Goal: Task Accomplishment & Management: Use online tool/utility

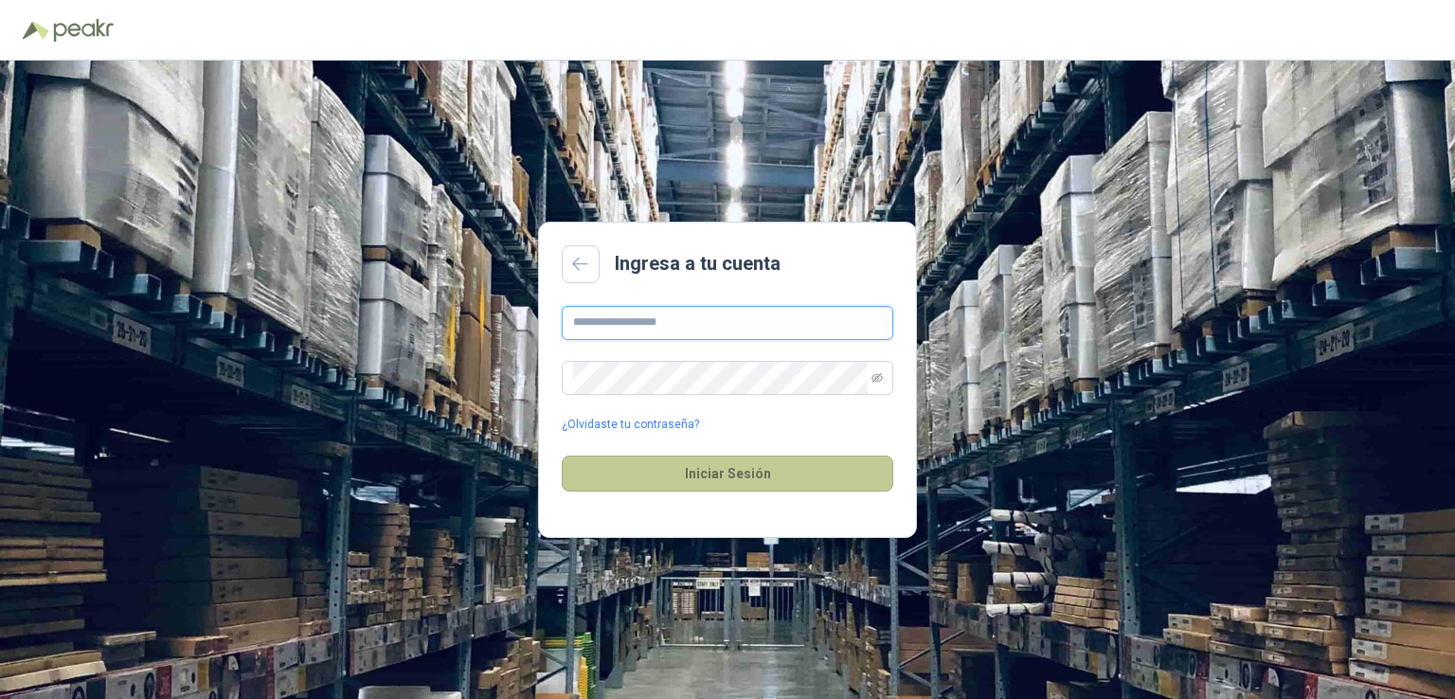
type input "**********"
click at [707, 482] on button "Iniciar Sesión" at bounding box center [728, 474] width 332 height 36
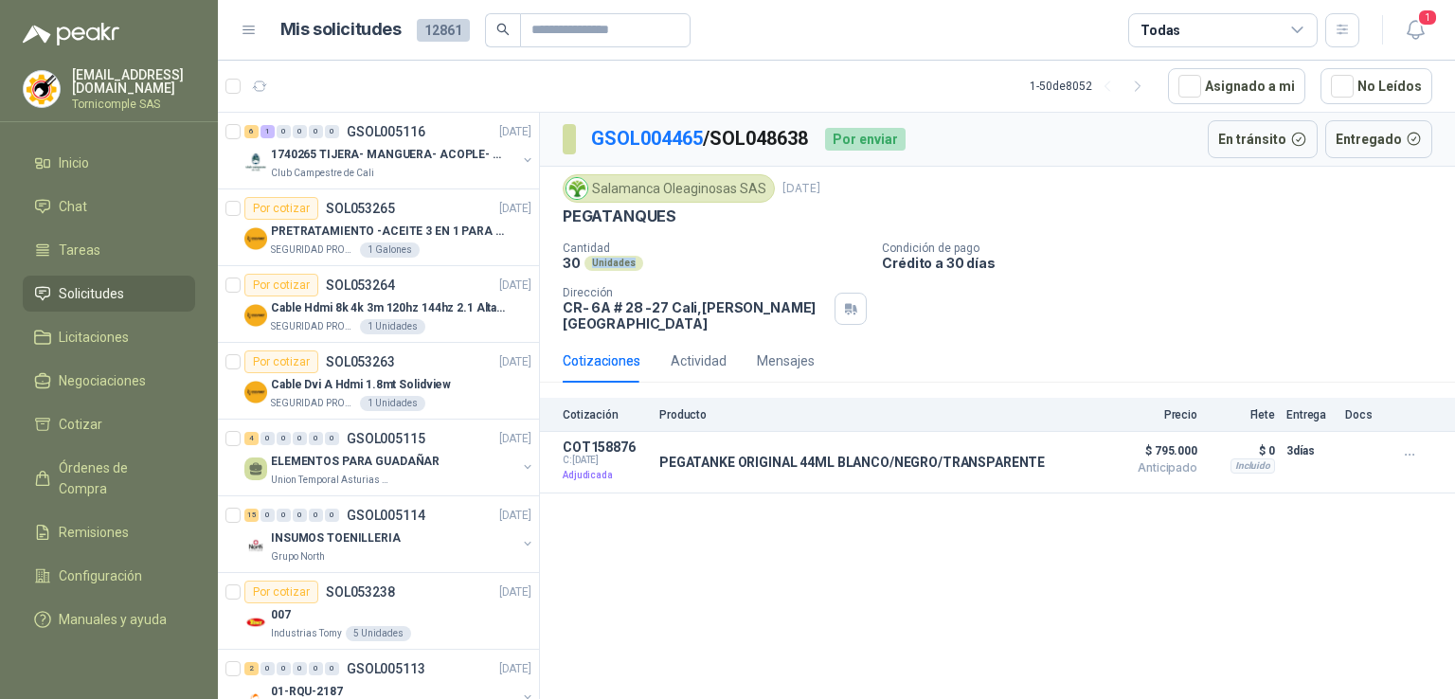
drag, startPoint x: 584, startPoint y: 261, endPoint x: 714, endPoint y: 369, distance: 169.6
click at [658, 270] on div "30 Unidades" at bounding box center [715, 263] width 304 height 16
click at [868, 504] on div "GSOL004465 / SOL048638 Por enviar En [PERSON_NAME] Entregado [GEOGRAPHIC_DATA] …" at bounding box center [997, 409] width 915 height 593
click at [1406, 447] on icon "button" at bounding box center [1410, 455] width 16 height 16
click at [1375, 515] on div "GSOL004465 / SOL048638 Por enviar En [PERSON_NAME] Entregado [GEOGRAPHIC_DATA] …" at bounding box center [997, 409] width 915 height 593
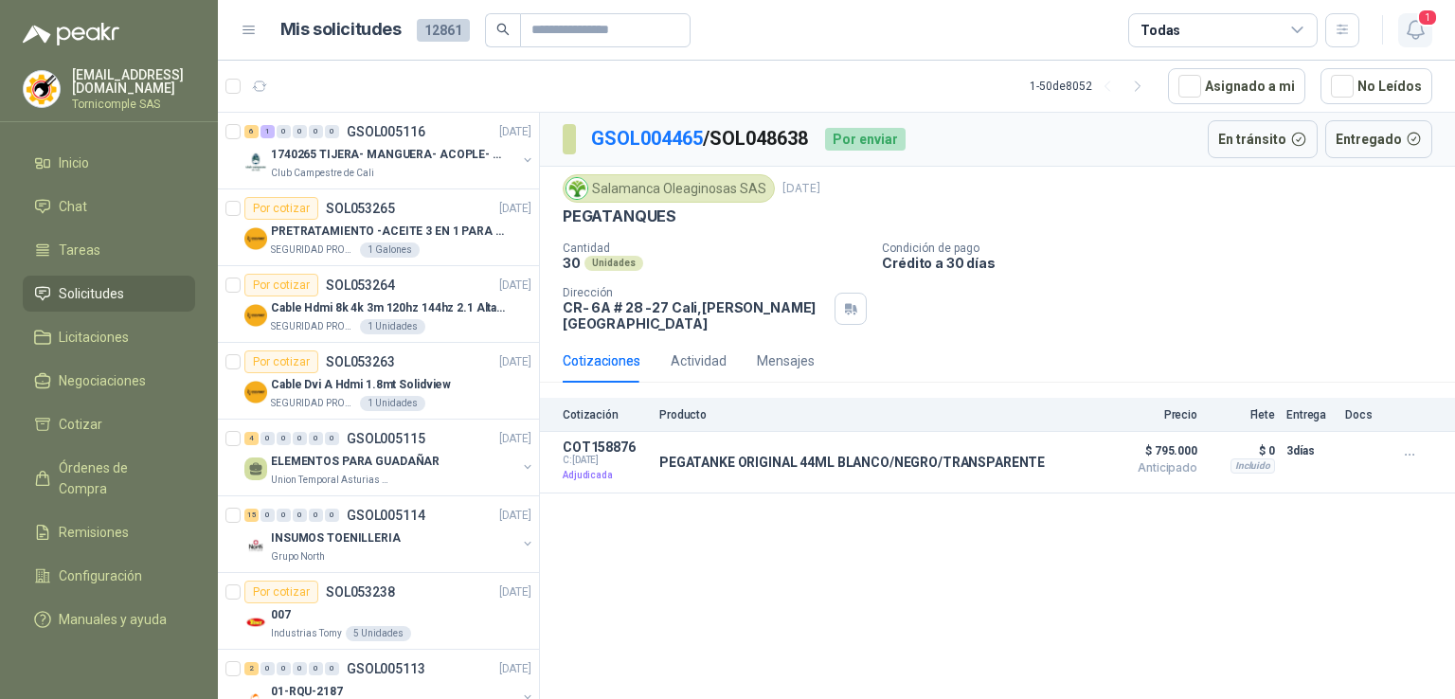
click at [1411, 38] on icon "button" at bounding box center [1416, 30] width 24 height 24
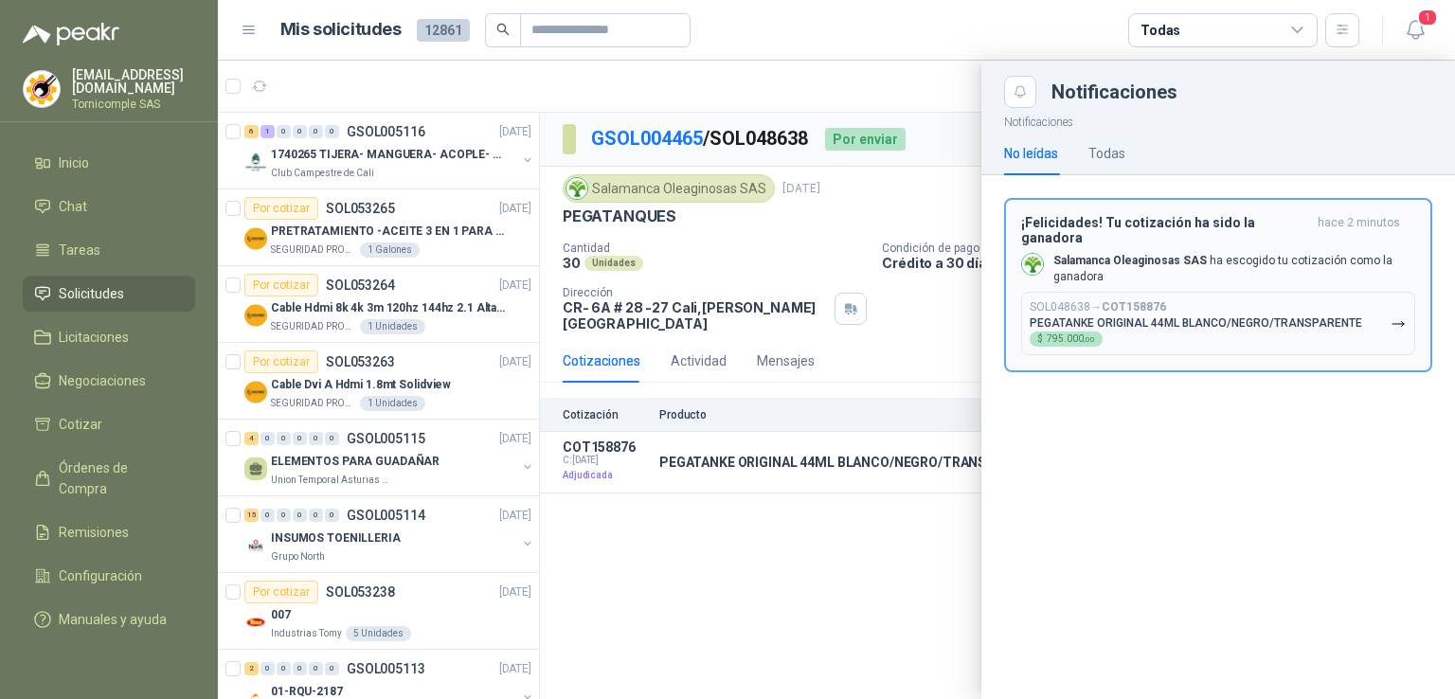
click at [1305, 274] on div "¡Felicidades! Tu cotización ha sido la ganadora hace 2 minutos Salamanca Oleagi…" at bounding box center [1218, 285] width 394 height 141
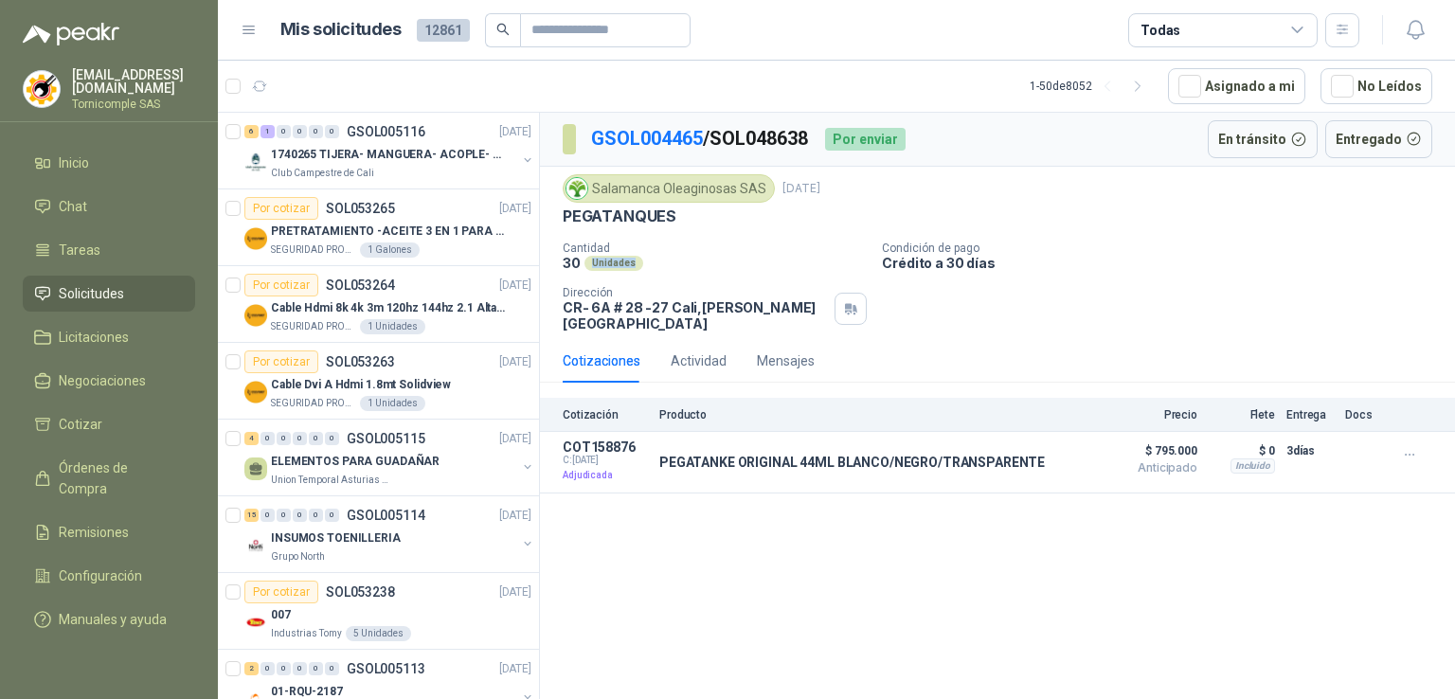
drag, startPoint x: 586, startPoint y: 262, endPoint x: 652, endPoint y: 265, distance: 65.4
click at [652, 265] on div "30 Unidades" at bounding box center [715, 263] width 304 height 16
click at [1403, 447] on icon "button" at bounding box center [1410, 455] width 16 height 16
click at [1300, 256] on p "Crédito a 30 días" at bounding box center [1165, 263] width 566 height 16
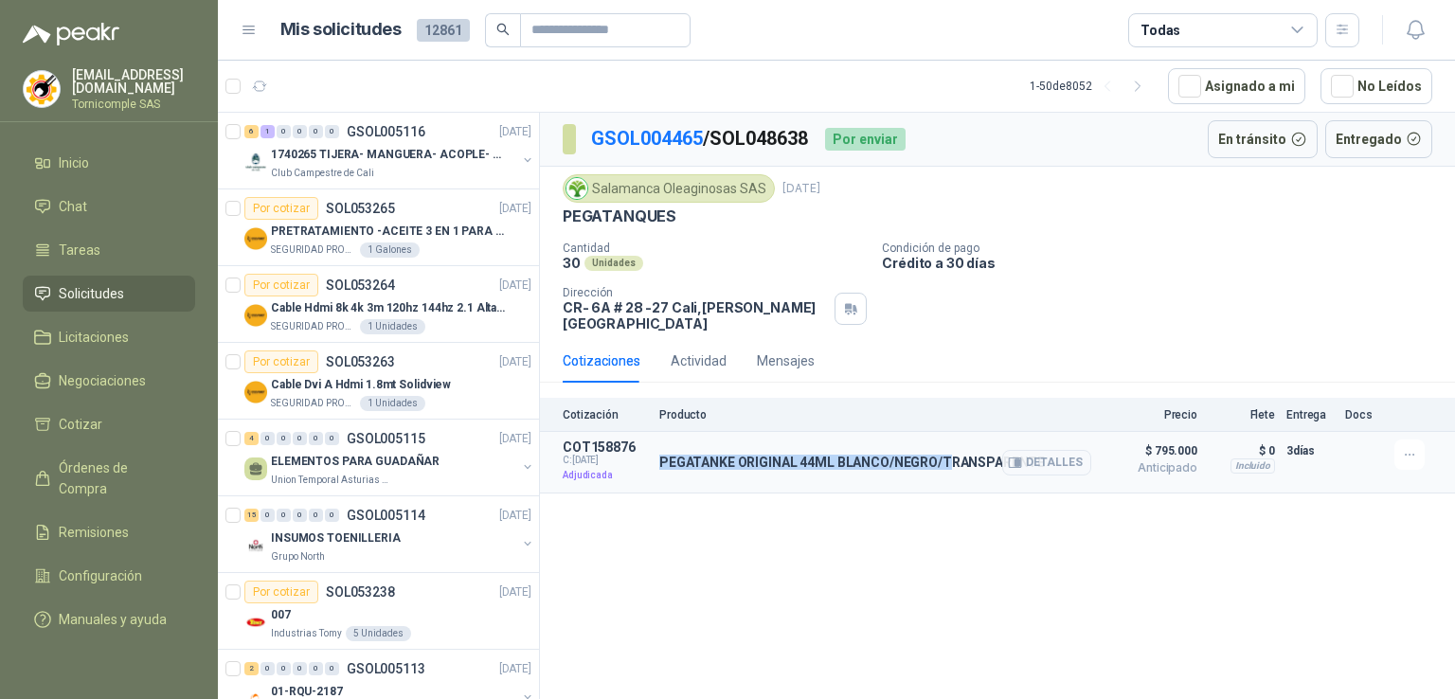
drag, startPoint x: 656, startPoint y: 440, endPoint x: 927, endPoint y: 429, distance: 271.2
click at [932, 432] on article "COT158876 C: [DATE] Adjudicada PEGATANKE ORIGINAL 44ML [PERSON_NAME]/NEGRO/TRAN…" at bounding box center [997, 463] width 915 height 62
click at [1053, 450] on button "Detalles" at bounding box center [1046, 463] width 89 height 26
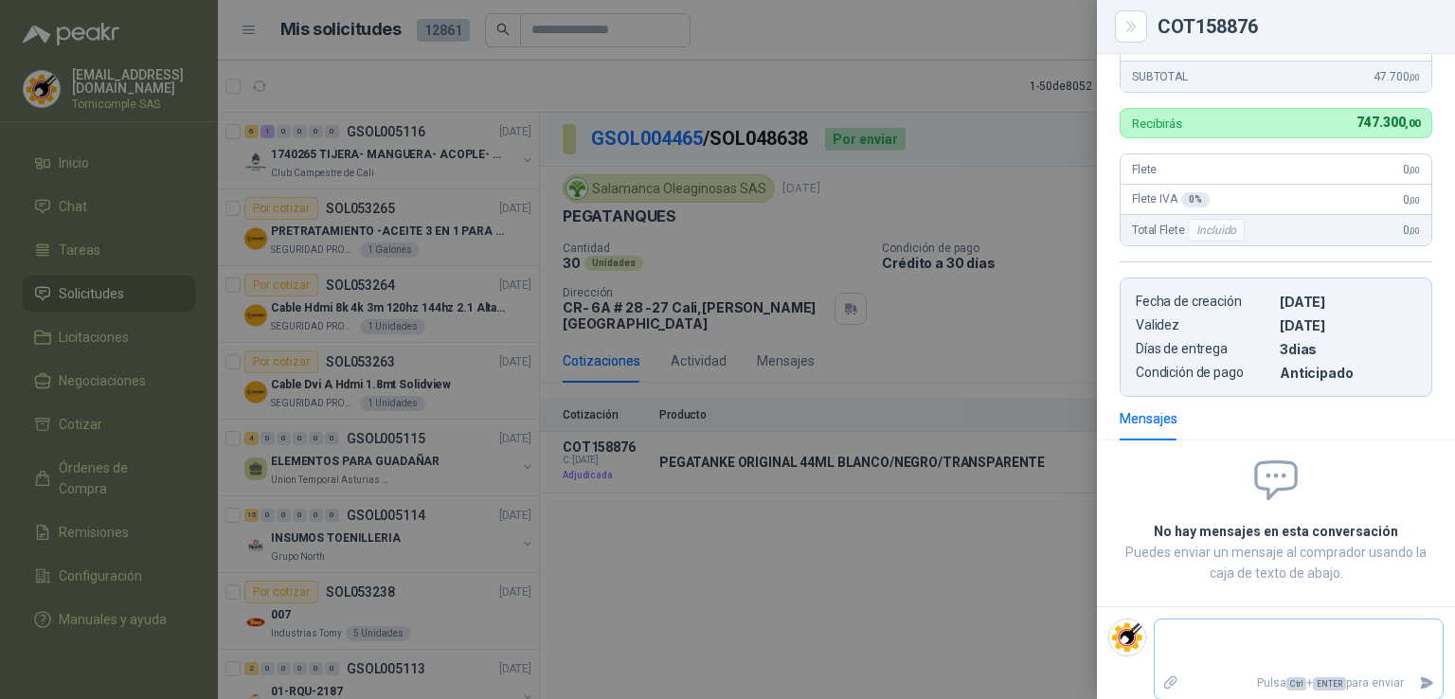
scroll to position [453, 0]
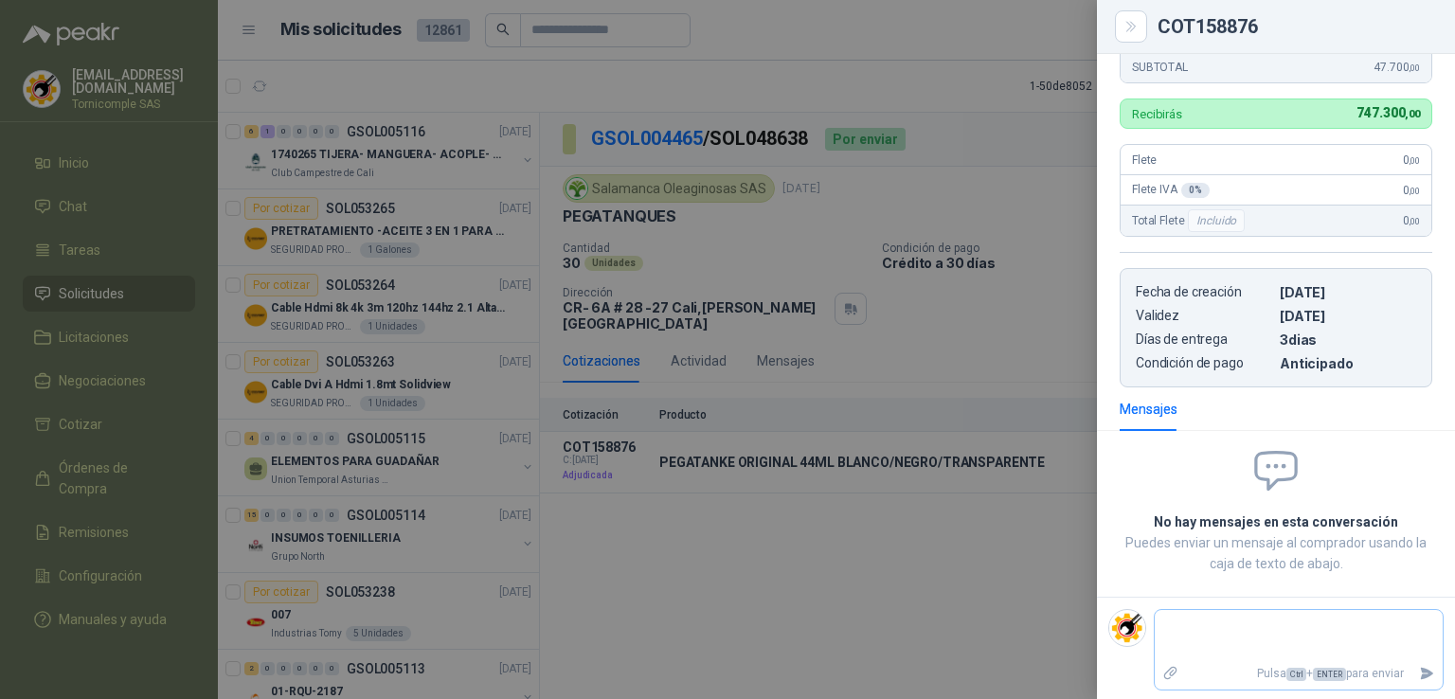
click at [1228, 634] on textarea at bounding box center [1299, 636] width 288 height 44
click at [1284, 634] on textarea at bounding box center [1299, 636] width 288 height 44
type textarea "*"
type textarea "**"
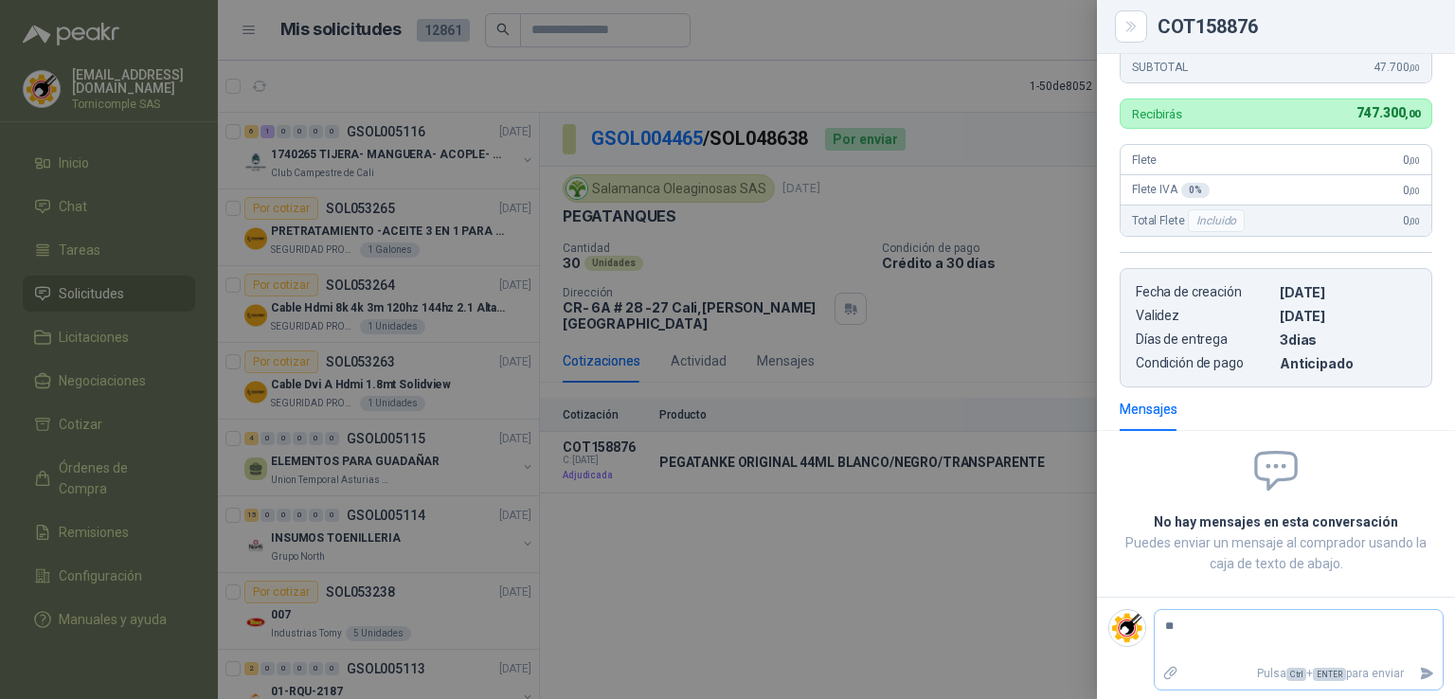
type textarea "***"
type textarea "****"
type textarea "*****"
type textarea "*******"
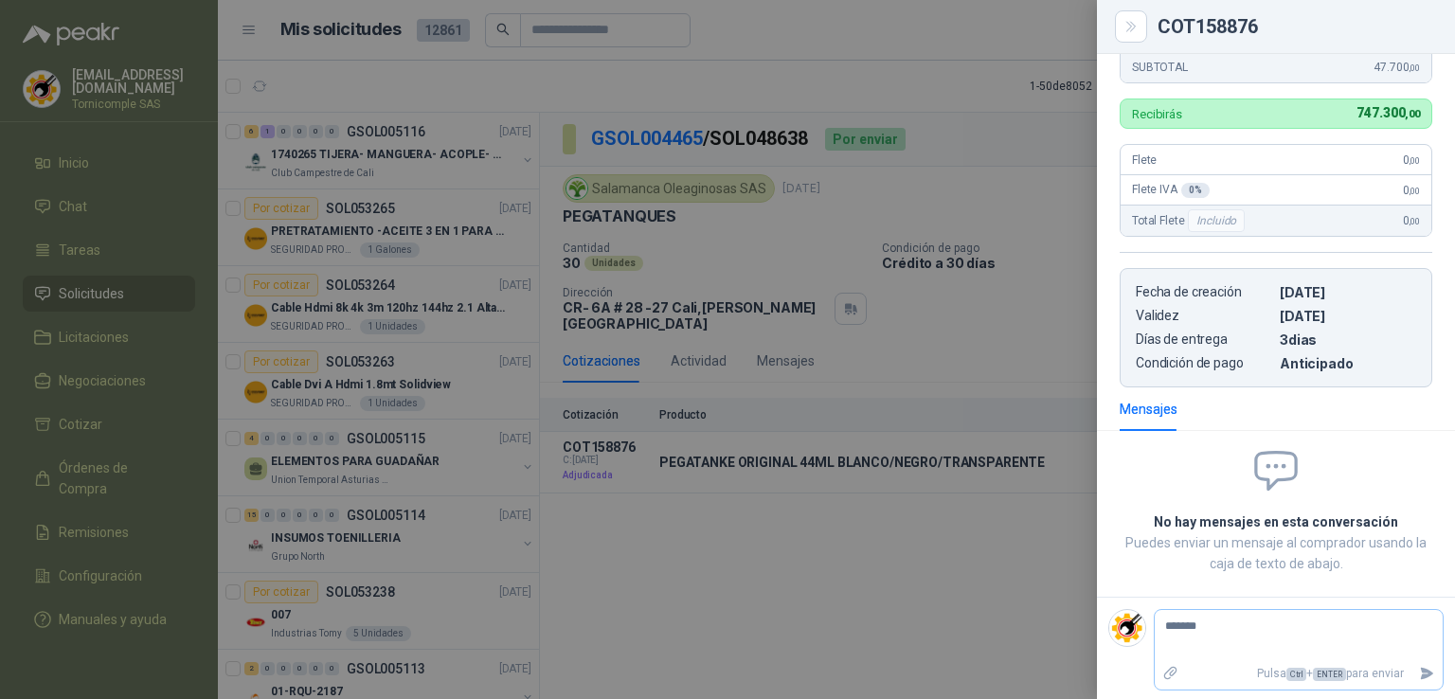
type textarea "********"
type textarea "*********"
type textarea "**********"
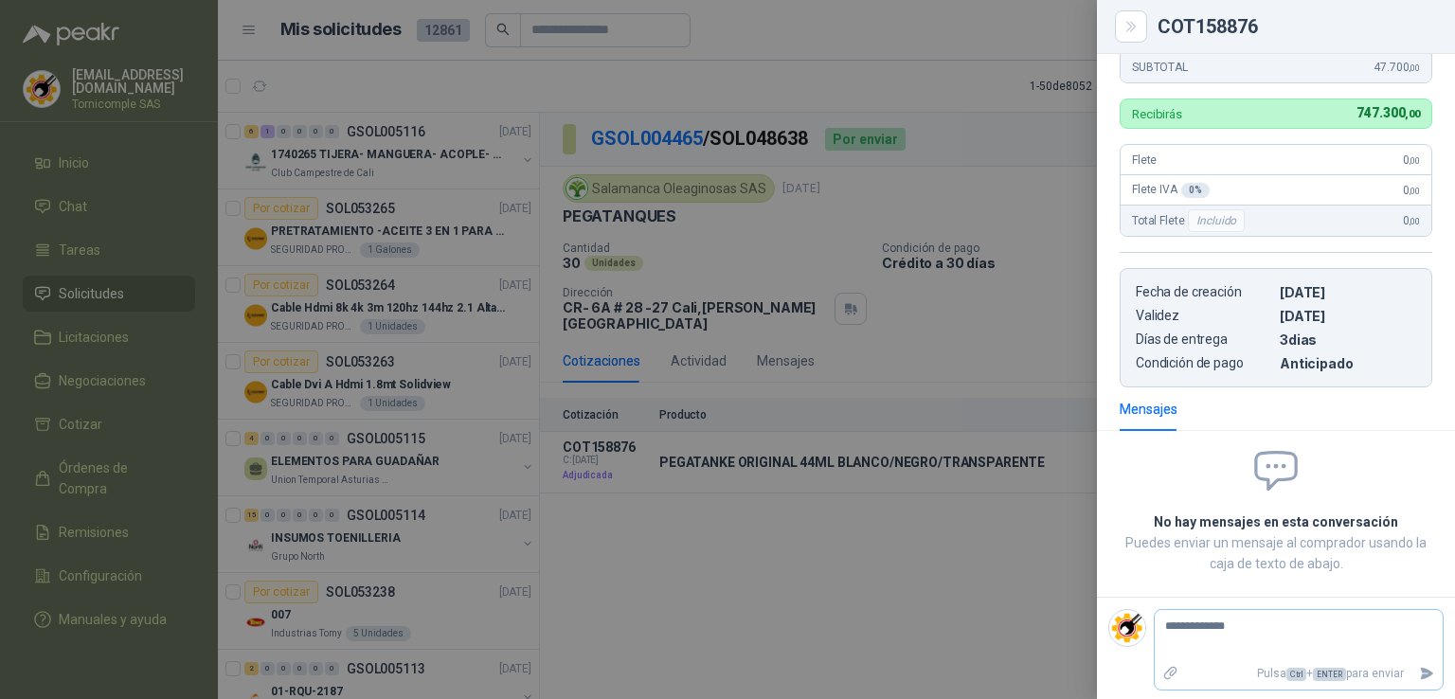
type textarea "**********"
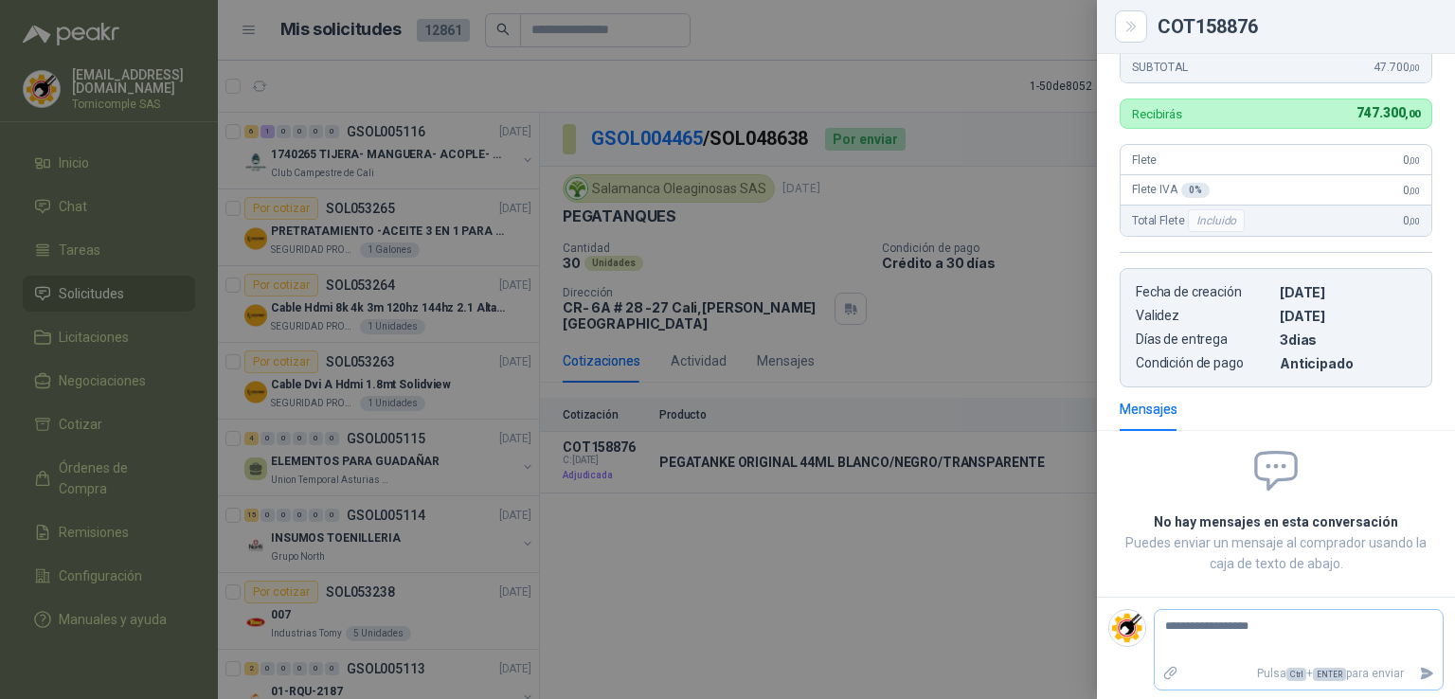
type textarea "**********"
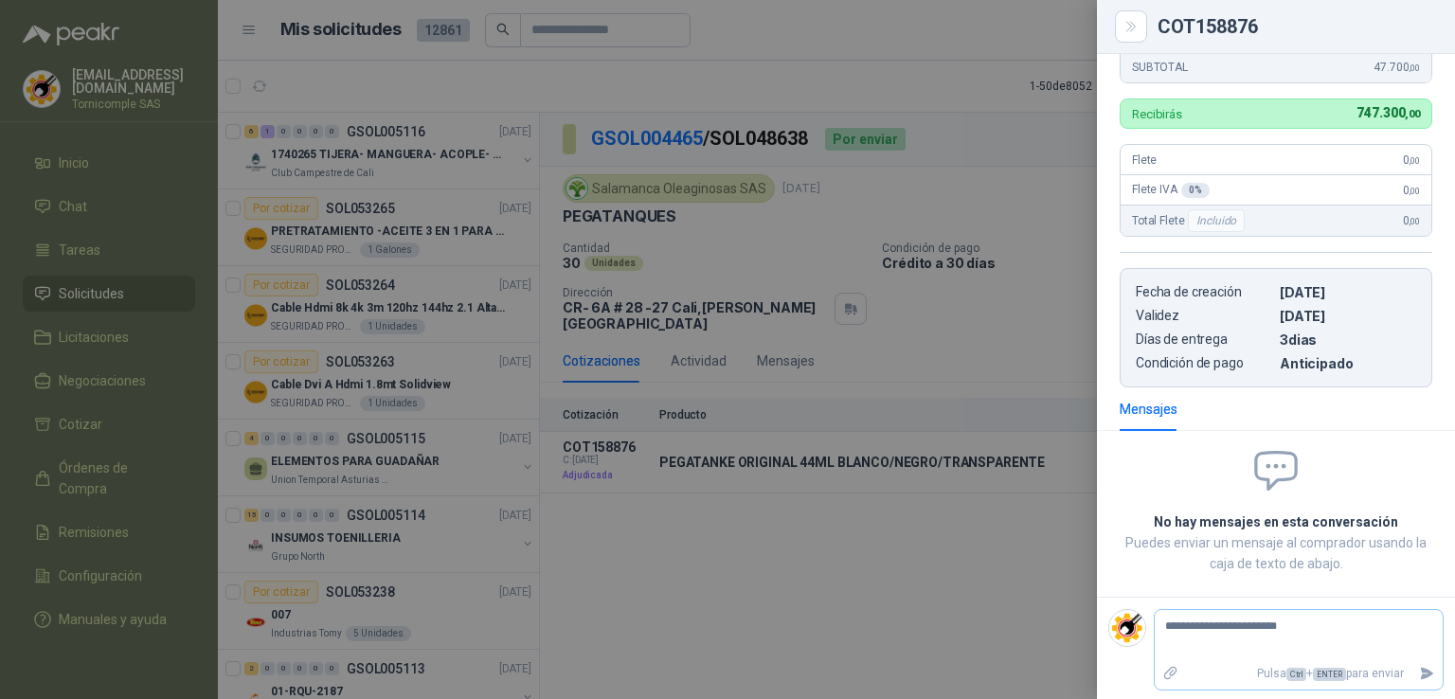
type textarea "**********"
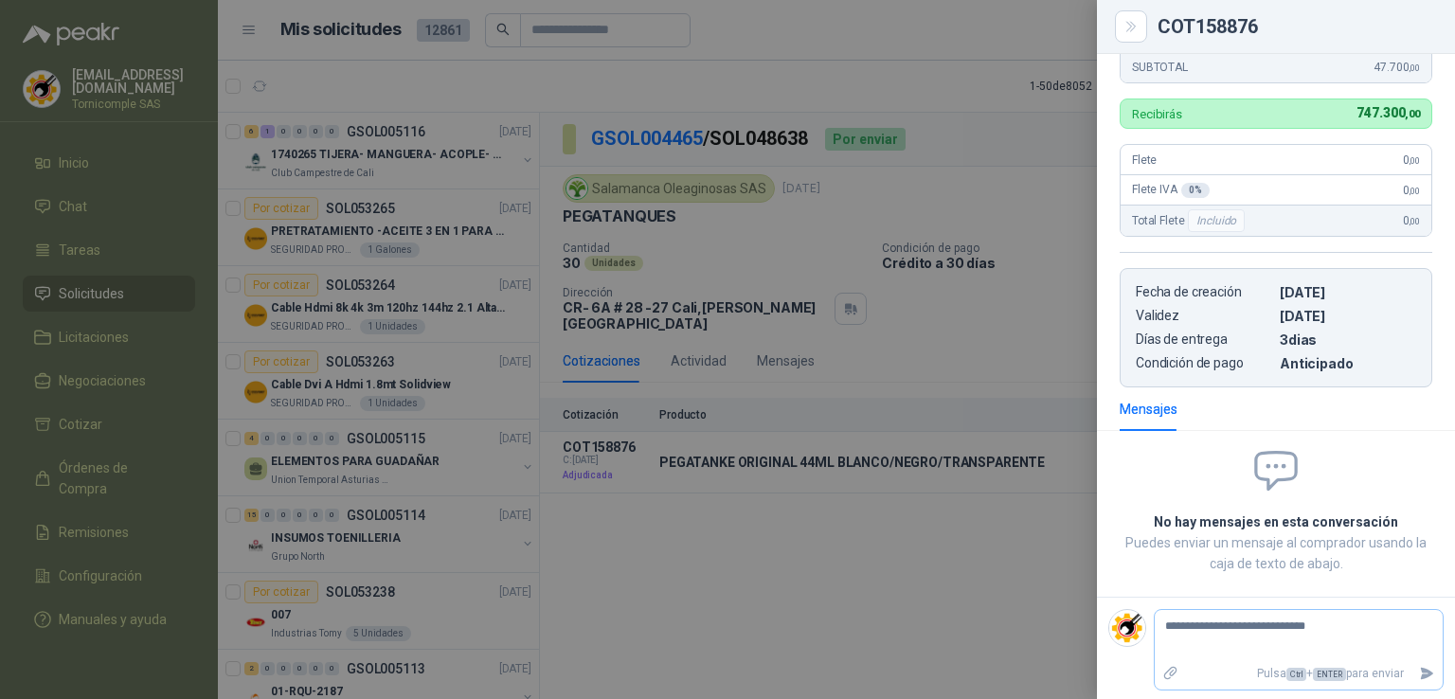
type textarea "**********"
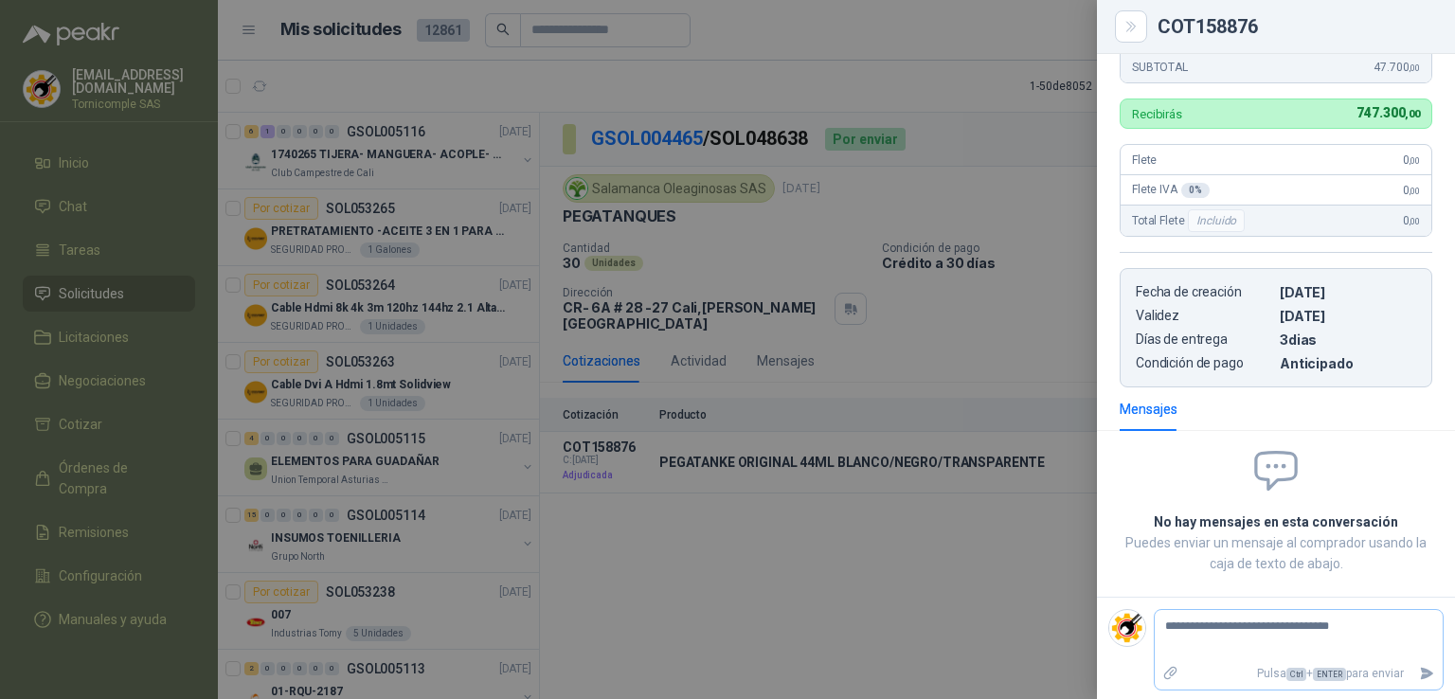
type textarea "**********"
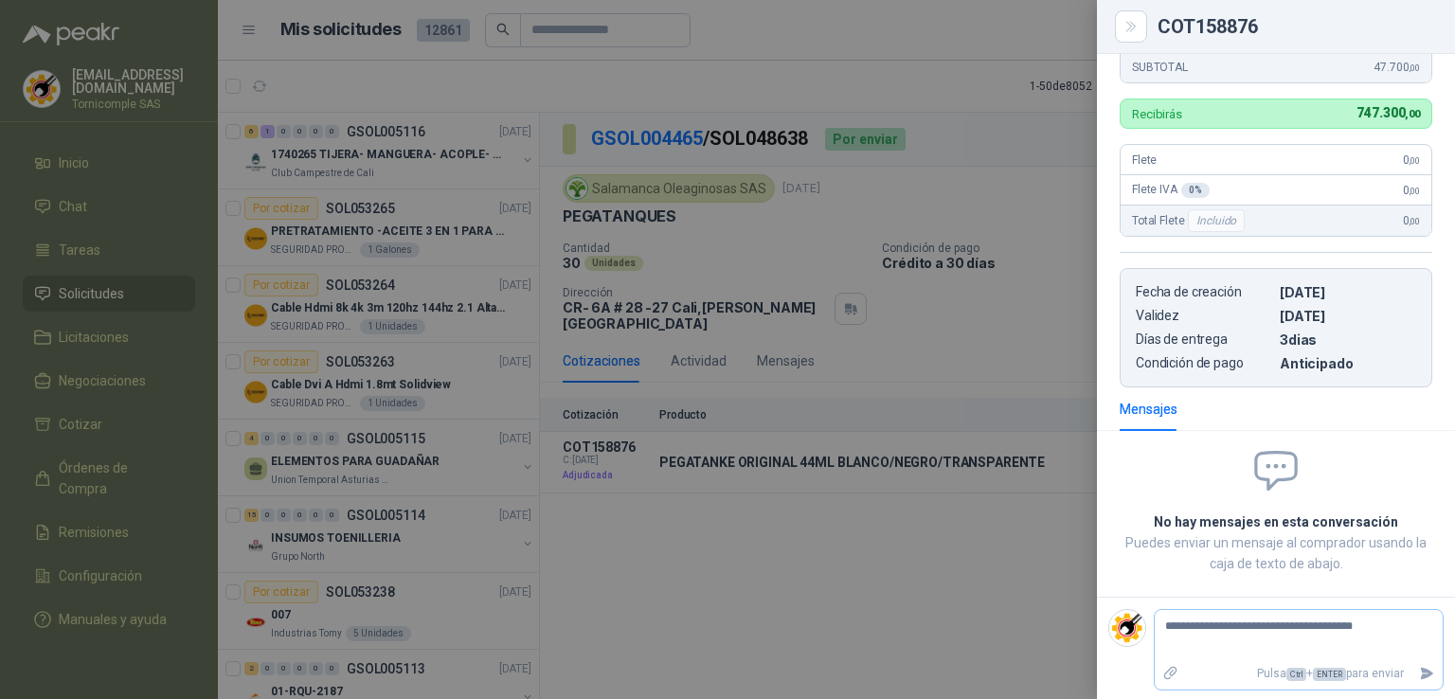
type textarea "**********"
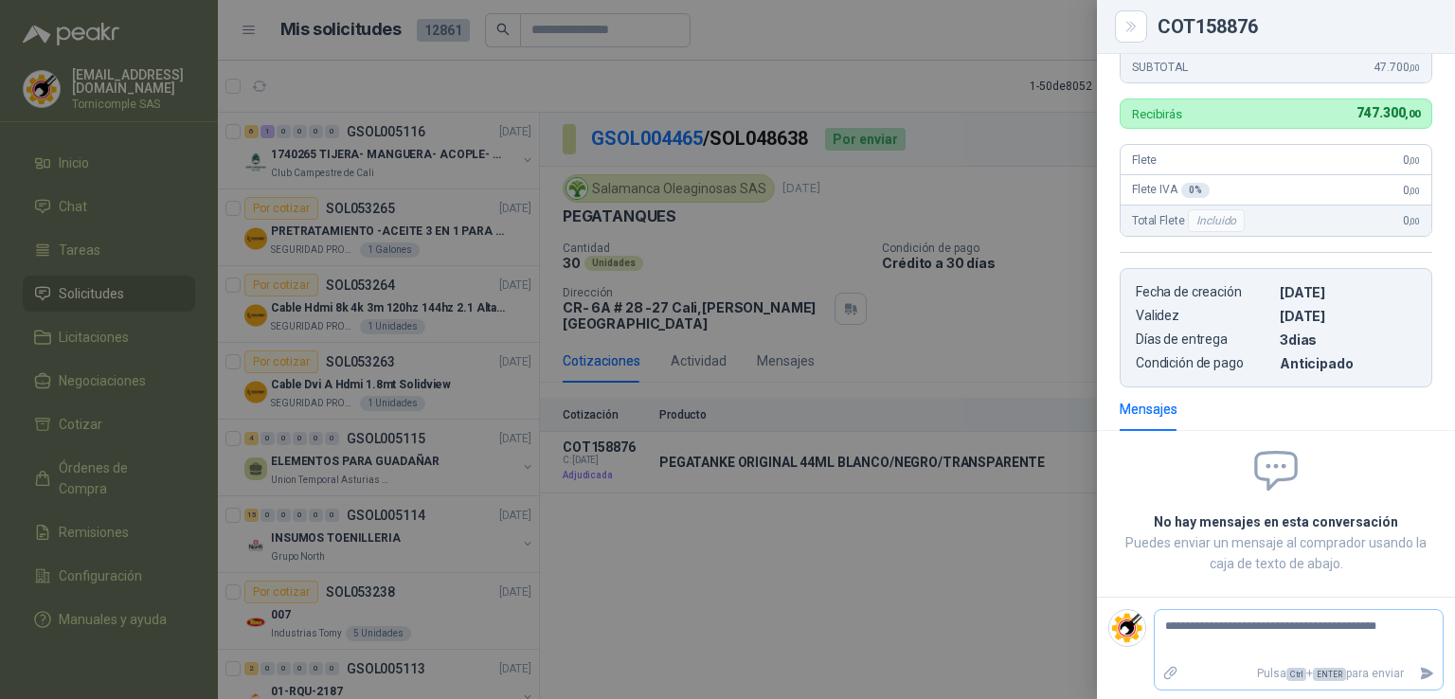
type textarea "**********"
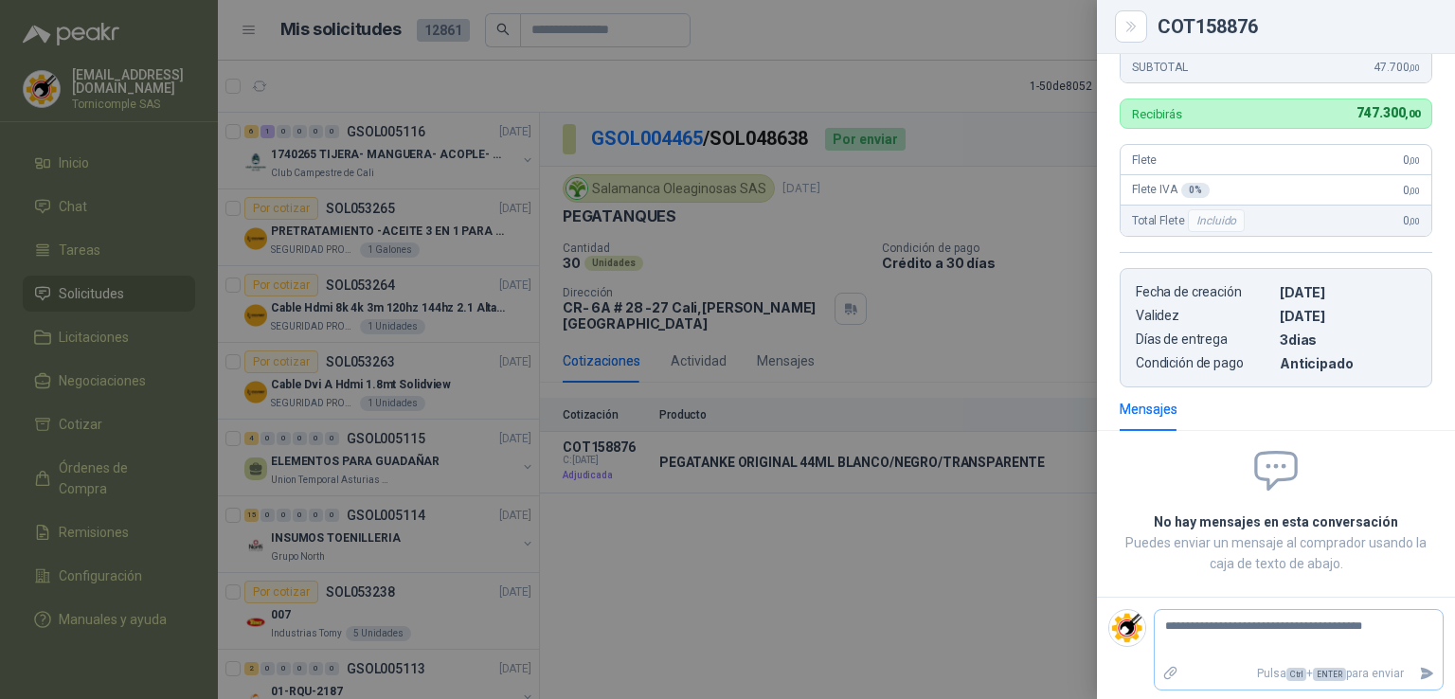
type textarea "**********"
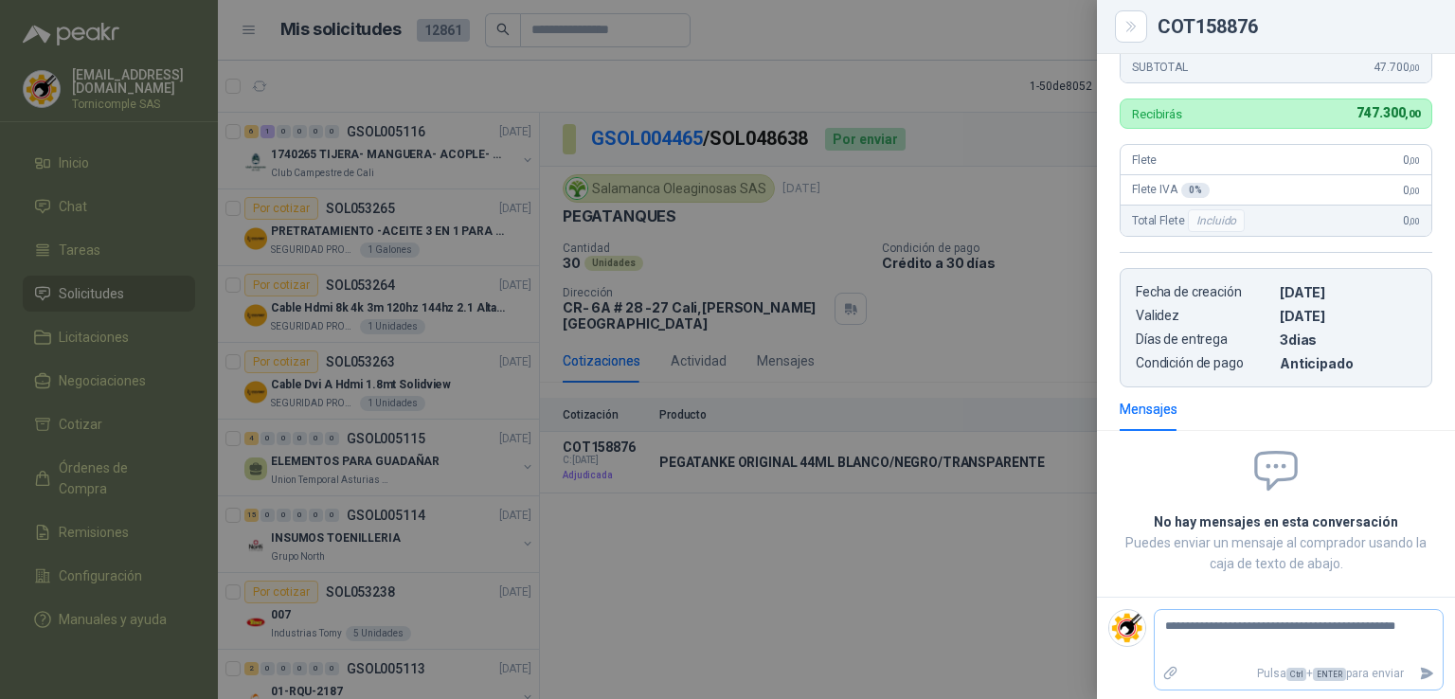
type textarea "**********"
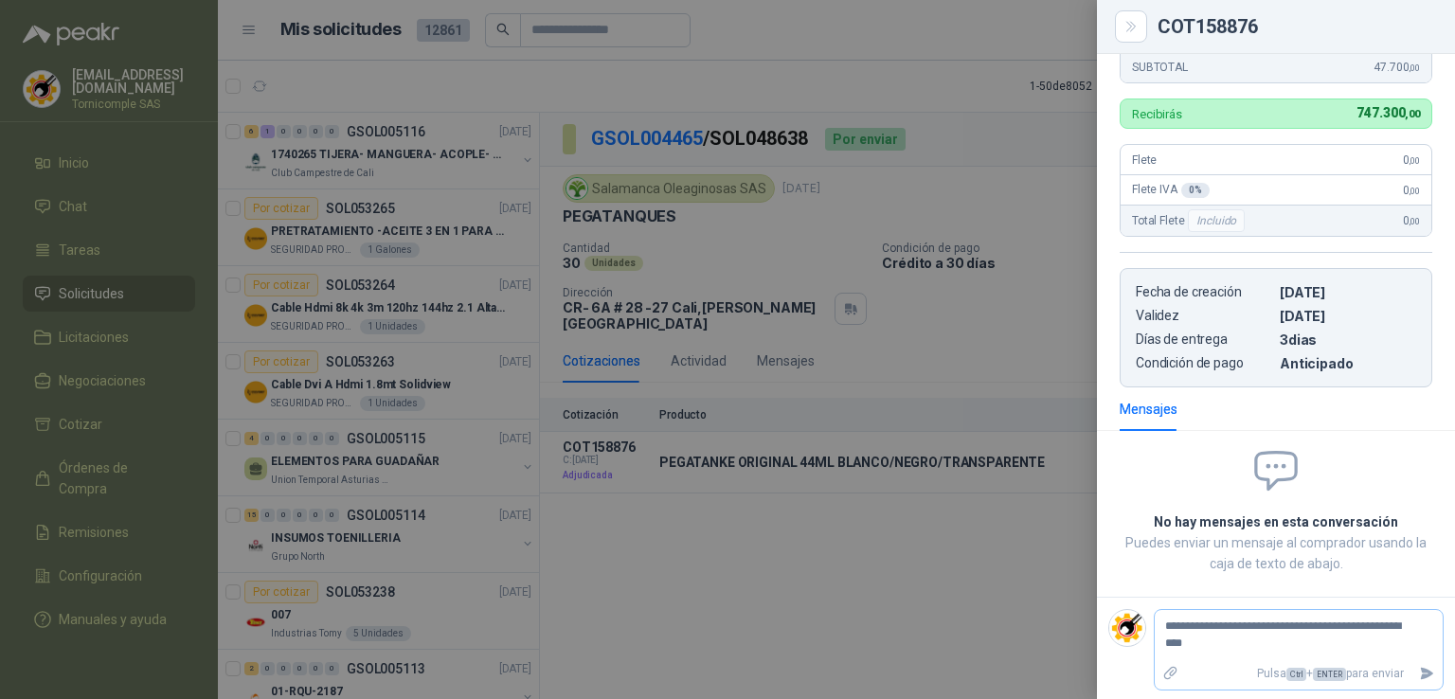
type textarea "**********"
click at [1247, 647] on textarea "**********" at bounding box center [1291, 636] width 273 height 44
type textarea "**********"
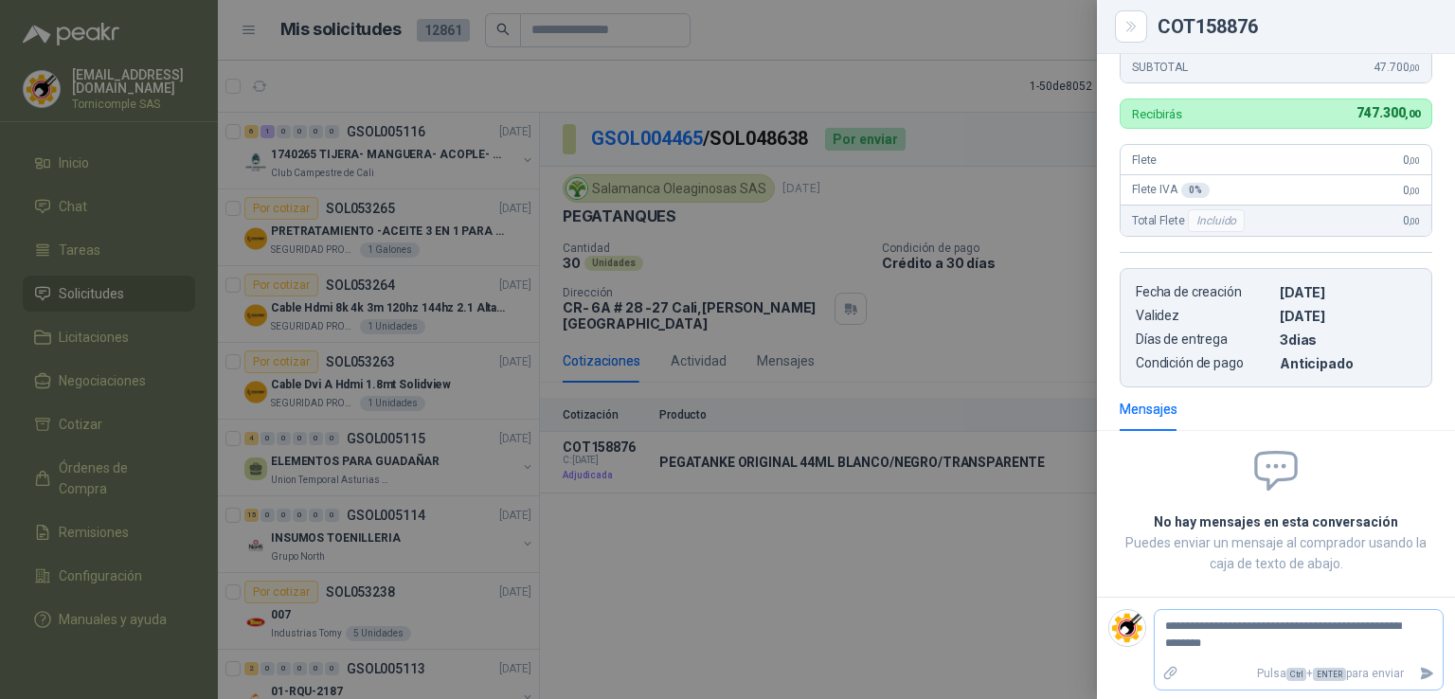
type textarea "**********"
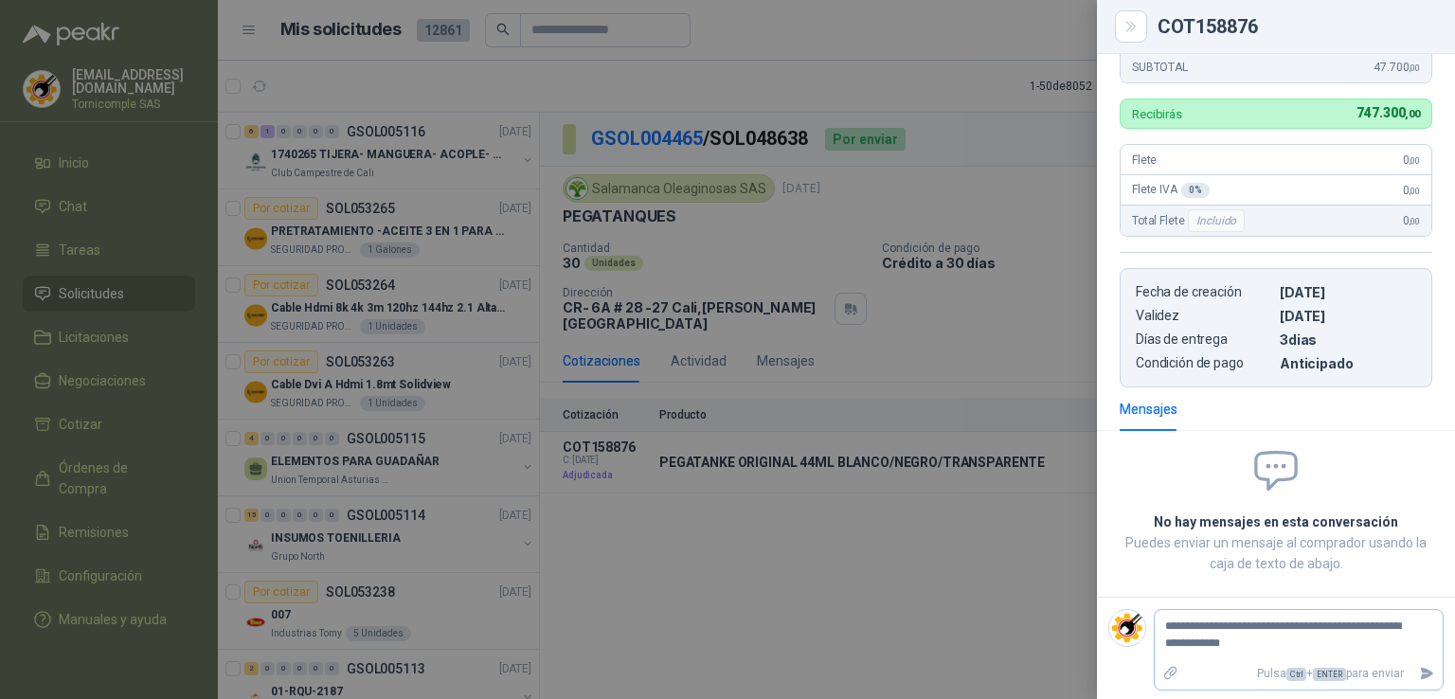
type textarea "**********"
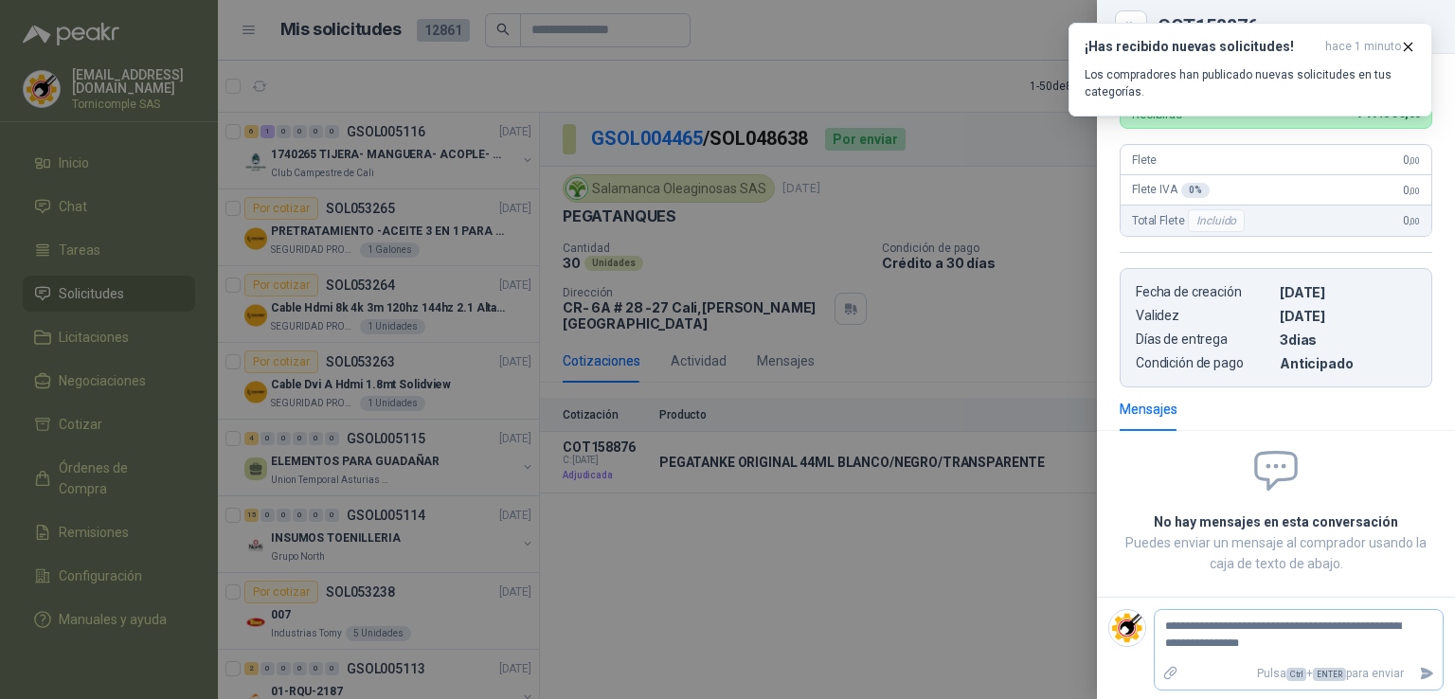
type textarea "**********"
click at [1421, 672] on icon "Enviar" at bounding box center [1427, 673] width 13 height 12
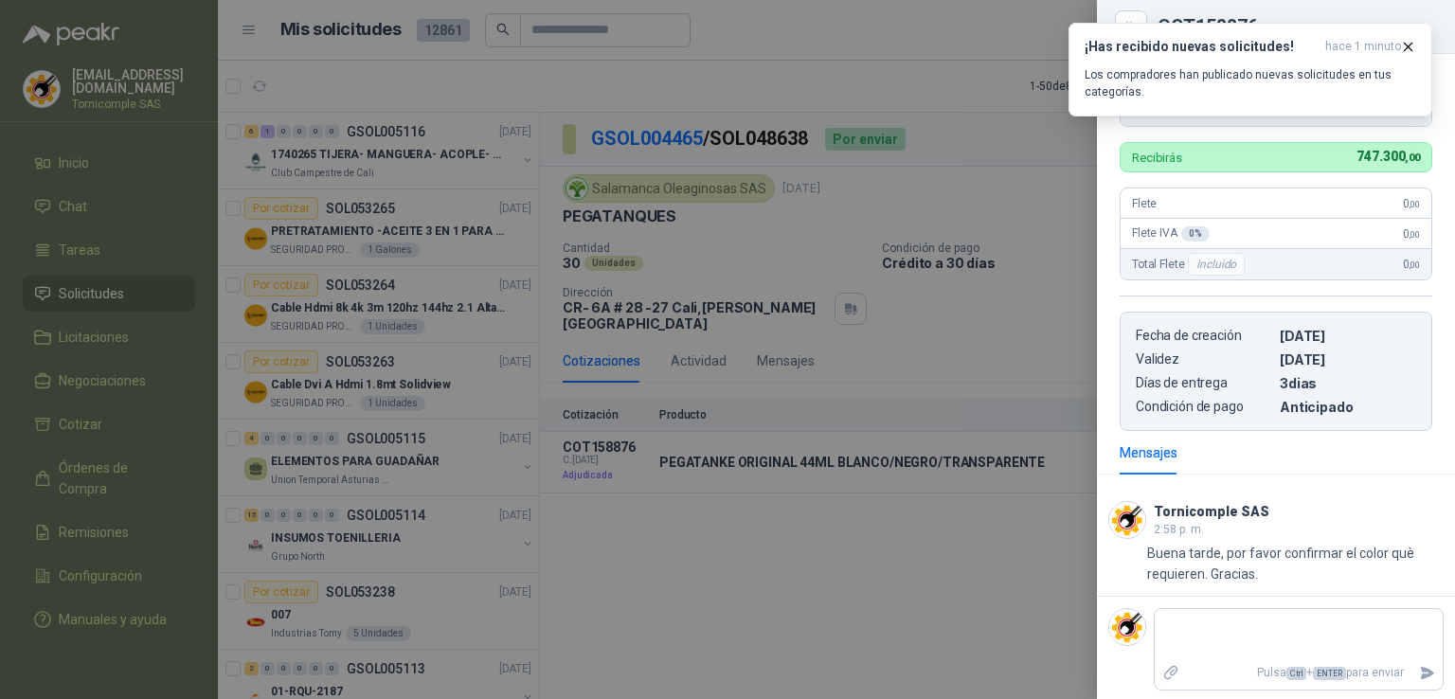
click at [842, 611] on div at bounding box center [727, 349] width 1455 height 699
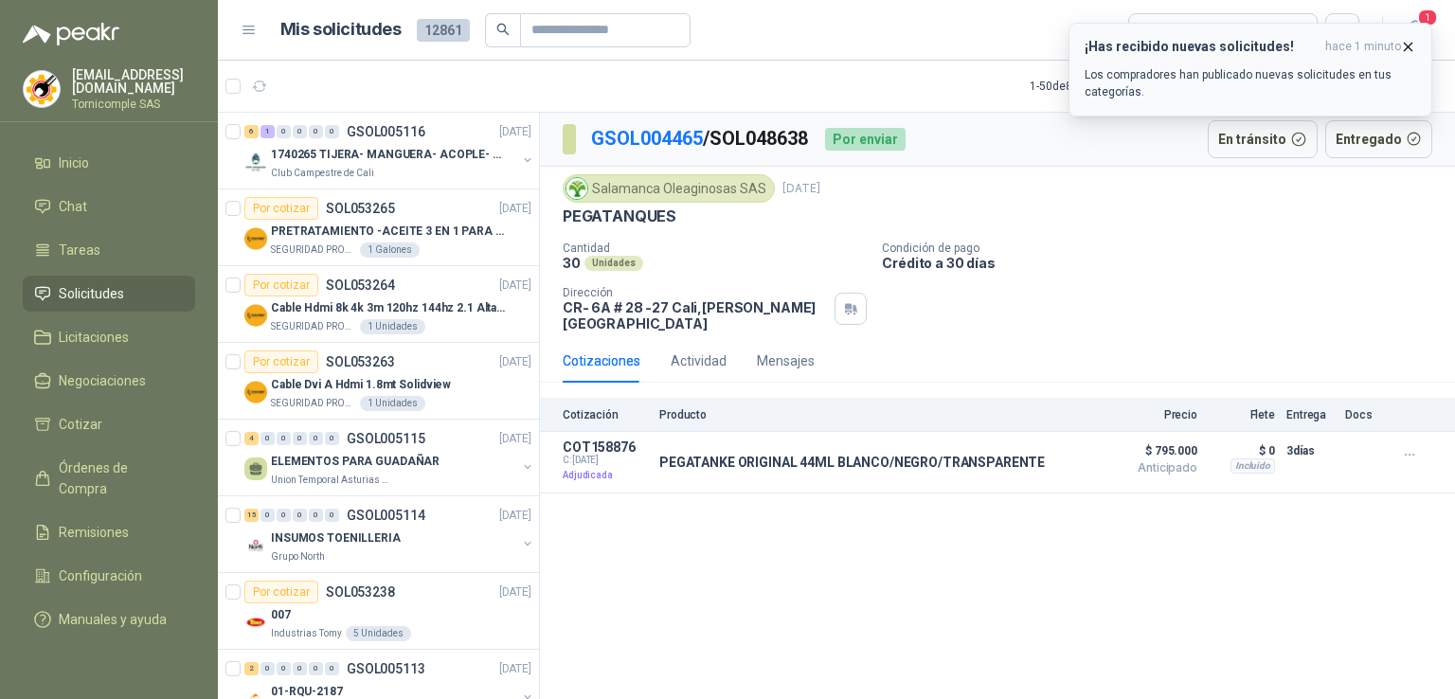
click at [1401, 45] on icon "button" at bounding box center [1408, 47] width 16 height 16
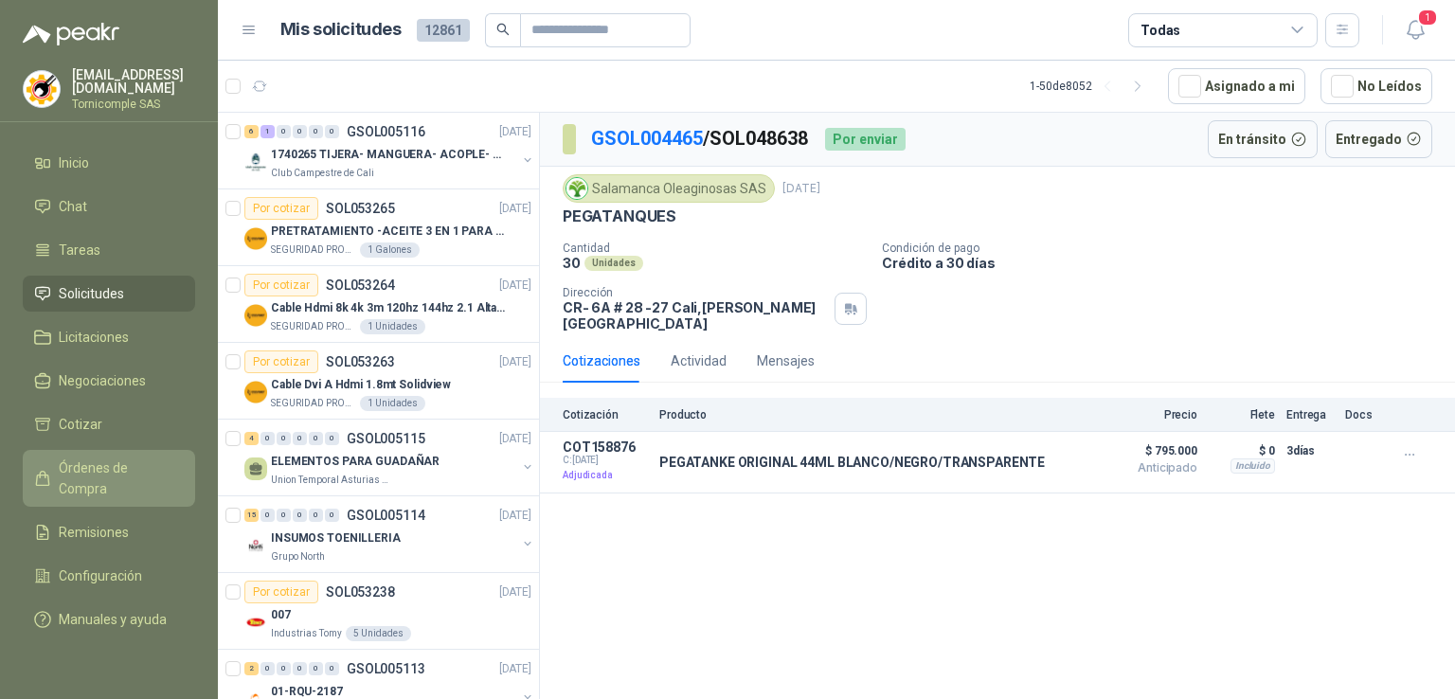
click at [146, 478] on link "Órdenes de Compra" at bounding box center [109, 478] width 172 height 57
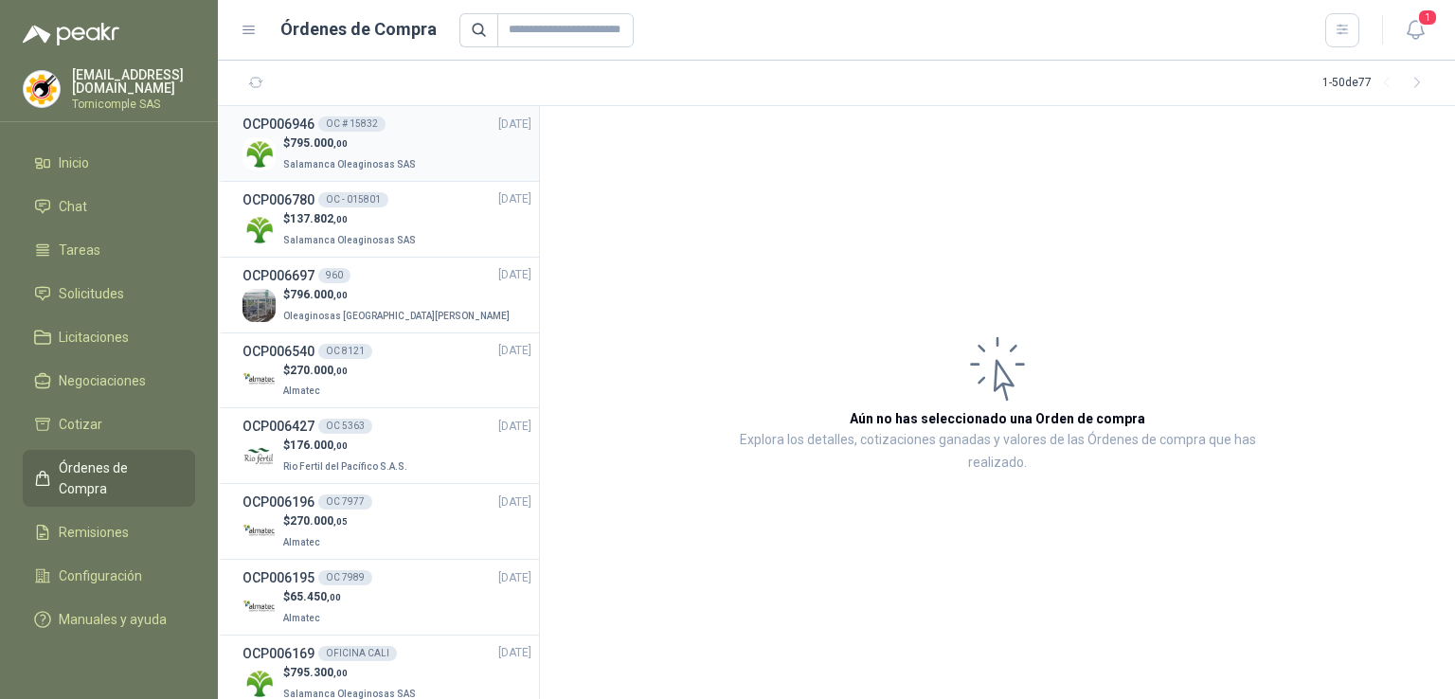
click at [452, 149] on div "$ 795.000 ,00 Salamanca Oleaginosas SAS" at bounding box center [387, 154] width 289 height 39
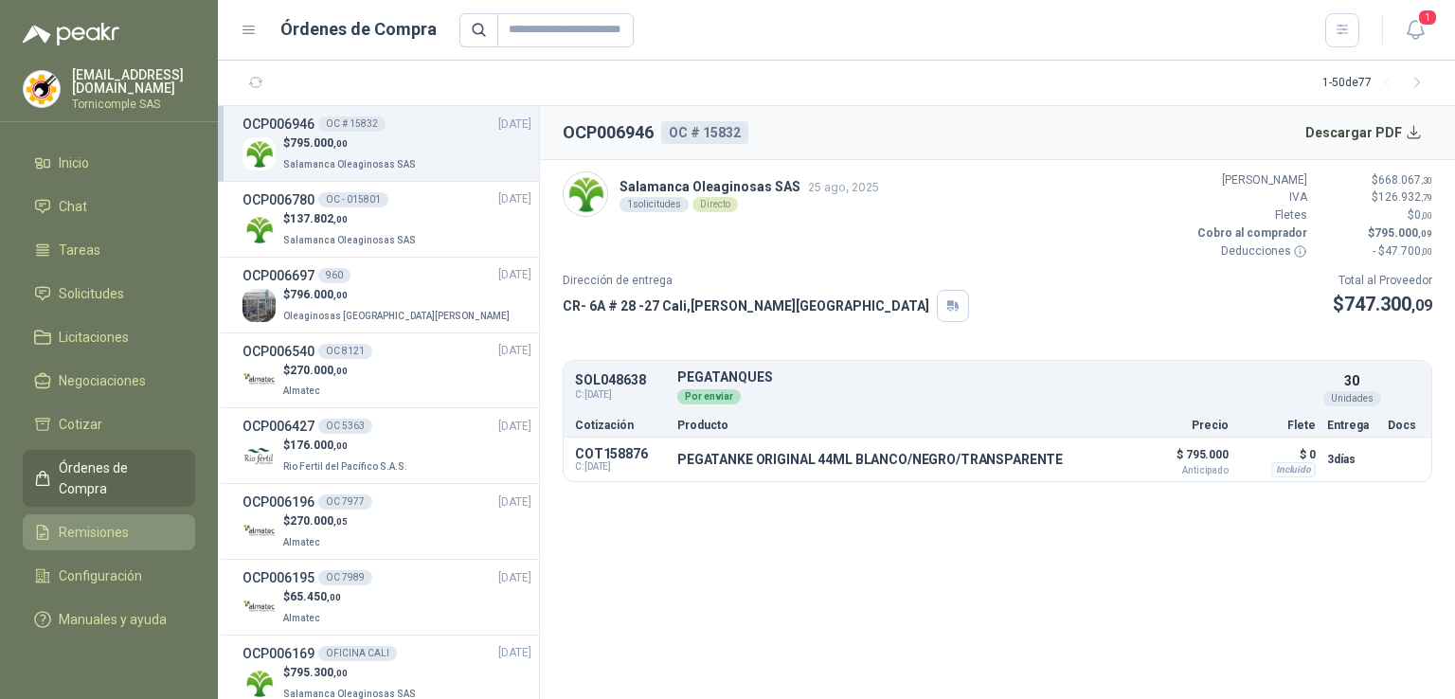
click at [117, 522] on span "Remisiones" at bounding box center [94, 532] width 70 height 21
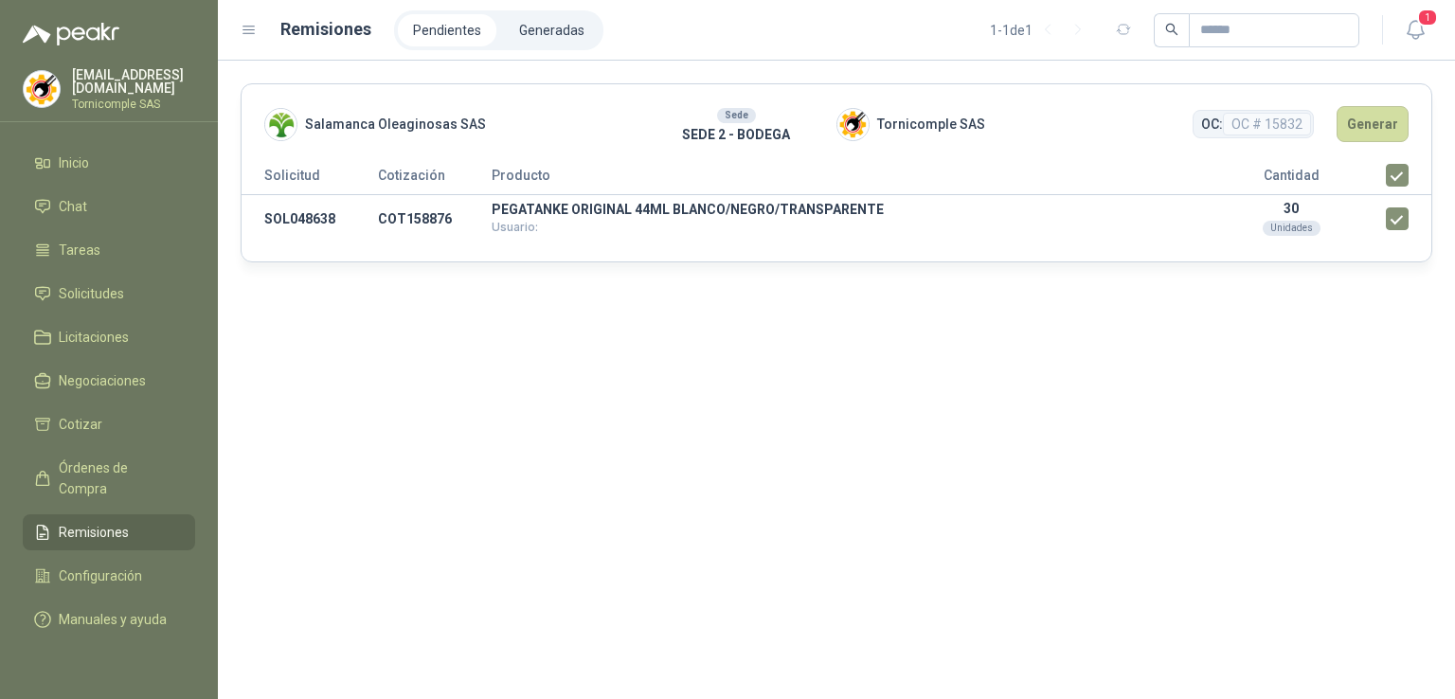
click at [1354, 104] on header "Salamanca Oleaginosas SAS Sede SEDE 2 - BODEGA Tornicomple SAS OC: OC # 15832 G…" at bounding box center [837, 124] width 1190 height 80
click at [1364, 120] on button "Generar" at bounding box center [1373, 124] width 72 height 36
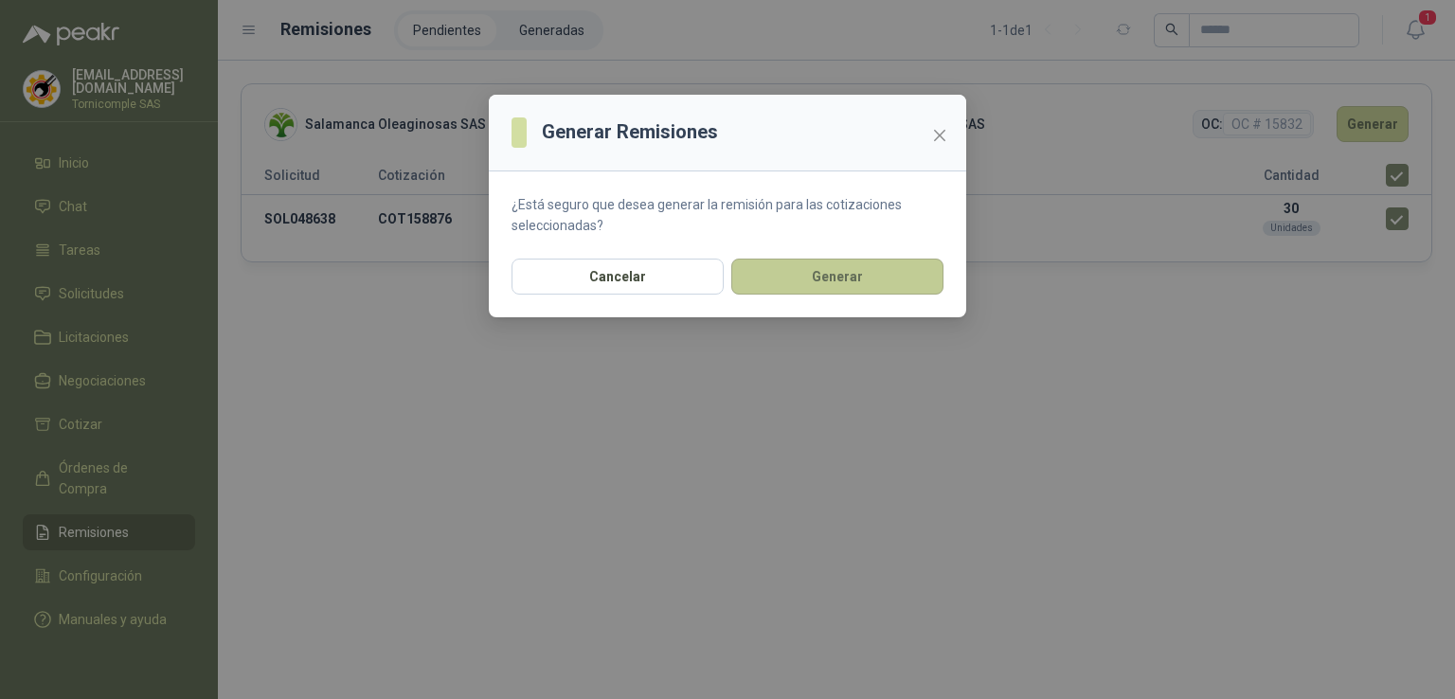
click at [860, 281] on button "Generar" at bounding box center [837, 277] width 212 height 36
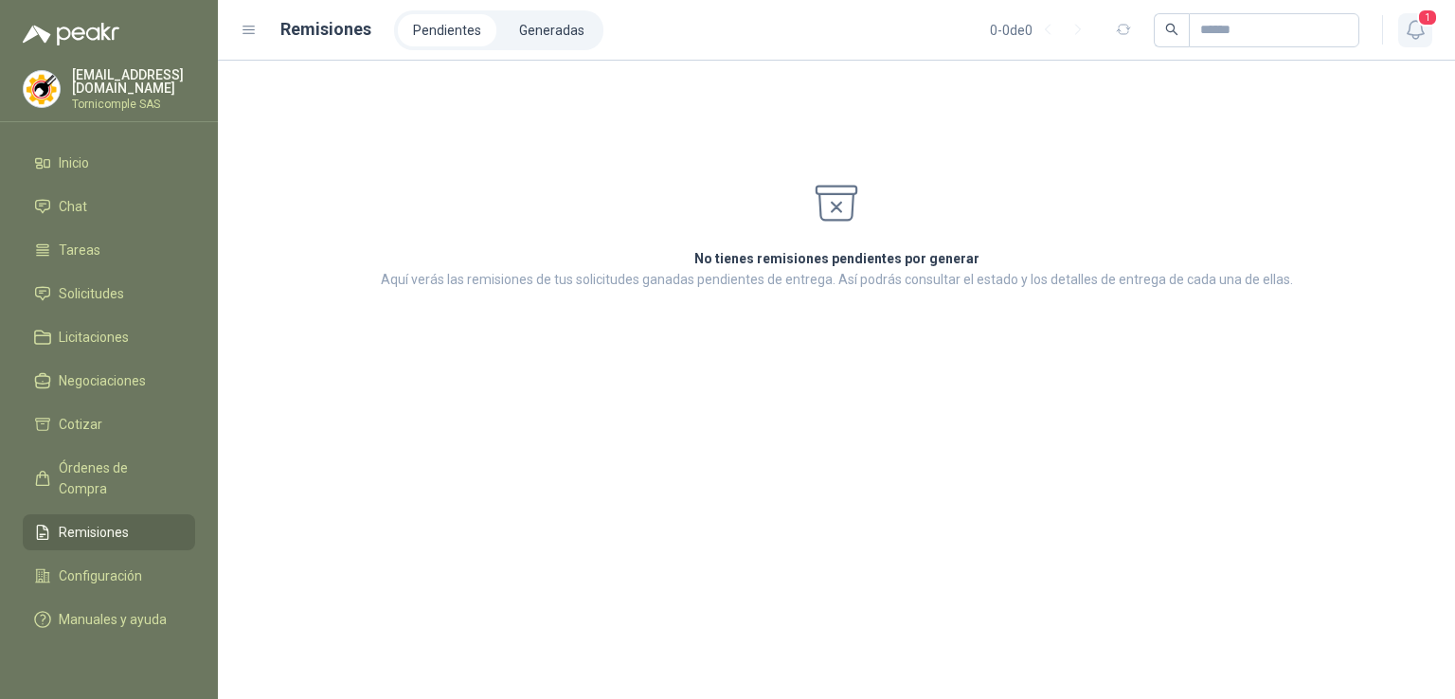
click at [1425, 24] on span "1" at bounding box center [1427, 18] width 21 height 18
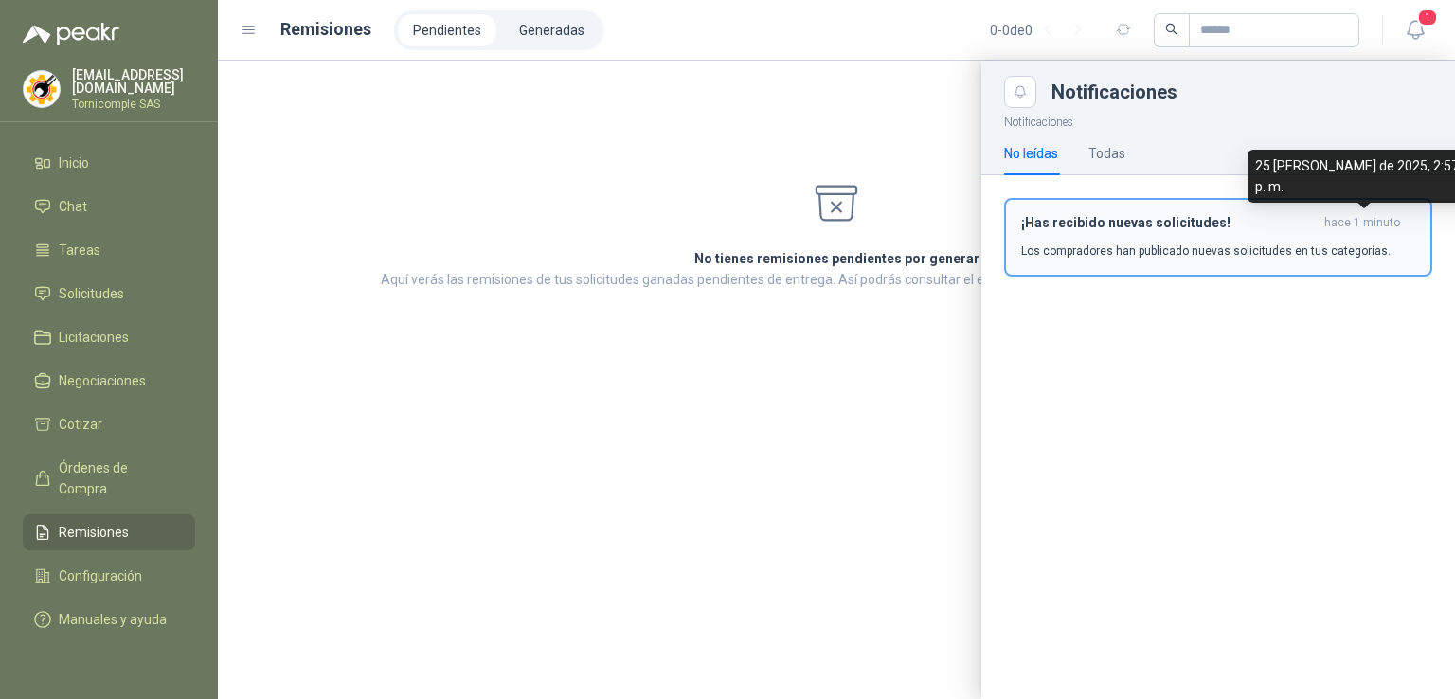
click at [1355, 227] on span "hace 1 minuto" at bounding box center [1363, 223] width 76 height 16
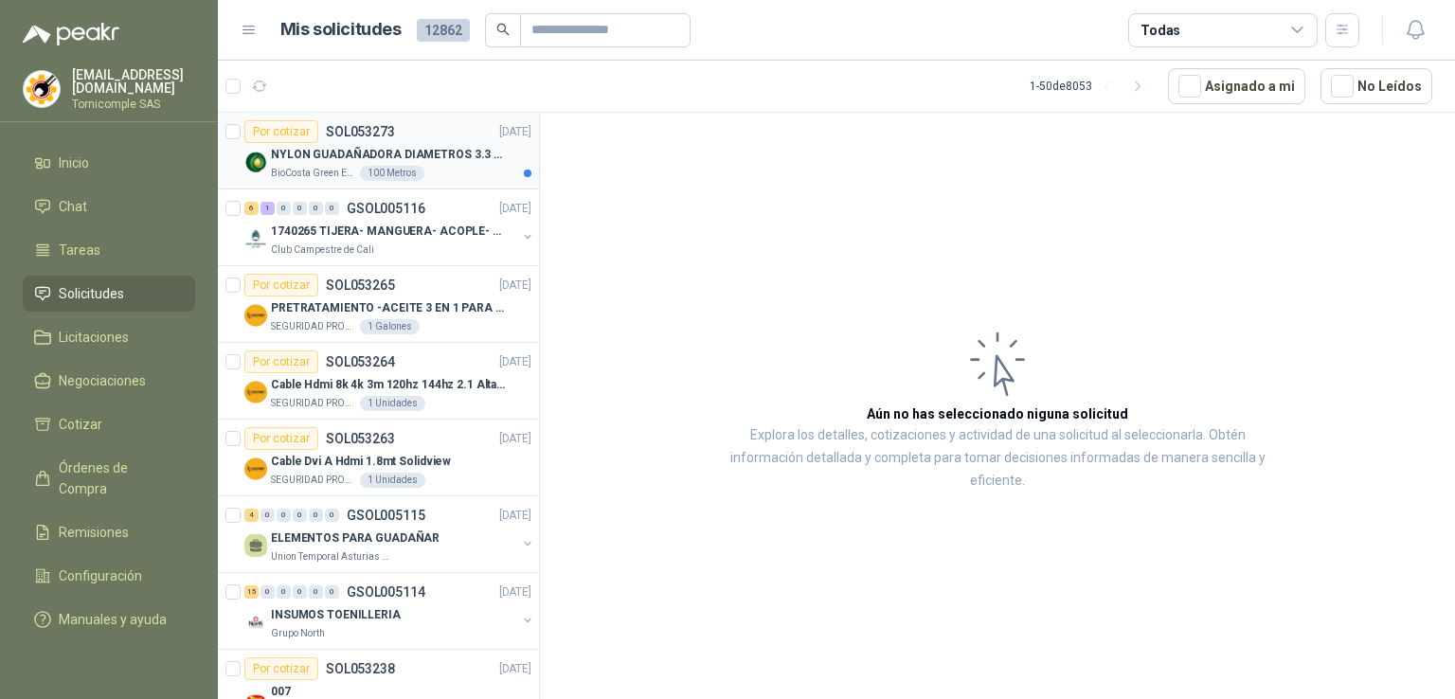
click at [375, 131] on p "SOL053273" at bounding box center [360, 131] width 69 height 13
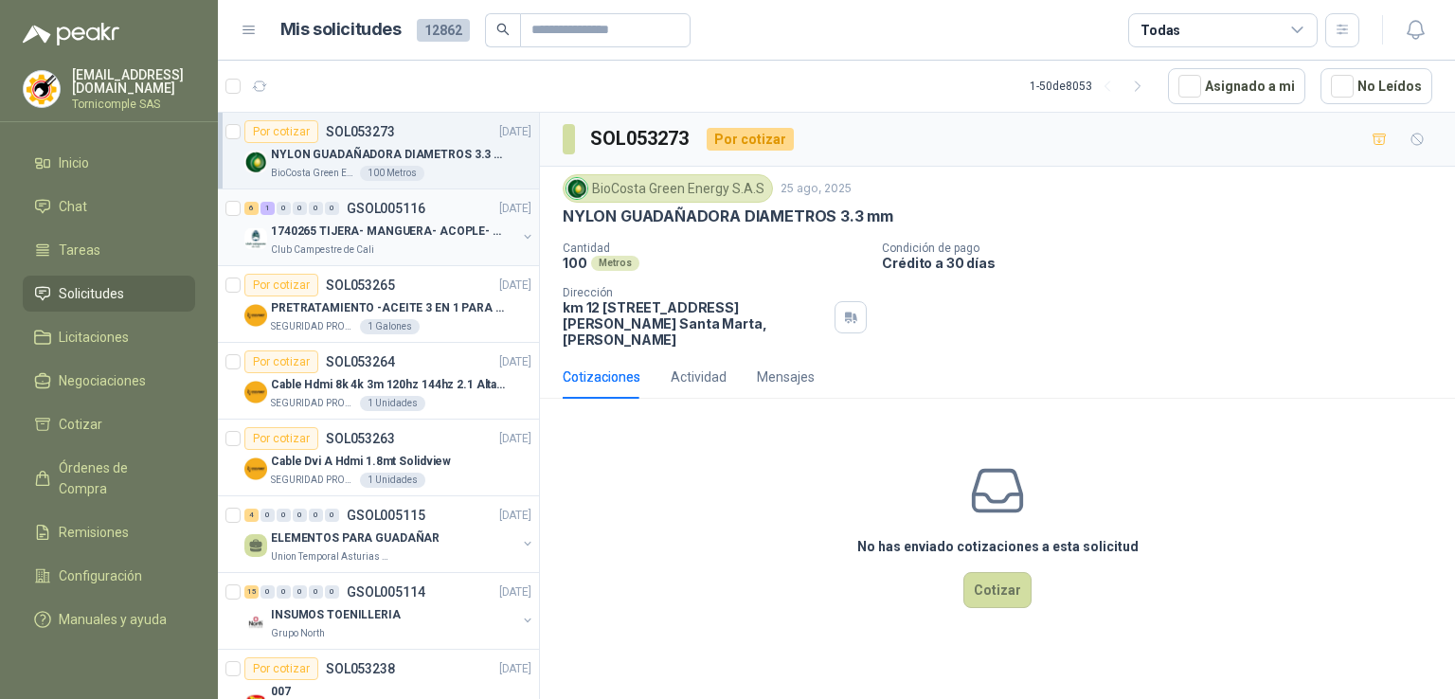
click at [393, 231] on p "1740265 TIJERA- MANGUERA- ACOPLE- SURTIDORES" at bounding box center [389, 232] width 236 height 18
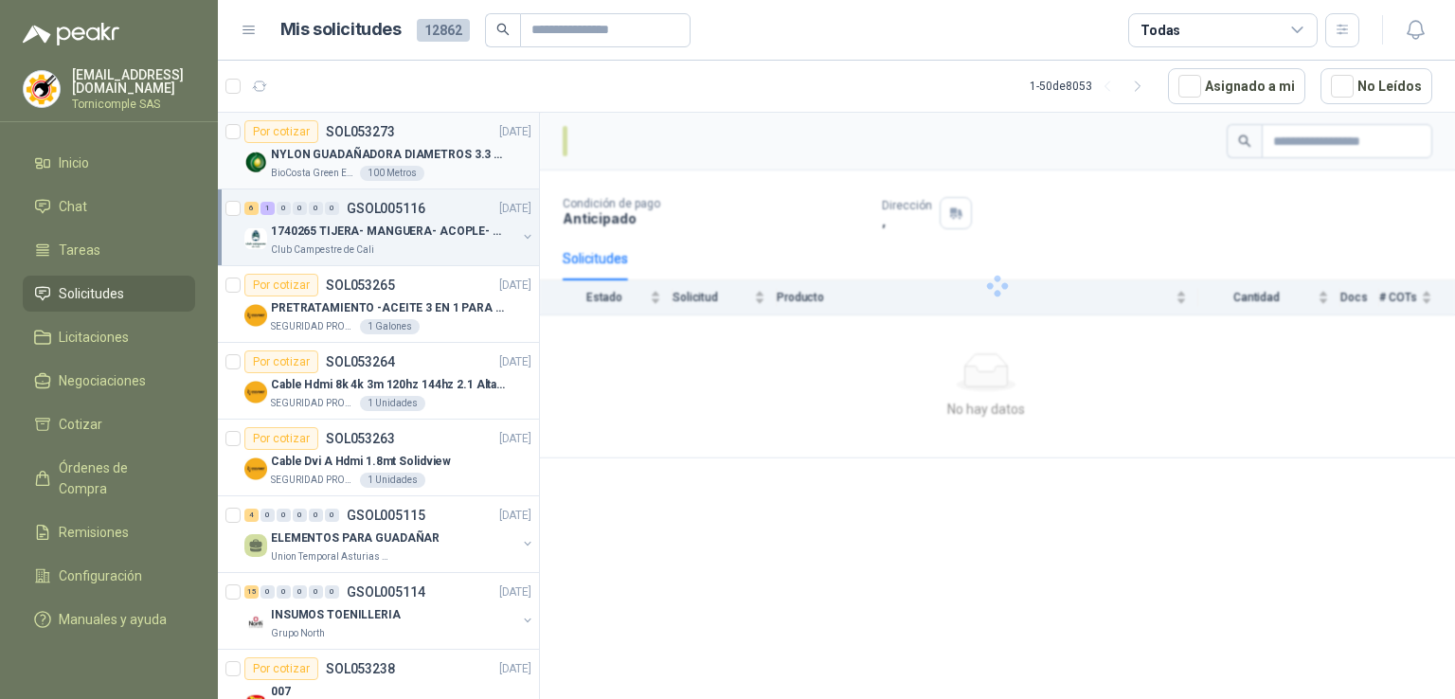
click at [399, 171] on div "100 Metros" at bounding box center [392, 173] width 64 height 15
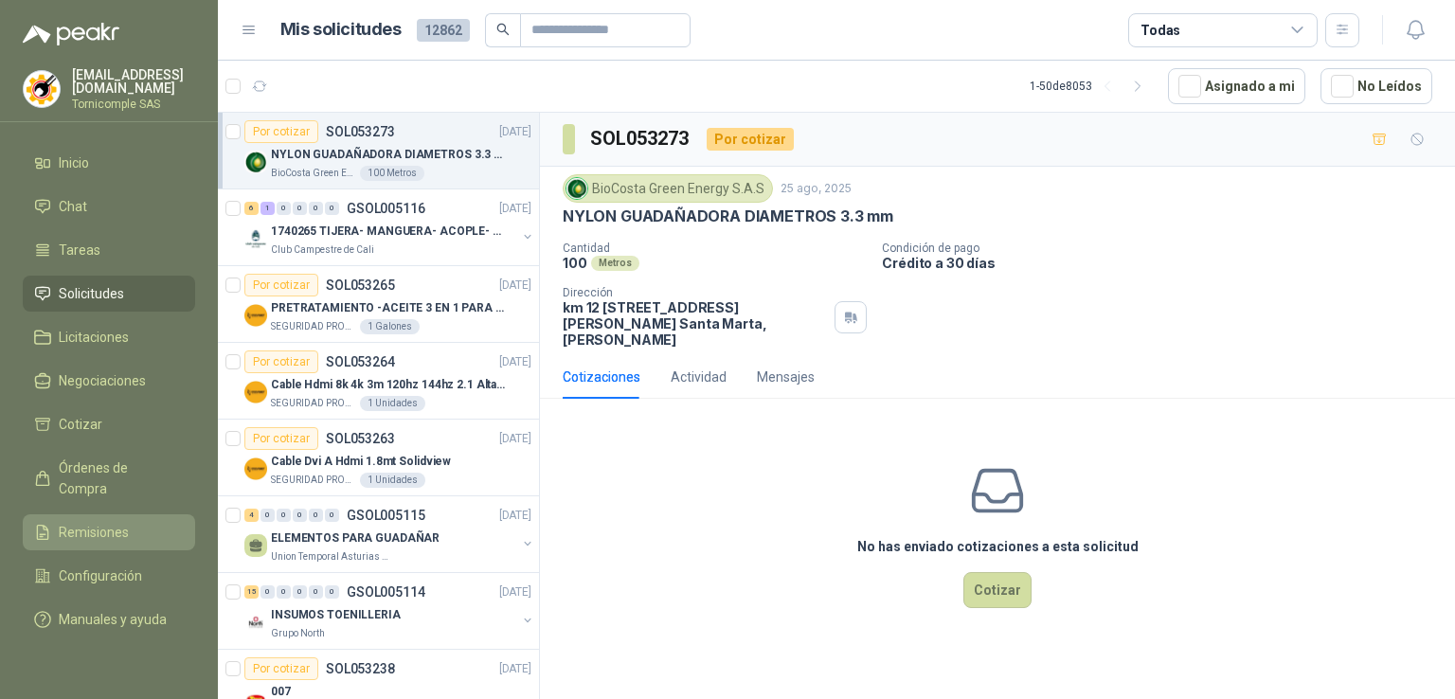
click at [129, 522] on li "Remisiones" at bounding box center [109, 532] width 150 height 21
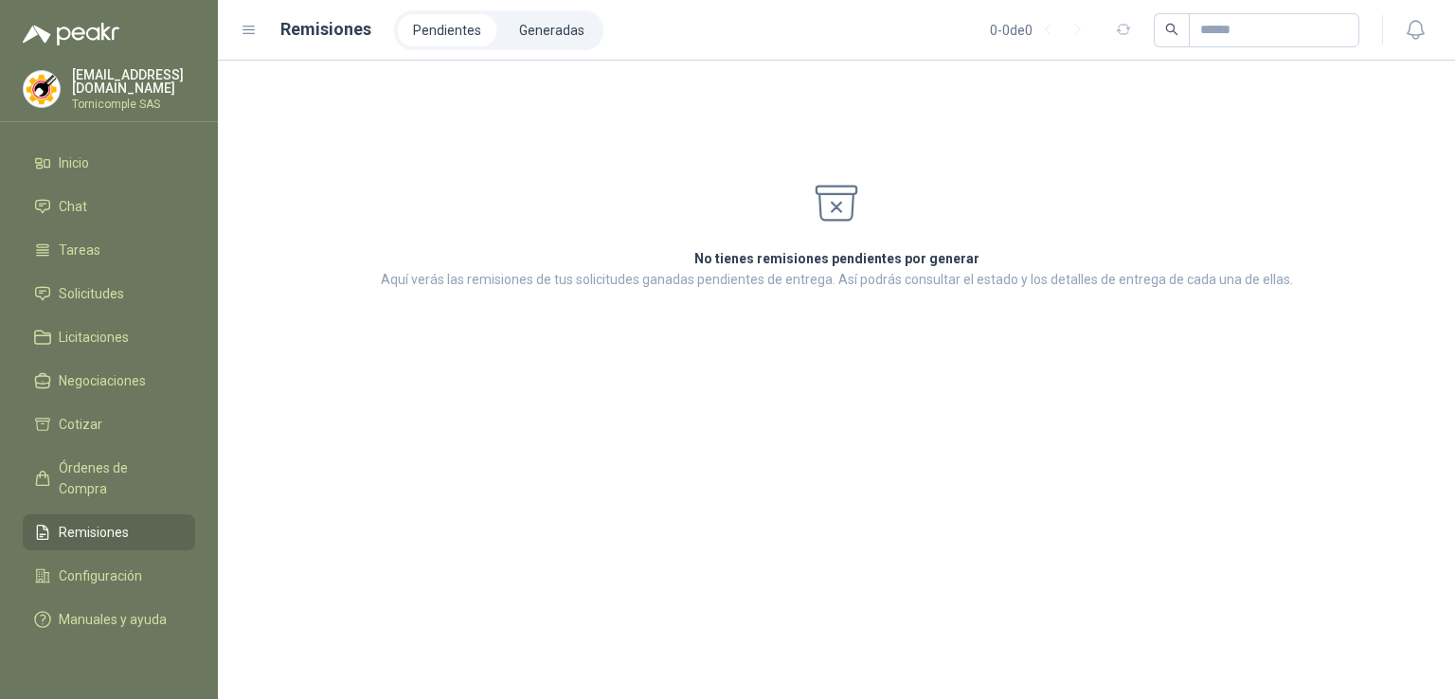
click at [493, 37] on ul "Pendientes Generadas" at bounding box center [498, 30] width 209 height 40
click at [516, 34] on li "Generadas" at bounding box center [552, 30] width 96 height 32
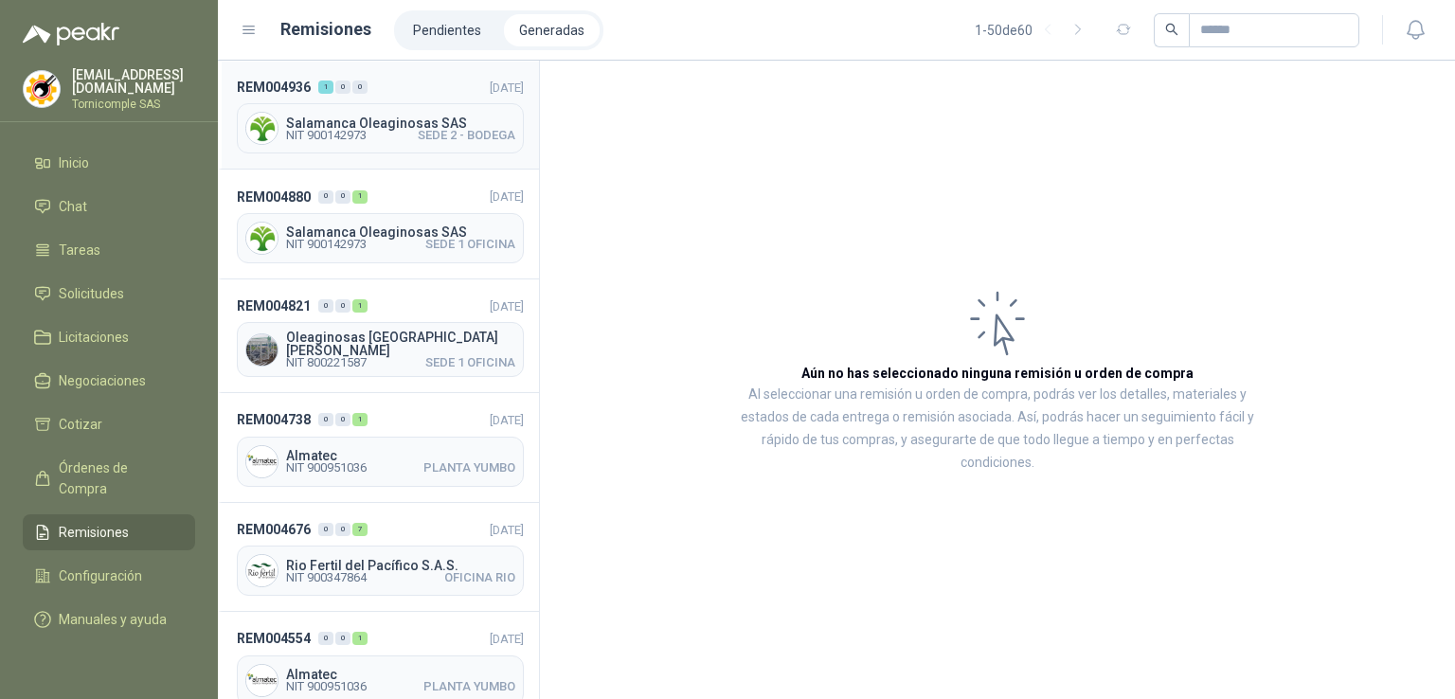
click at [418, 130] on span "SEDE 2 - BODEGA" at bounding box center [467, 135] width 98 height 11
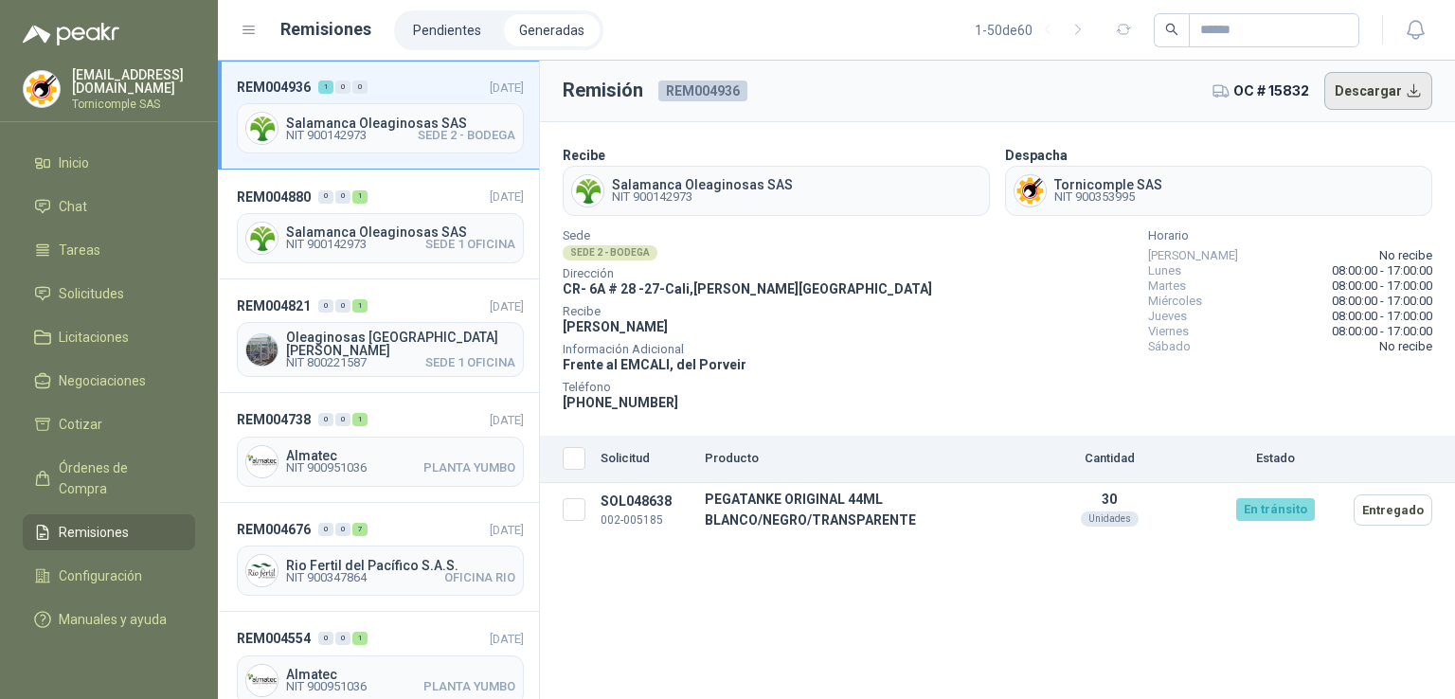
click at [1383, 103] on button "Descargar" at bounding box center [1379, 91] width 109 height 38
click at [110, 293] on span "Solicitudes" at bounding box center [91, 293] width 65 height 21
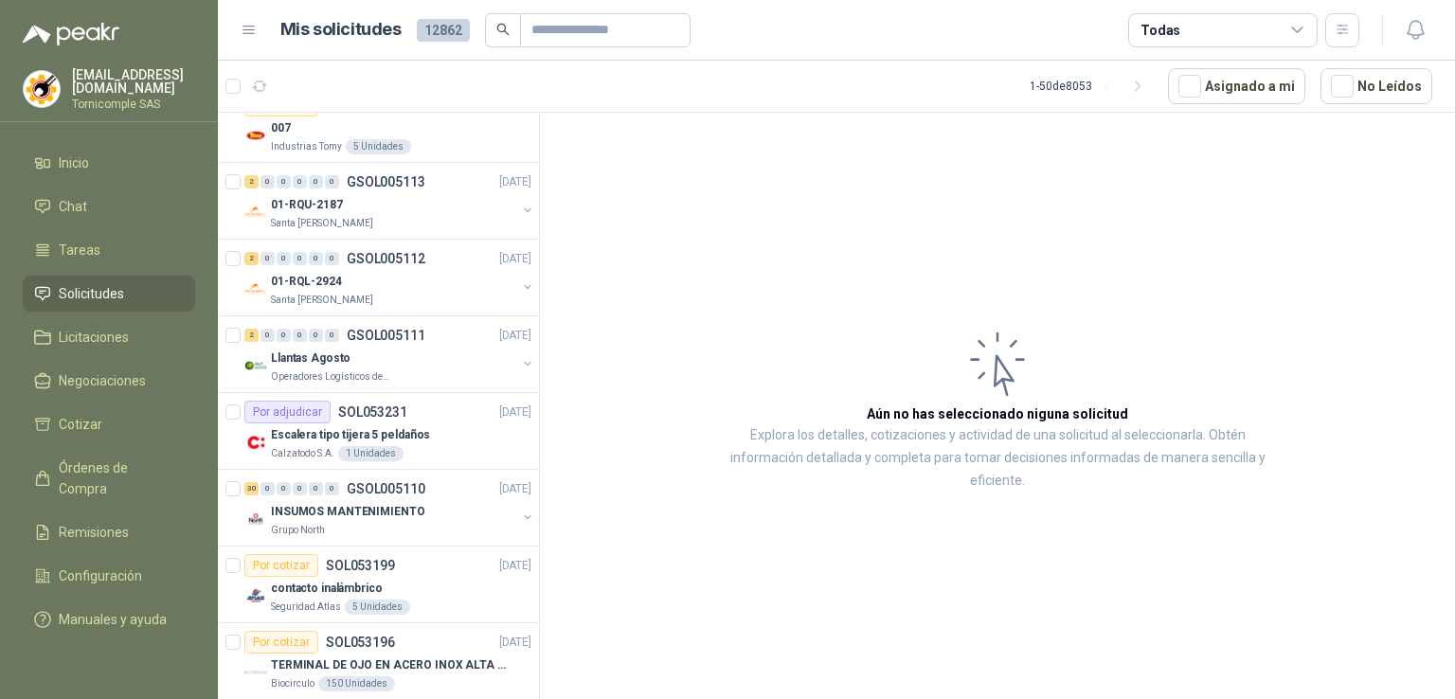
scroll to position [568, 0]
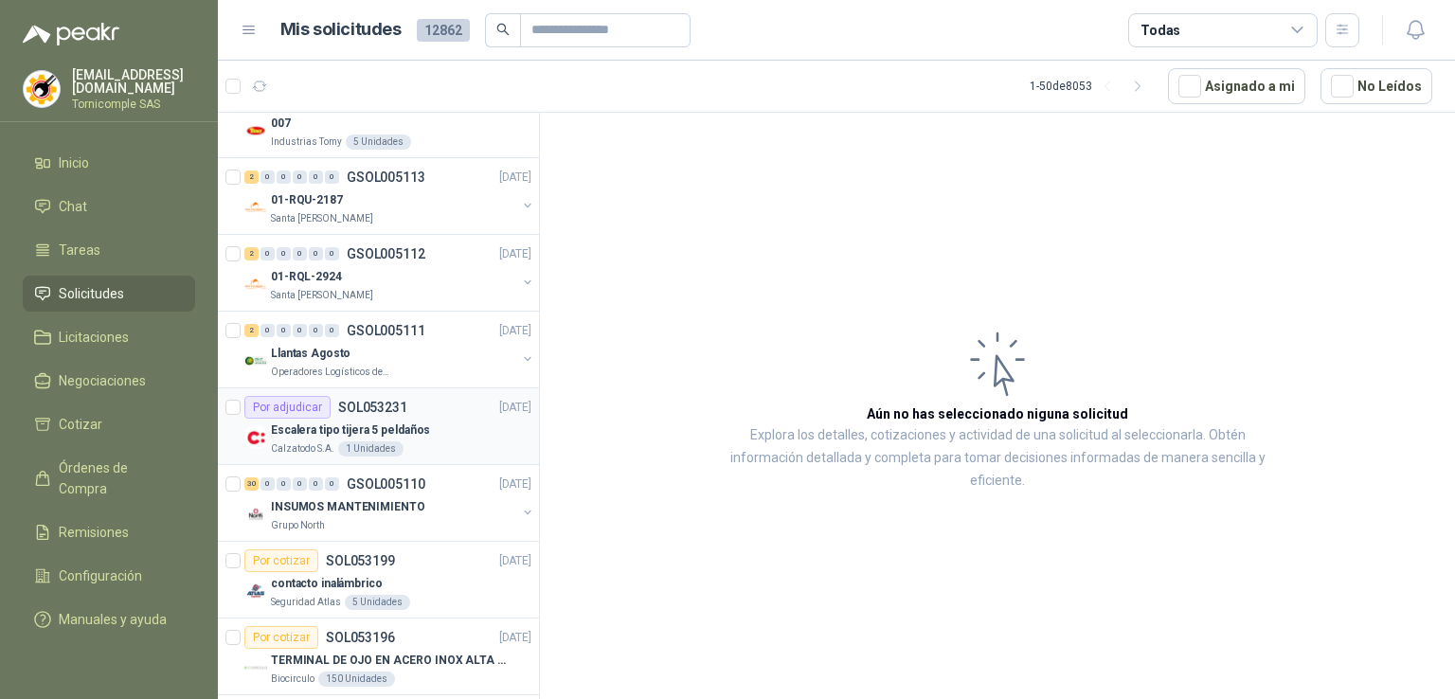
click at [433, 419] on div "Escalera tipo tijera 5 peldaños" at bounding box center [401, 430] width 261 height 23
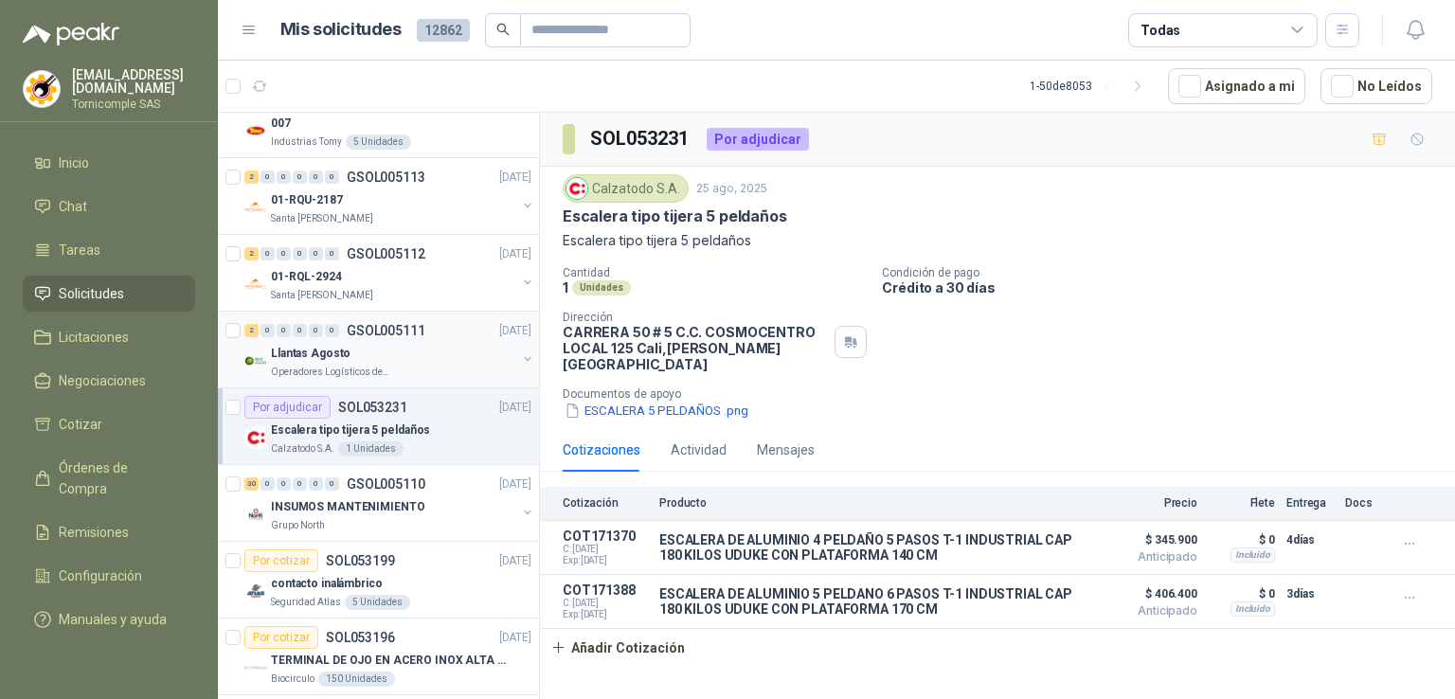
click at [451, 351] on div "Llantas Agosto" at bounding box center [393, 353] width 245 height 23
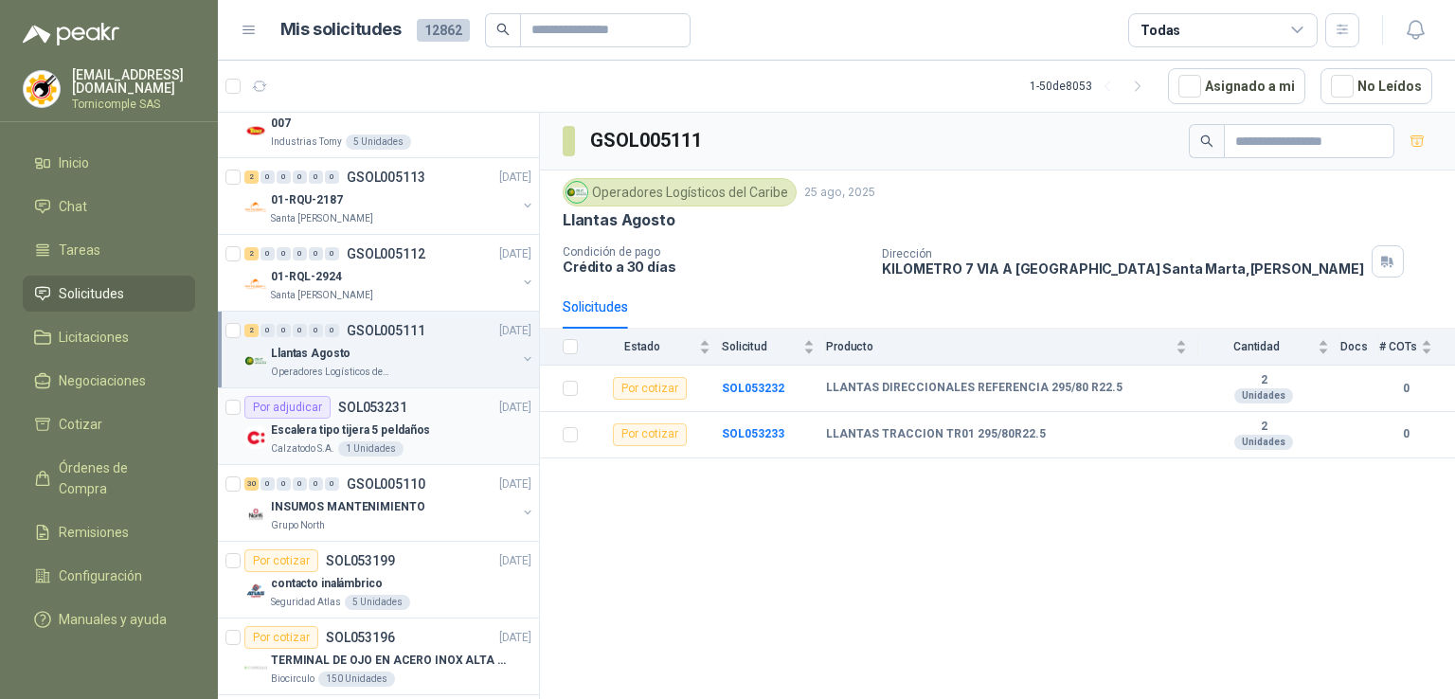
click at [436, 429] on div "Escalera tipo tijera 5 peldaños" at bounding box center [401, 430] width 261 height 23
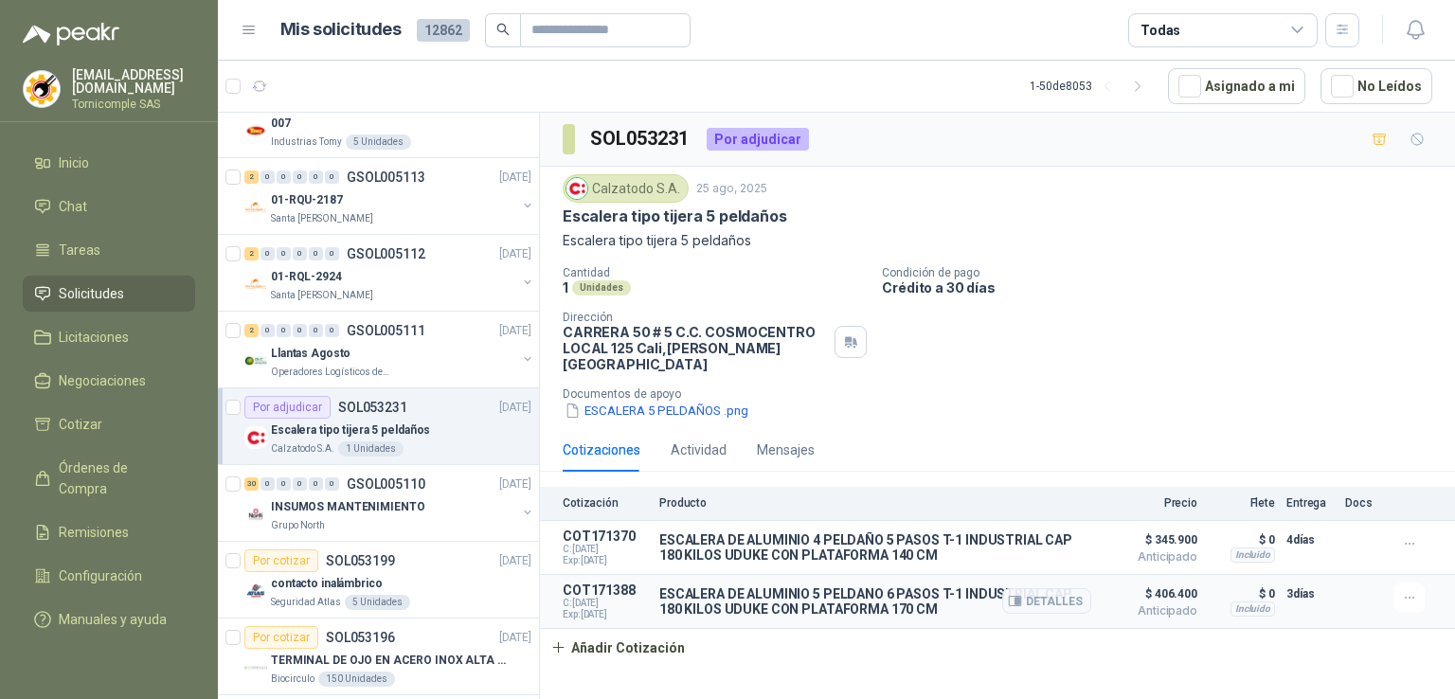
drag, startPoint x: 666, startPoint y: 587, endPoint x: 1000, endPoint y: 589, distance: 333.5
click at [997, 587] on article "COT171388 C: [DATE] Exp: [DATE] [PERSON_NAME] DE ALUMINIO 5 PELDANO 6 PASOS T-1…" at bounding box center [997, 602] width 915 height 54
click at [1031, 626] on div "Cotización Producto Precio [PERSON_NAME] Entrega Docs COT171370 C: [DATE] Exp: …" at bounding box center [997, 577] width 915 height 180
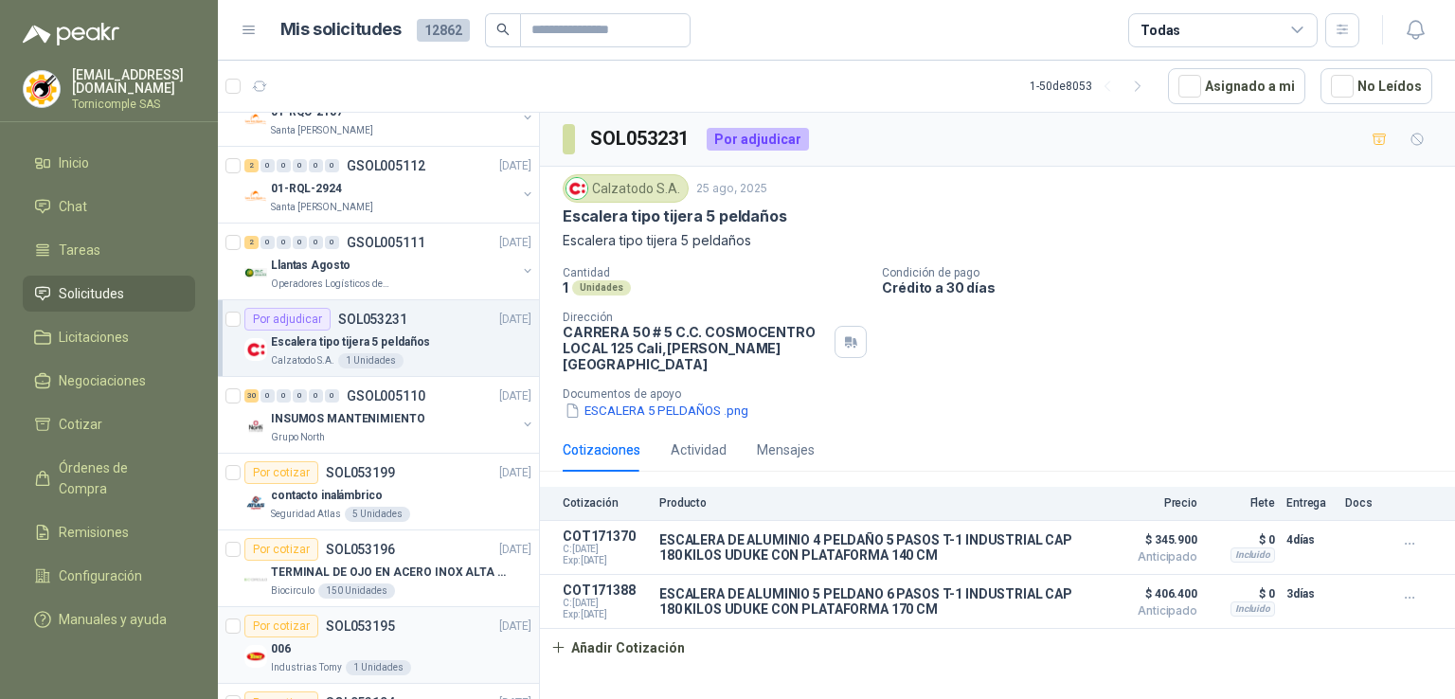
scroll to position [758, 0]
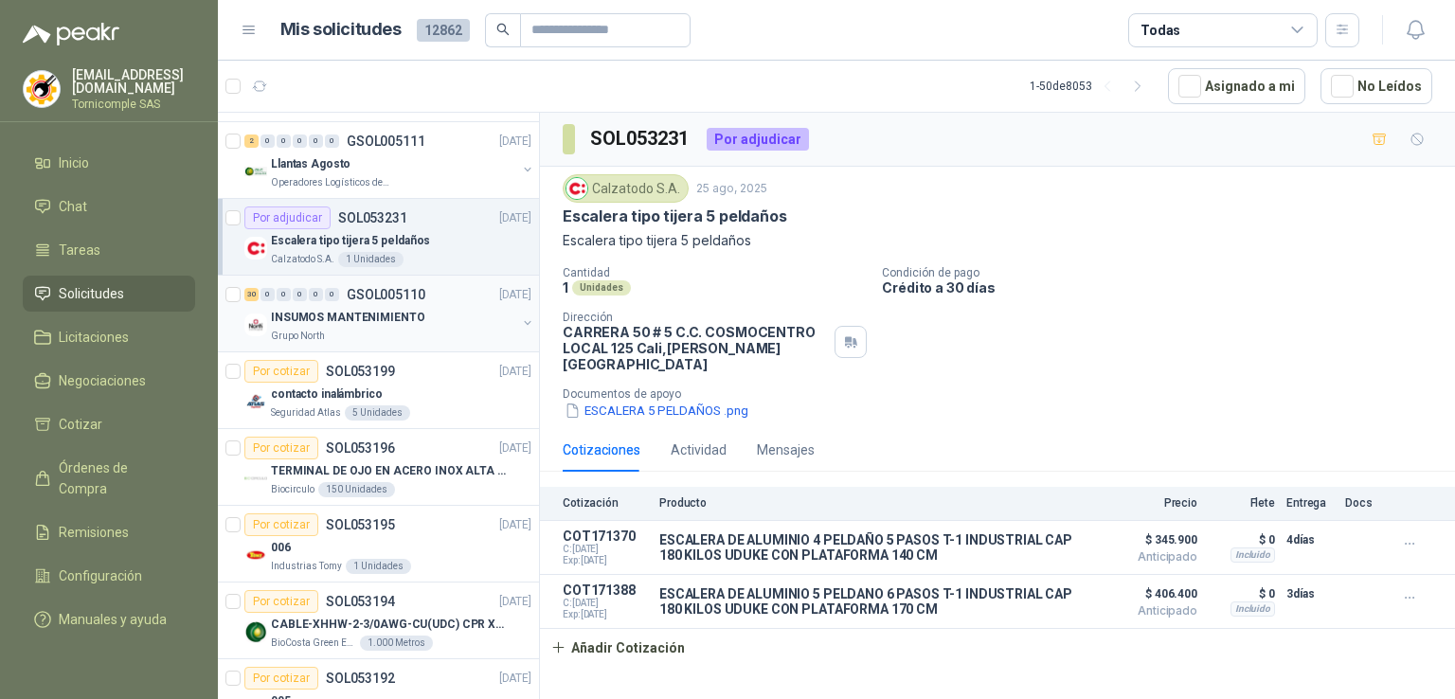
click at [369, 339] on div "Grupo North" at bounding box center [393, 336] width 245 height 15
click at [364, 416] on div "5 Unidades" at bounding box center [377, 412] width 65 height 15
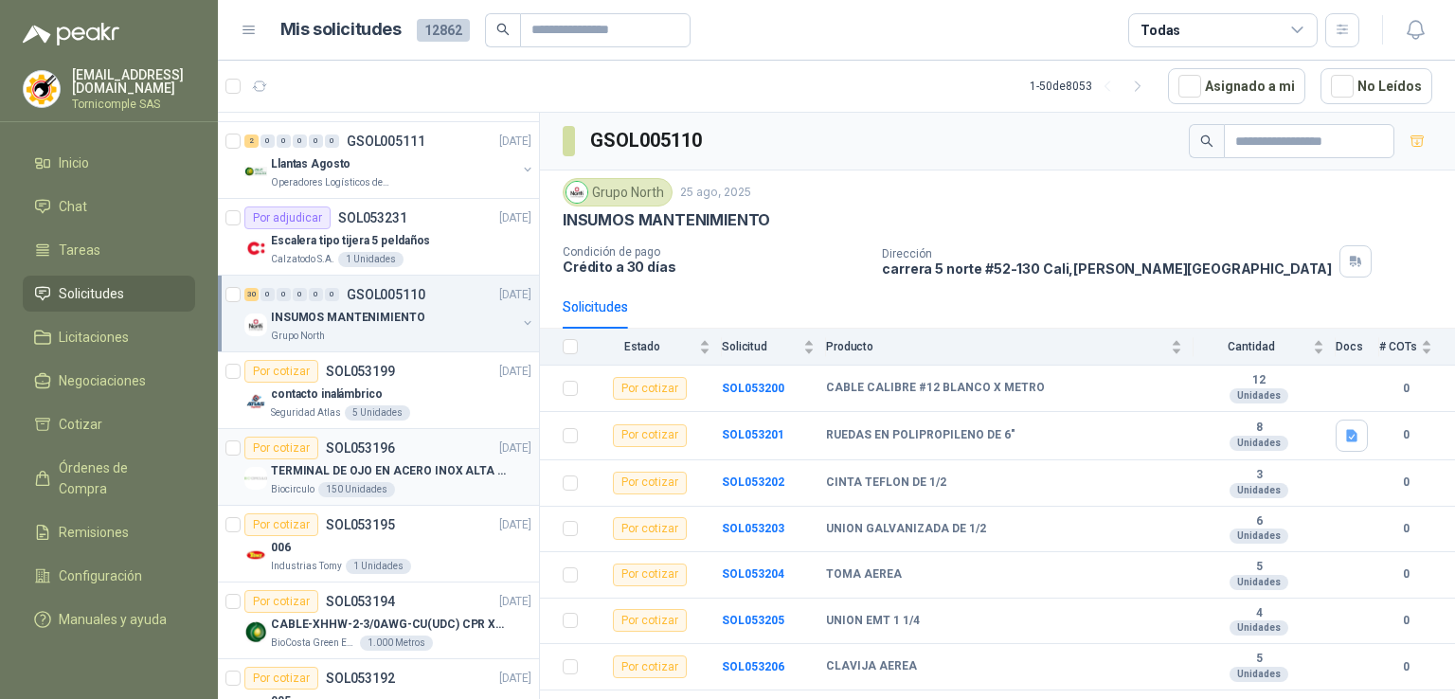
click at [335, 493] on div "150 Unidades" at bounding box center [356, 489] width 77 height 15
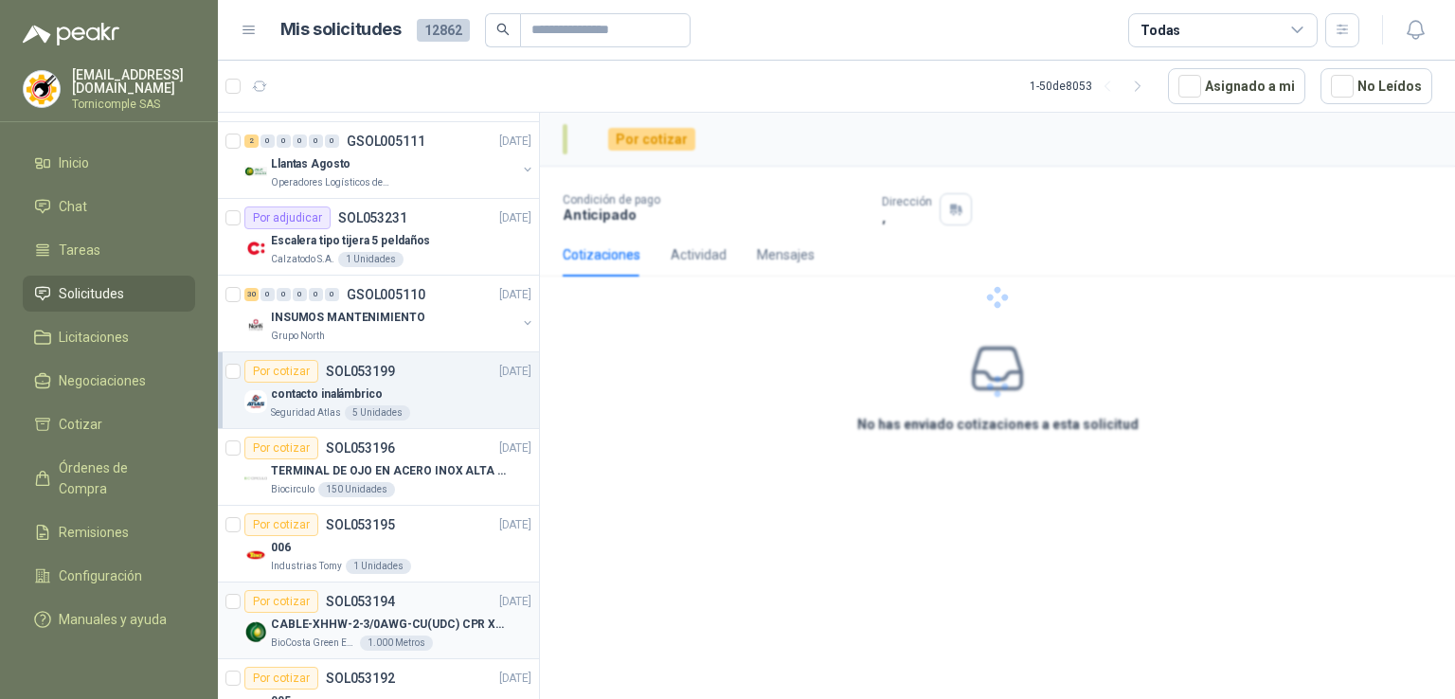
click at [335, 583] on article "Por cotizar SOL053194 [DATE] CABLE-XHHW-2-3/0AWG-CU(UDC) CPR XLPE FR BioCosta G…" at bounding box center [378, 621] width 321 height 77
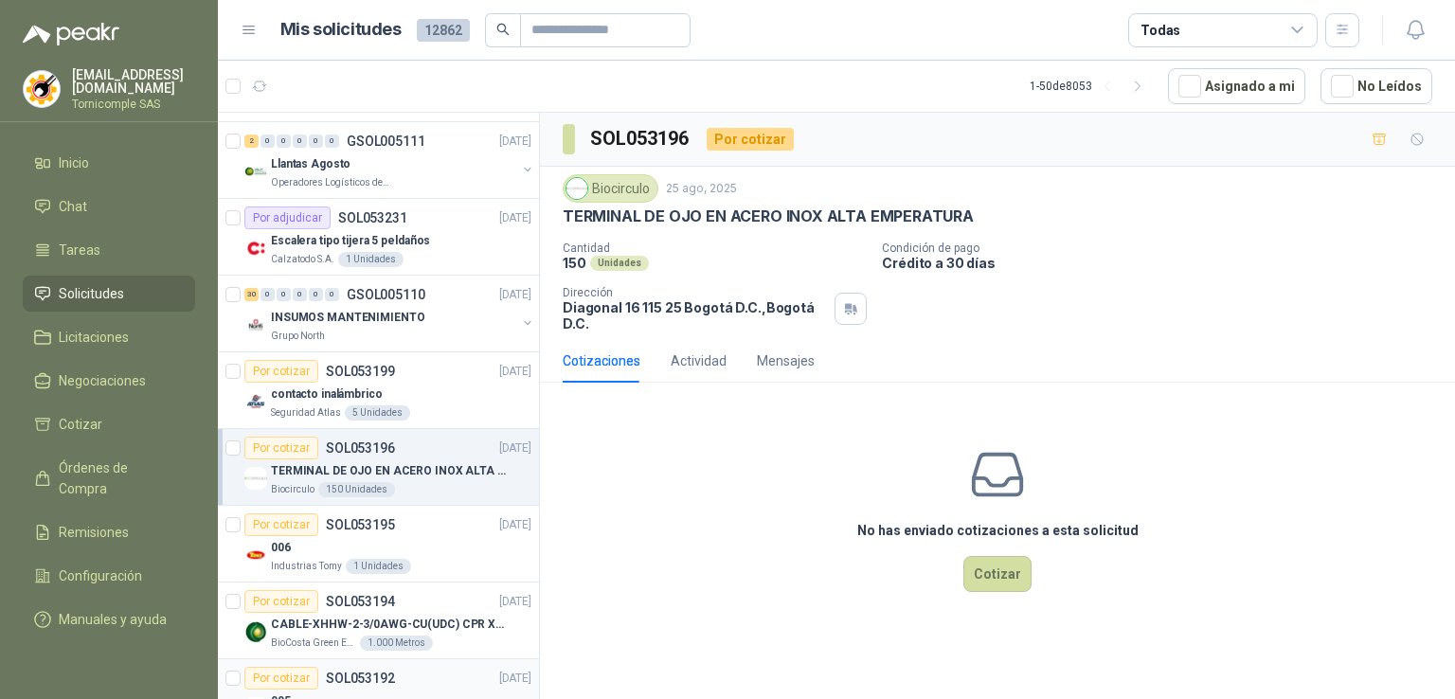
click at [319, 670] on div "Por cotizar SOL053192" at bounding box center [319, 678] width 151 height 23
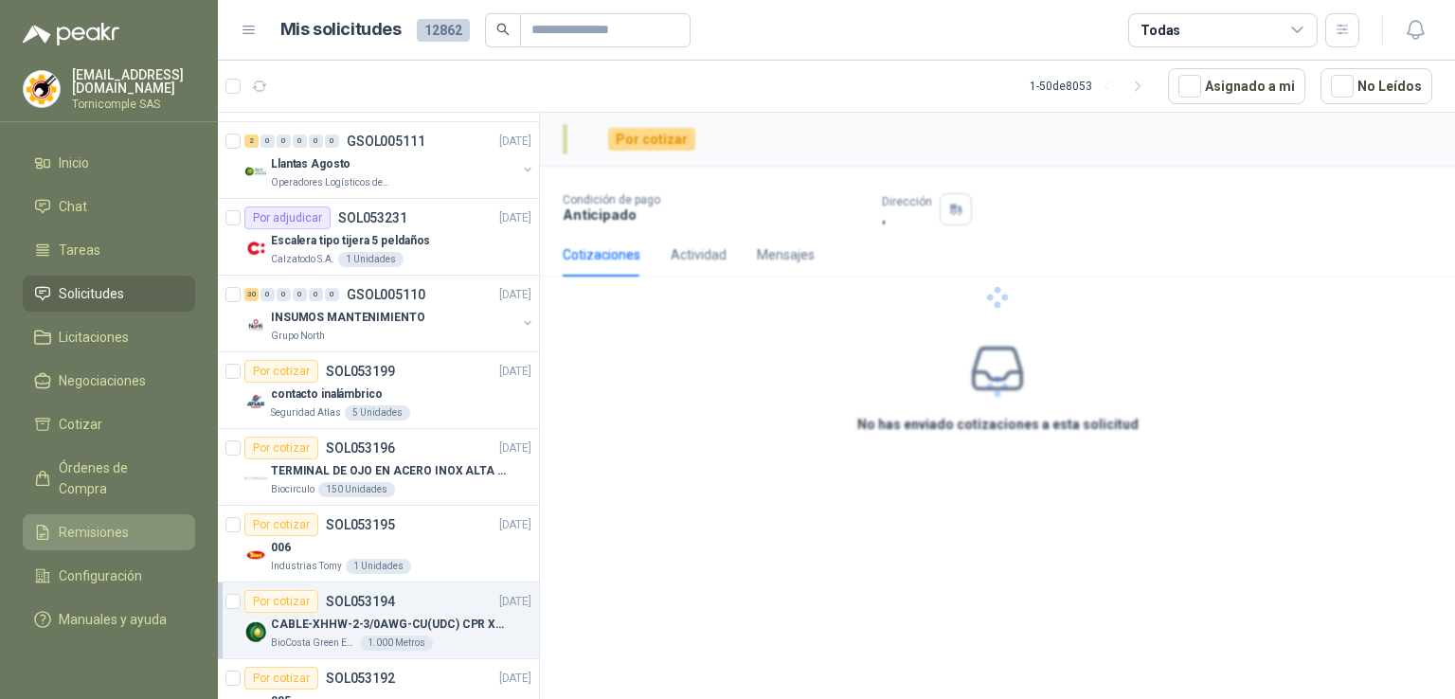
click at [45, 524] on icon at bounding box center [42, 532] width 17 height 17
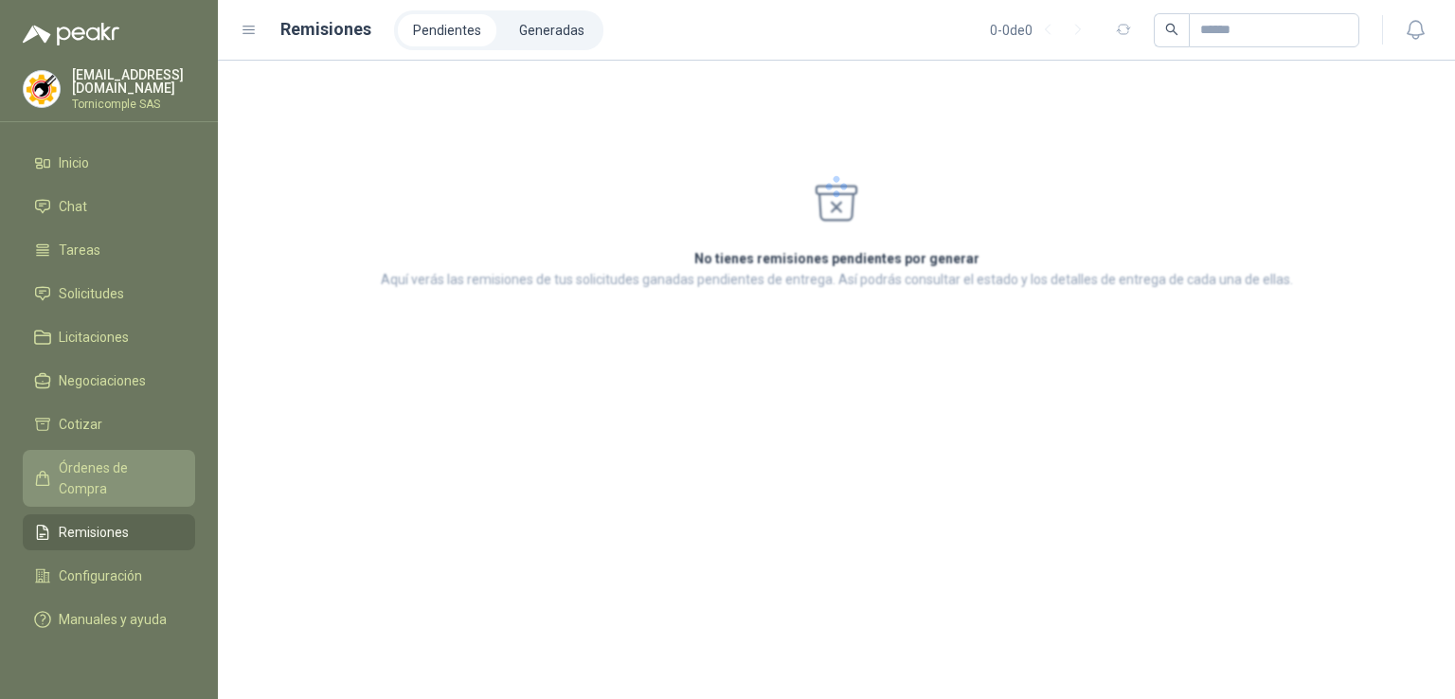
click at [106, 463] on span "Órdenes de Compra" at bounding box center [118, 479] width 118 height 42
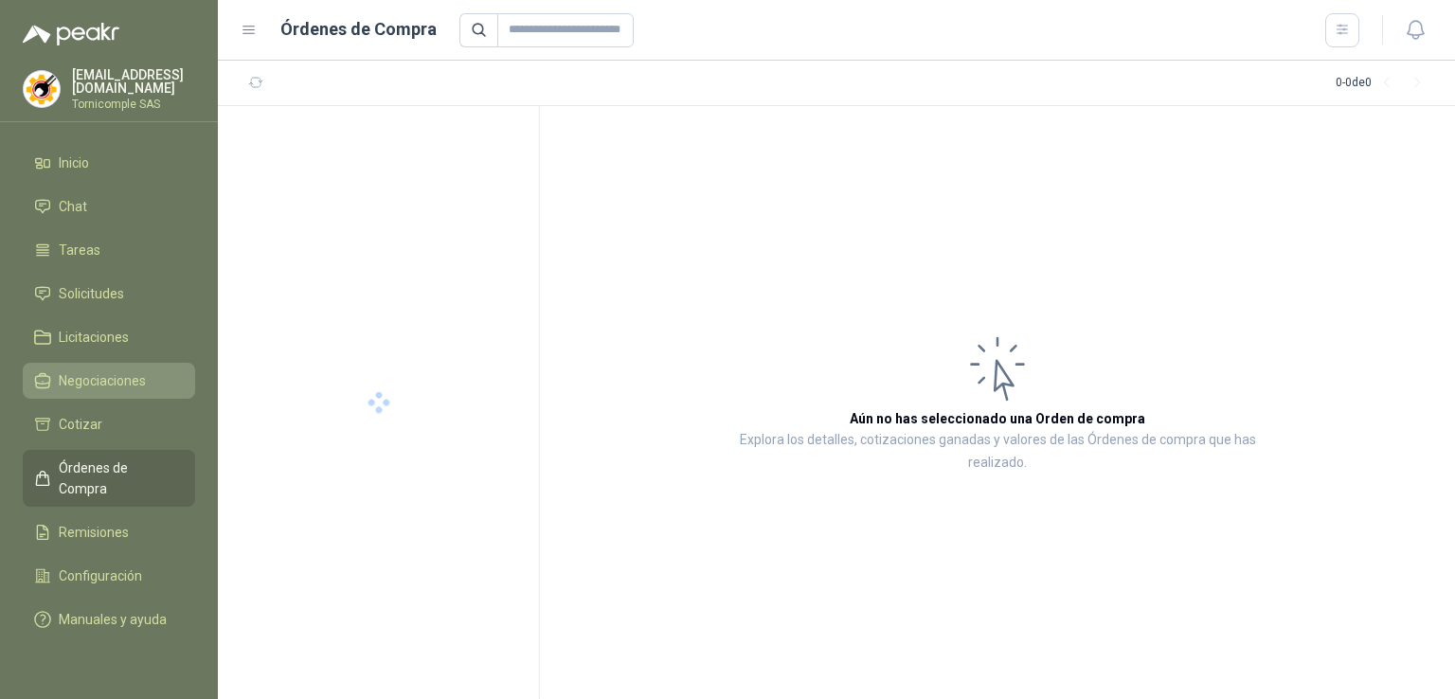
drag, startPoint x: 95, startPoint y: 423, endPoint x: 97, endPoint y: 366, distance: 57.8
click at [94, 422] on span "Cotizar" at bounding box center [81, 424] width 44 height 21
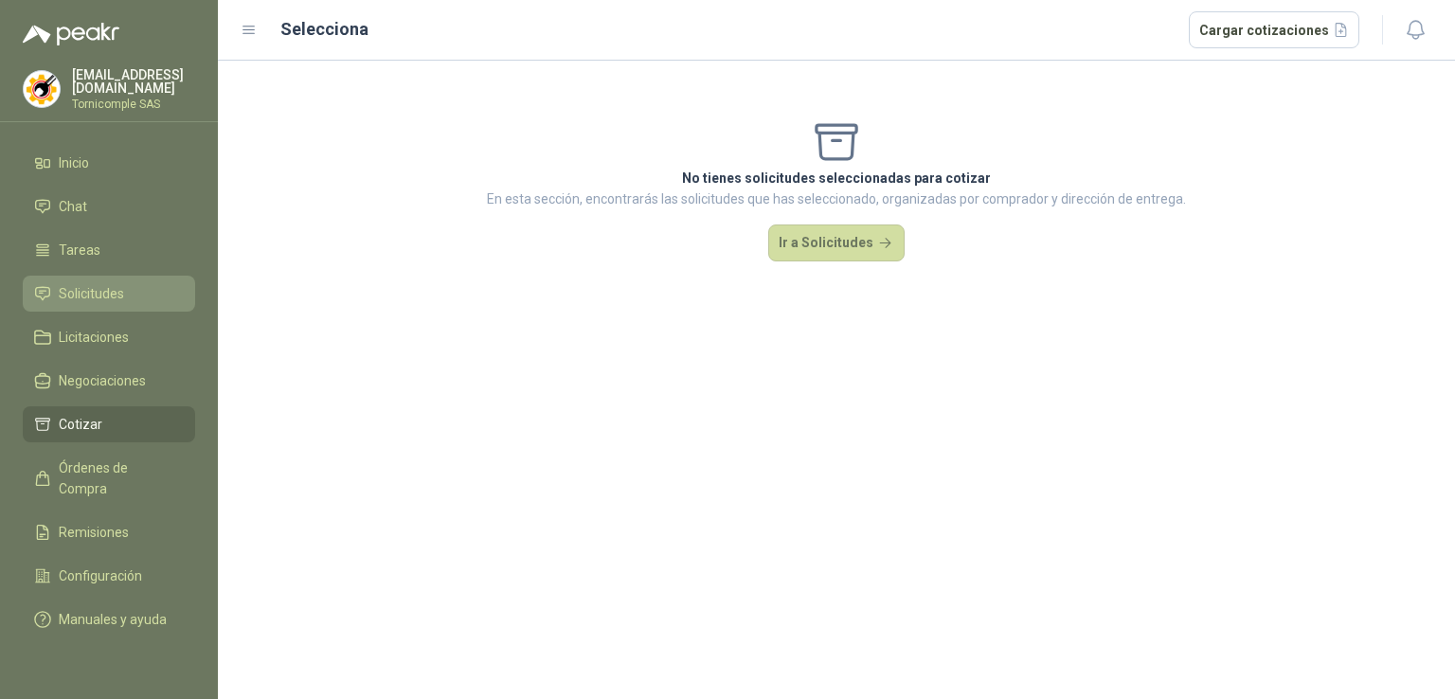
click at [103, 304] on link "Solicitudes" at bounding box center [109, 294] width 172 height 36
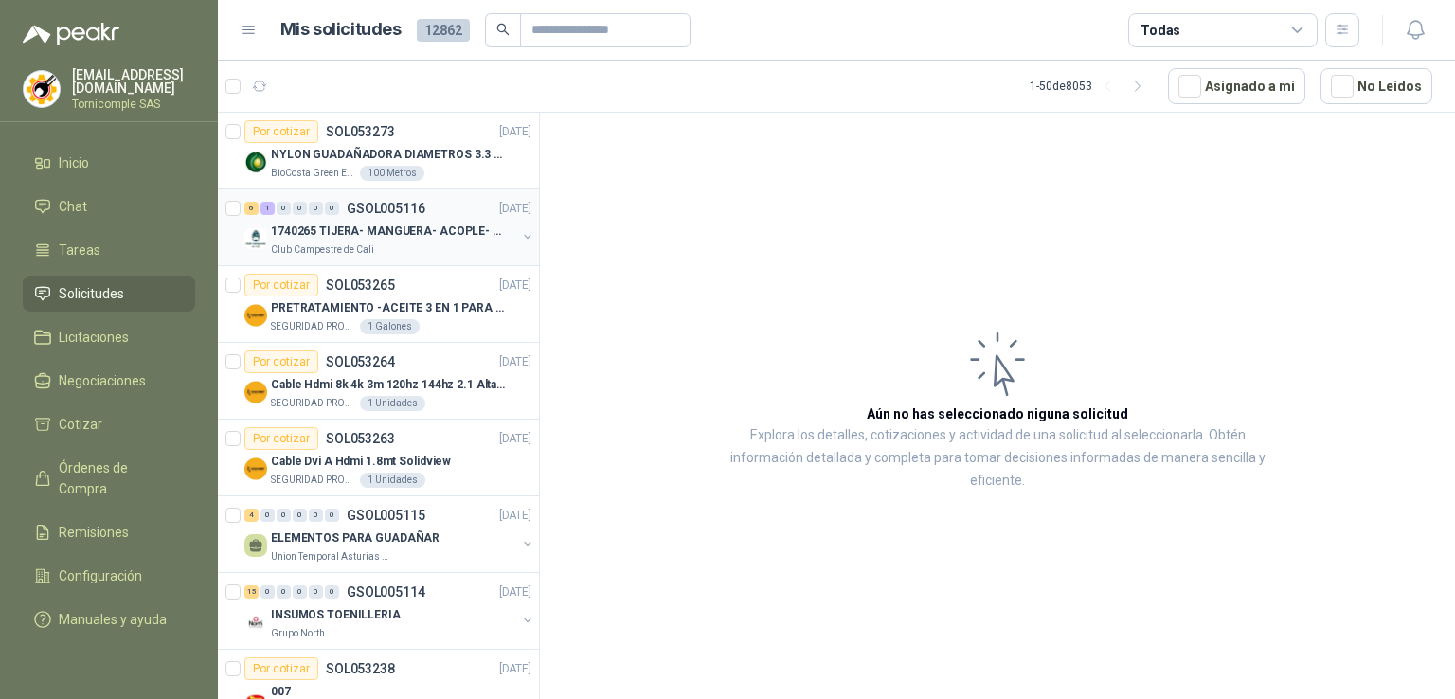
click at [303, 240] on div "1740265 TIJERA- MANGUERA- ACOPLE- SURTIDORES" at bounding box center [393, 231] width 245 height 23
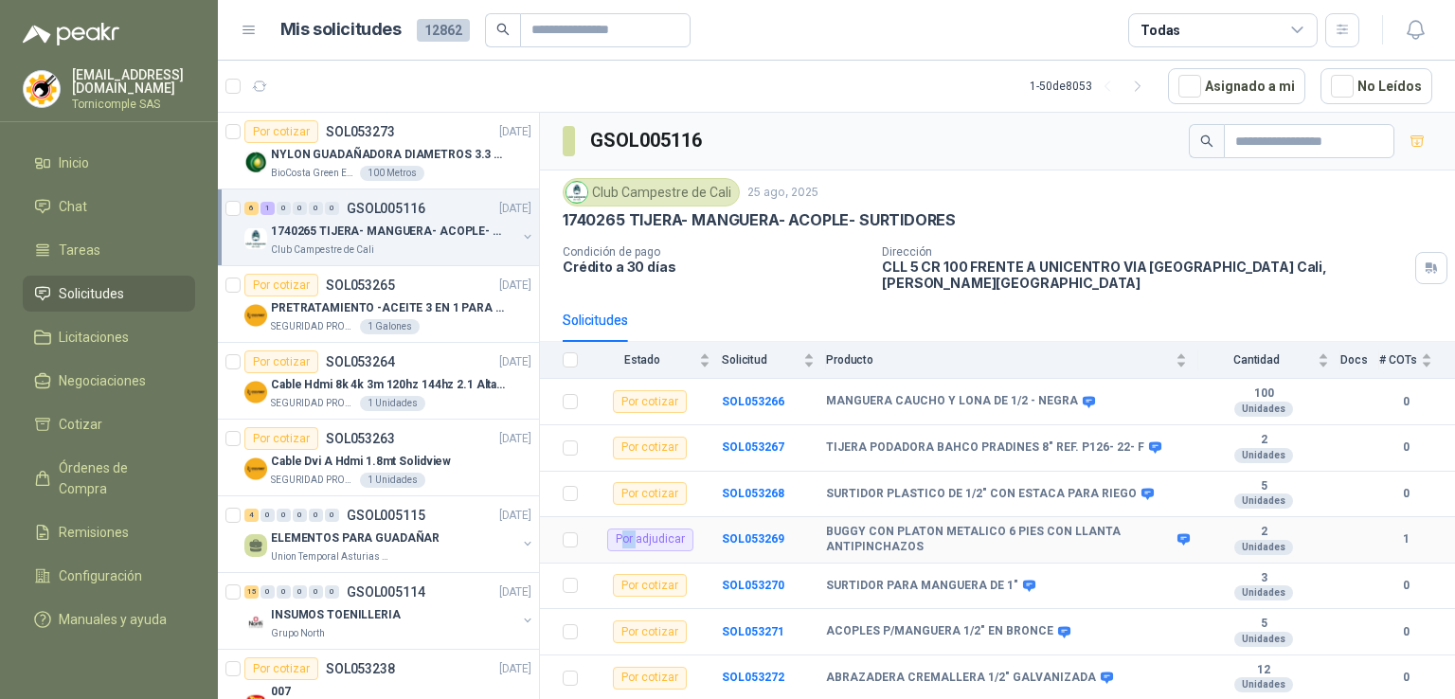
drag, startPoint x: 625, startPoint y: 531, endPoint x: 654, endPoint y: 527, distance: 28.7
click at [652, 529] on div "Por adjudicar" at bounding box center [650, 540] width 86 height 23
click at [651, 529] on div "Por adjudicar" at bounding box center [650, 540] width 86 height 23
drag, startPoint x: 612, startPoint y: 526, endPoint x: 679, endPoint y: 521, distance: 67.4
click at [679, 529] on div "Por adjudicar" at bounding box center [650, 540] width 86 height 23
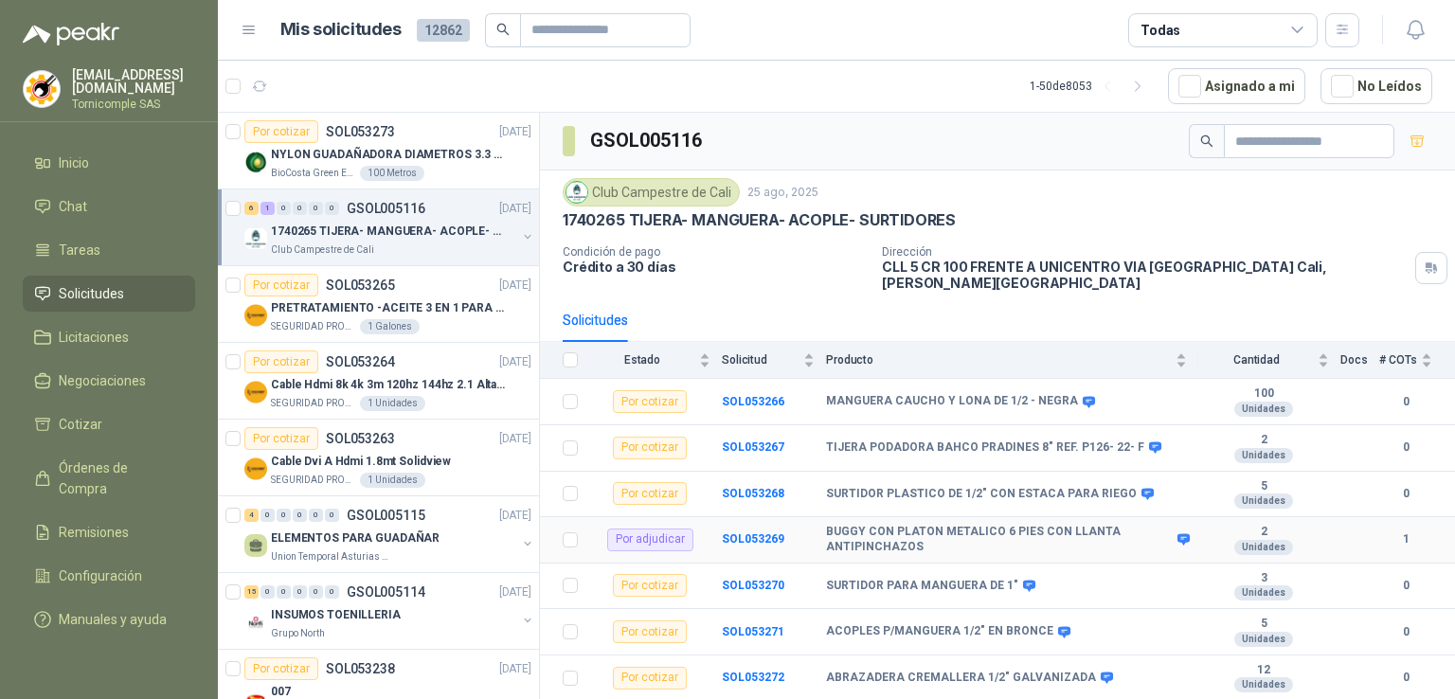
click at [691, 532] on div "Por adjudicar" at bounding box center [650, 540] width 86 height 23
drag, startPoint x: 685, startPoint y: 528, endPoint x: 604, endPoint y: 538, distance: 81.2
click at [604, 538] on td "Por adjudicar" at bounding box center [655, 540] width 133 height 46
click at [611, 531] on div "Por adjudicar" at bounding box center [650, 540] width 86 height 23
drag, startPoint x: 613, startPoint y: 526, endPoint x: 700, endPoint y: 526, distance: 87.2
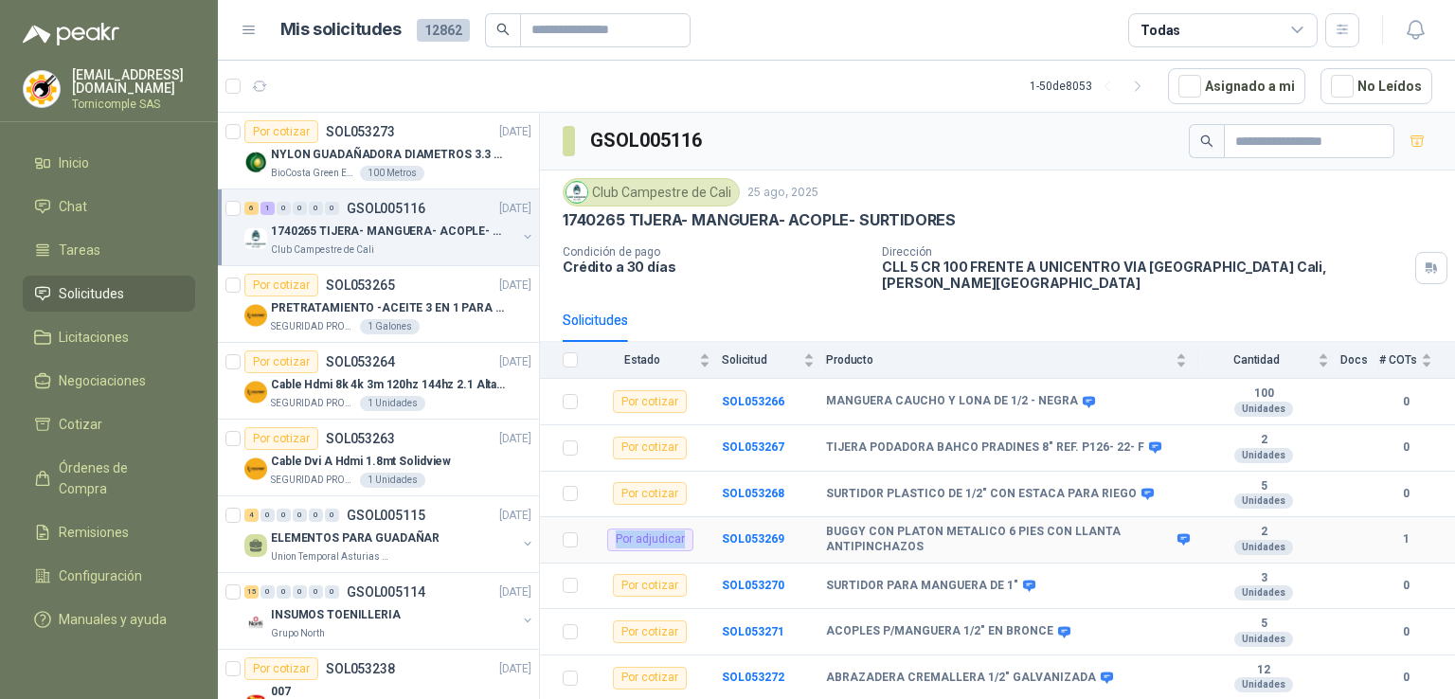
click at [700, 526] on td "Por adjudicar" at bounding box center [655, 540] width 133 height 46
click at [608, 529] on div "Por adjudicar" at bounding box center [650, 540] width 86 height 23
drag, startPoint x: 615, startPoint y: 524, endPoint x: 690, endPoint y: 524, distance: 74.8
click at [690, 529] on div "Por adjudicar" at bounding box center [650, 540] width 86 height 23
click at [631, 529] on div "Por adjudicar" at bounding box center [650, 540] width 86 height 23
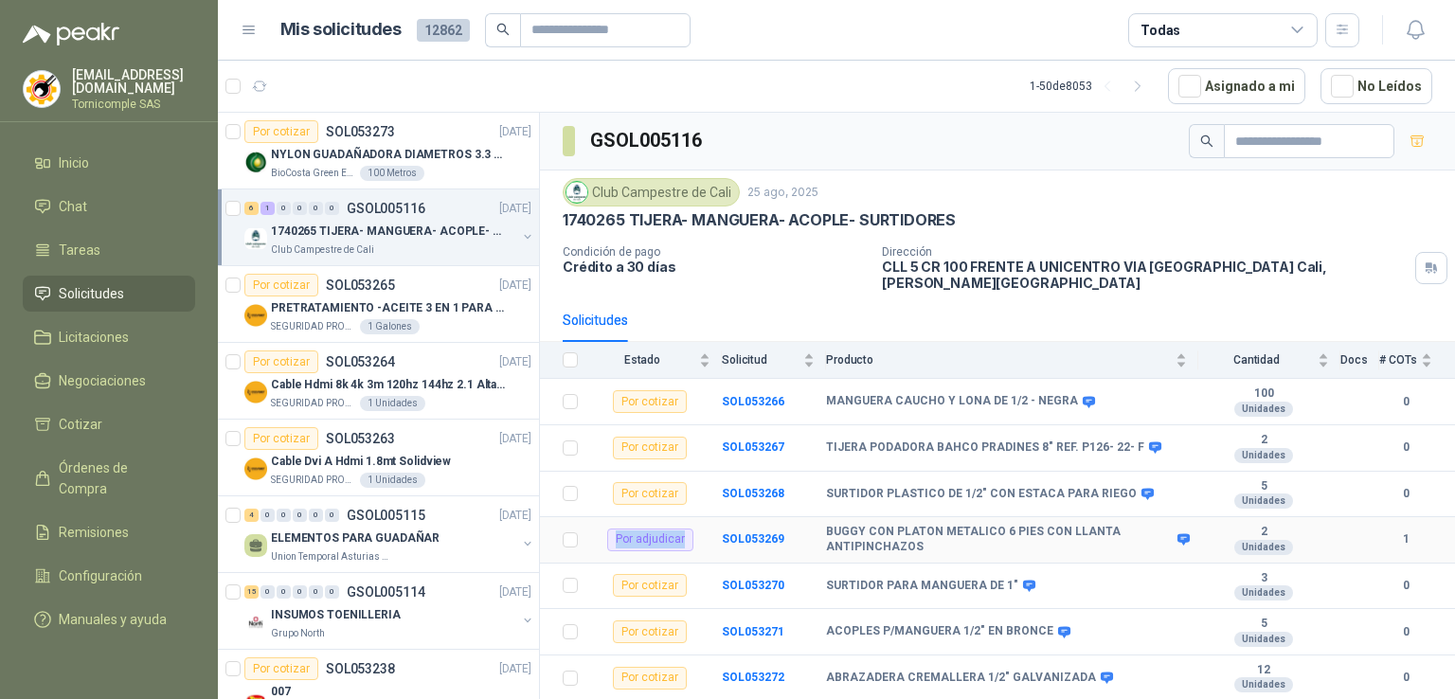
drag, startPoint x: 618, startPoint y: 522, endPoint x: 697, endPoint y: 523, distance: 79.6
click at [697, 523] on td "Por adjudicar" at bounding box center [655, 540] width 133 height 46
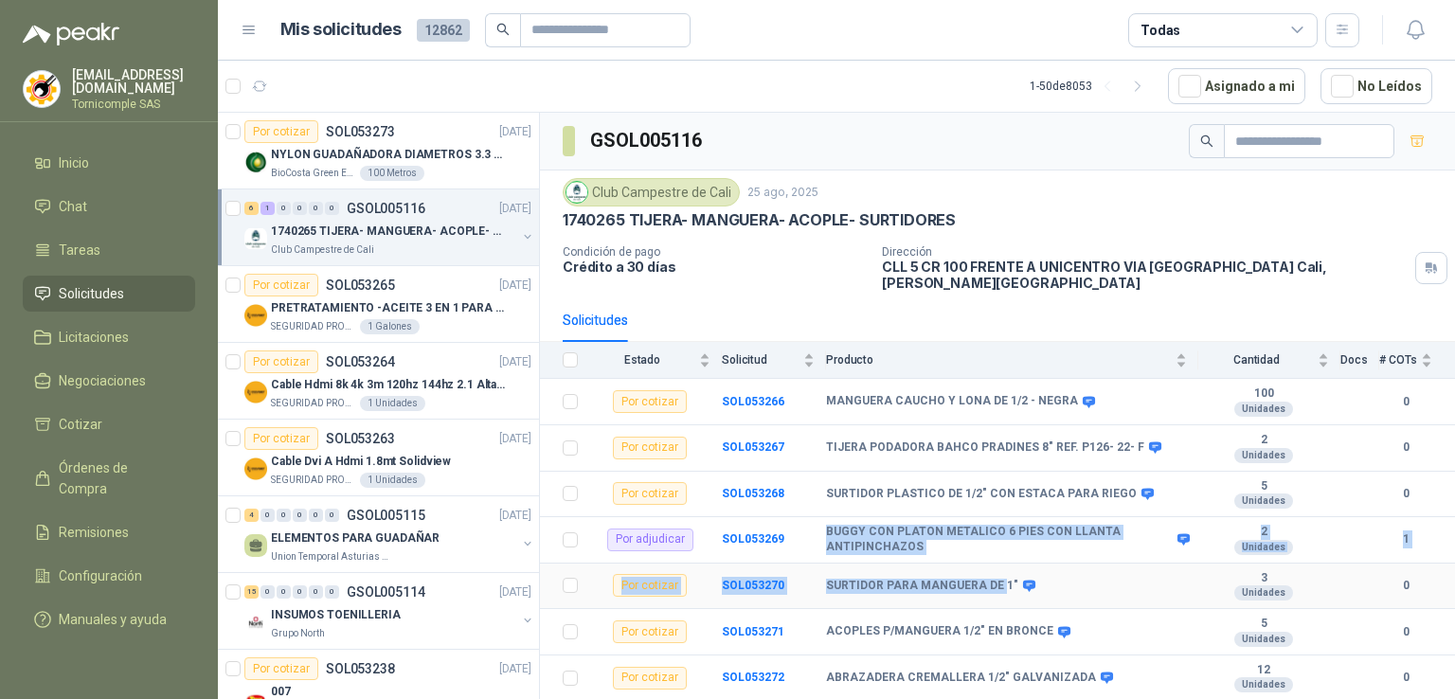
drag, startPoint x: 820, startPoint y: 513, endPoint x: 985, endPoint y: 570, distance: 175.6
click at [989, 570] on tbody "Por cotizar SOL053266 MANGUERA CAUCHO Y [PERSON_NAME] DE 1/2 - NEGRA 100 Unidad…" at bounding box center [997, 540] width 915 height 322
click at [944, 564] on td "SURTIDOR PARA MANGUERA DE 1"" at bounding box center [1012, 587] width 372 height 46
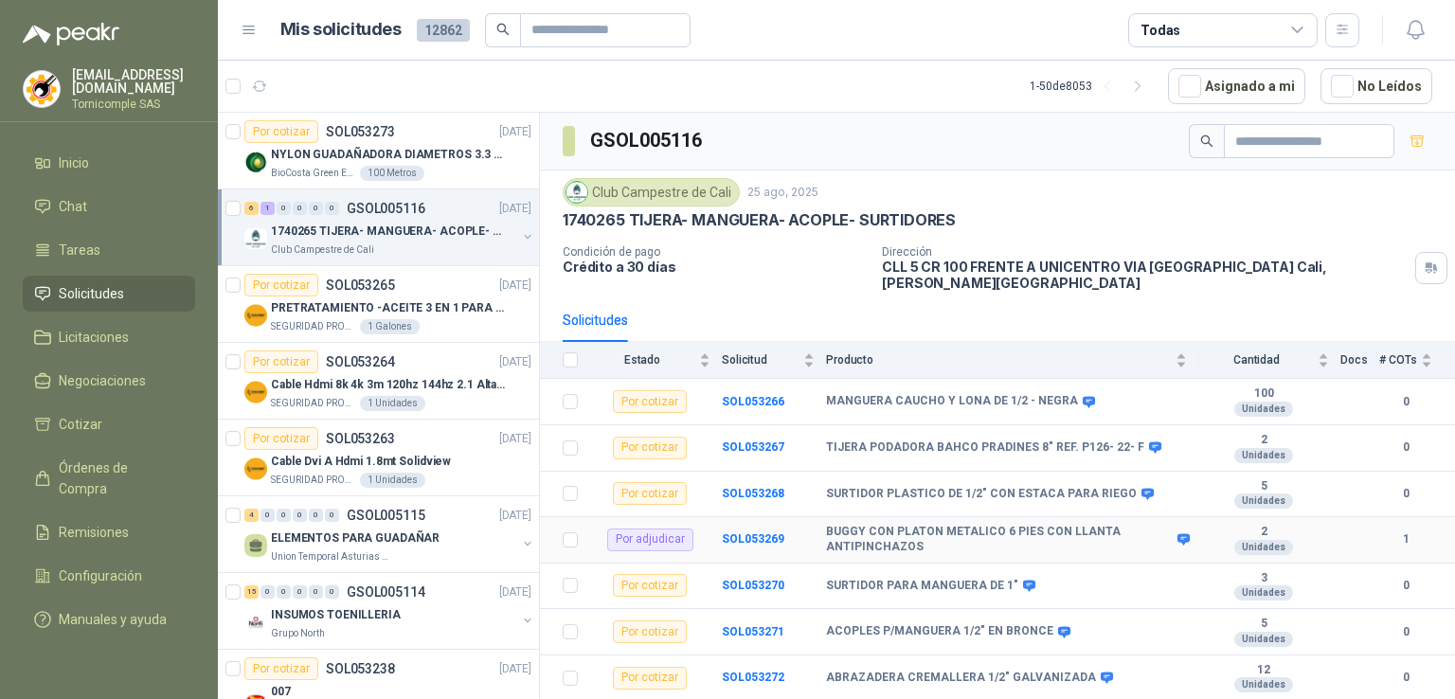
click at [1186, 534] on icon at bounding box center [1184, 539] width 12 height 11
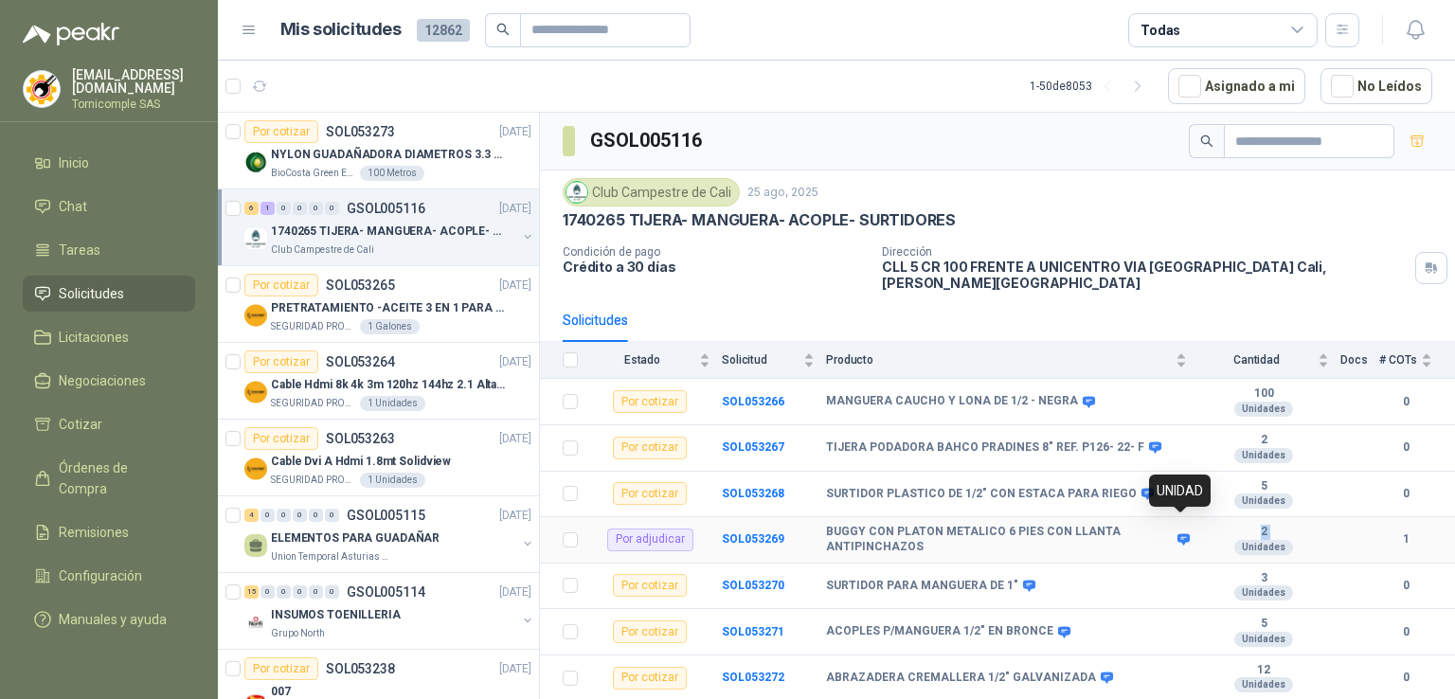
click at [1186, 534] on icon at bounding box center [1184, 539] width 12 height 11
click at [771, 395] on b "SOL053266" at bounding box center [753, 401] width 63 height 13
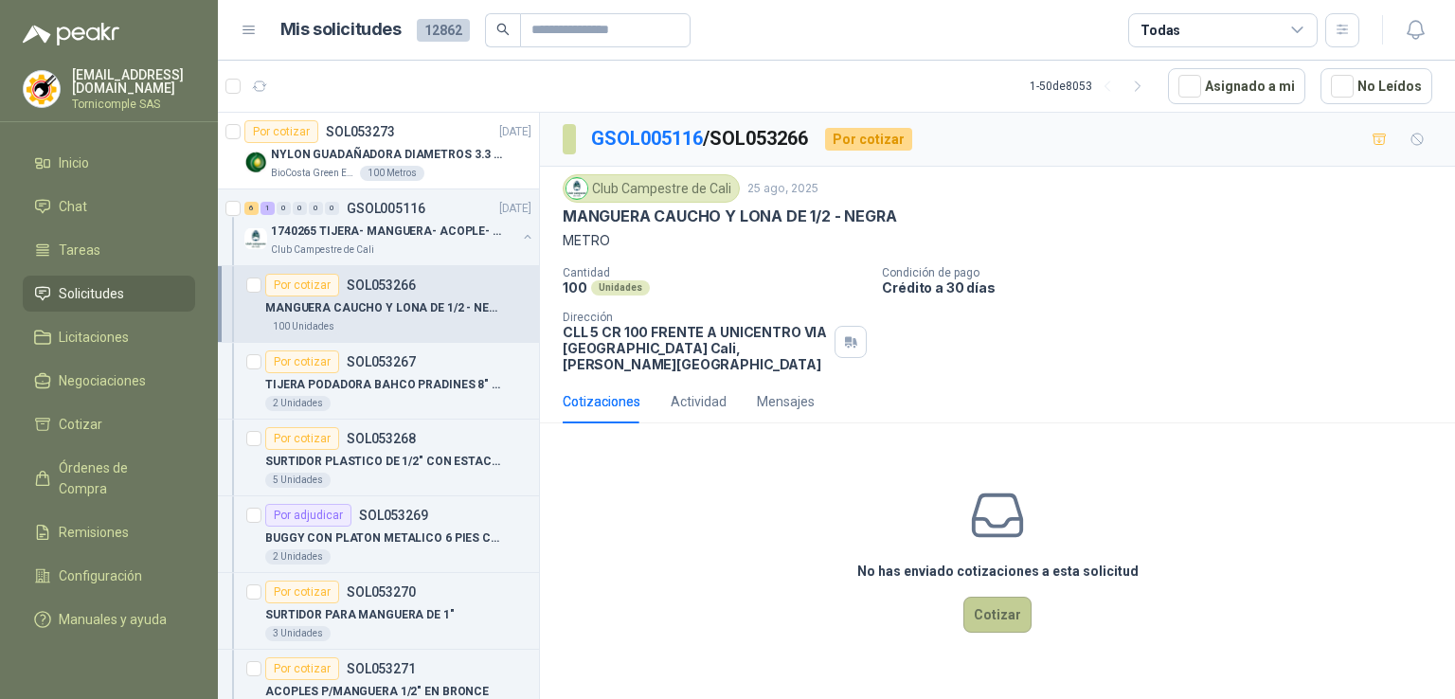
click at [1007, 600] on button "Cotizar" at bounding box center [998, 615] width 68 height 36
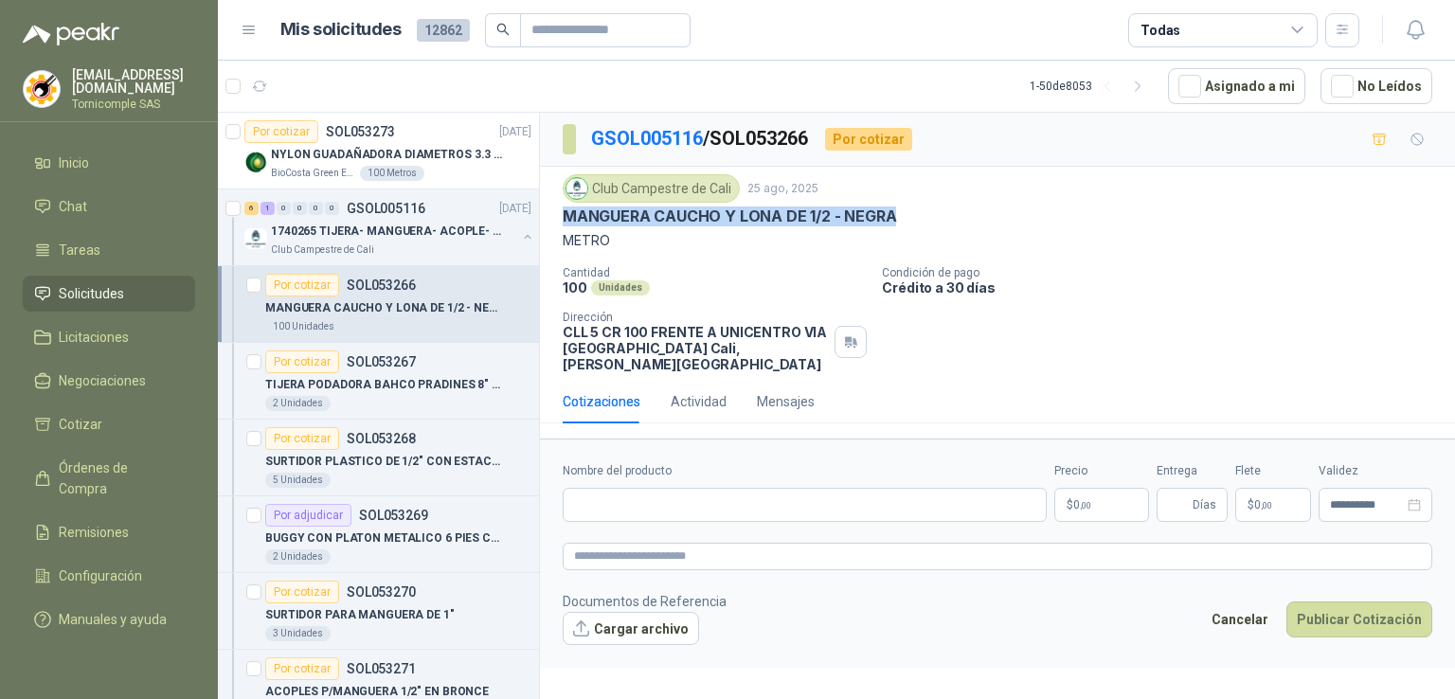
drag, startPoint x: 587, startPoint y: 221, endPoint x: 879, endPoint y: 217, distance: 291.8
click at [937, 215] on div "MANGUERA CAUCHO Y LONA DE 1/2 - NEGRA" at bounding box center [998, 217] width 870 height 20
copy p "MANGUERA CAUCHO Y LONA DE 1/2 - NEGRA"
drag, startPoint x: 735, startPoint y: 512, endPoint x: 723, endPoint y: 507, distance: 13.2
click at [723, 507] on form "**********" at bounding box center [997, 553] width 915 height 229
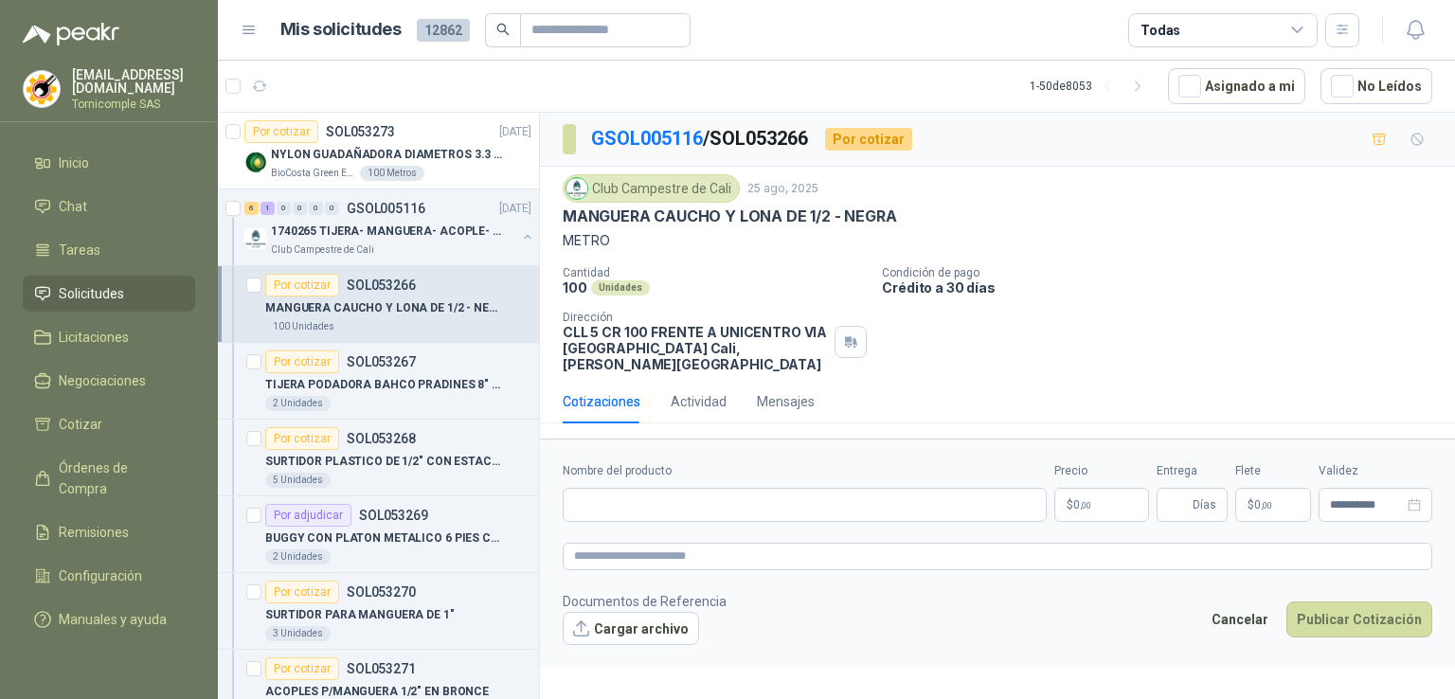
click at [723, 506] on form "**********" at bounding box center [997, 553] width 915 height 229
click at [709, 496] on input "Nombre del producto" at bounding box center [805, 505] width 484 height 34
paste input "**********"
type input "**********"
click at [1114, 490] on body "[EMAIL_ADDRESS][DOMAIN_NAME] Tornicomple SAS Inicio Chat Tareas Solicitudes Lic…" at bounding box center [727, 349] width 1455 height 699
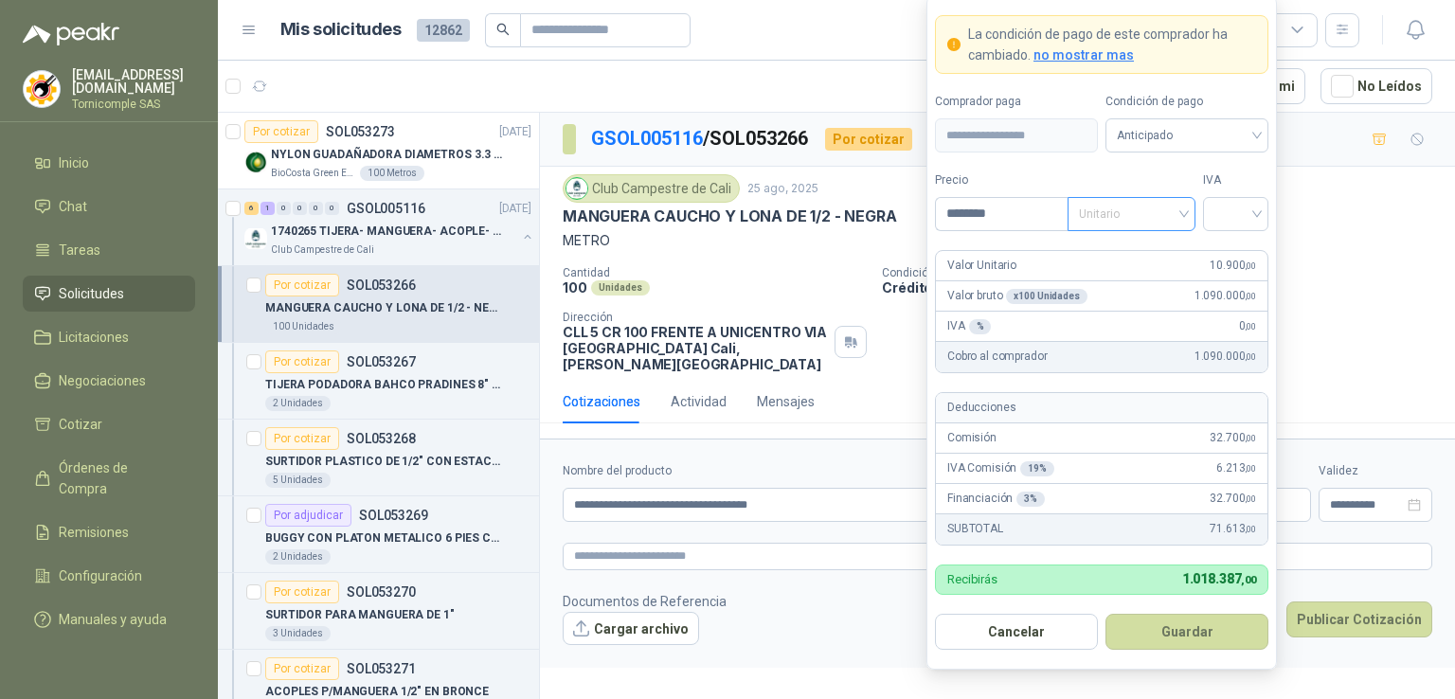
click at [1111, 205] on span "Unitario" at bounding box center [1131, 214] width 105 height 28
type input "********"
drag, startPoint x: 1145, startPoint y: 282, endPoint x: 1205, endPoint y: 237, distance: 75.0
click at [1149, 280] on div "Unitario con IVA" at bounding box center [1132, 284] width 98 height 21
click at [1238, 207] on input "search" at bounding box center [1236, 212] width 43 height 28
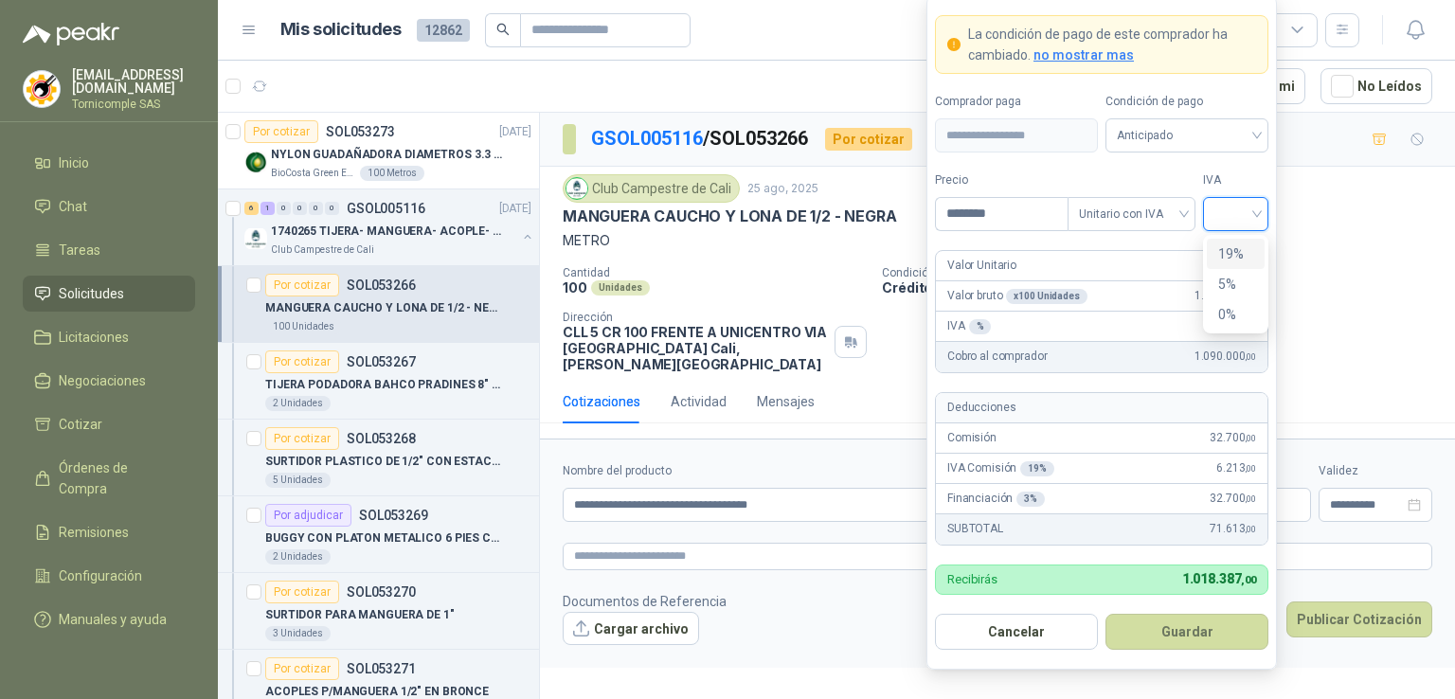
click at [1228, 257] on div "19%" at bounding box center [1235, 253] width 35 height 21
click at [1223, 638] on button "Guardar" at bounding box center [1187, 632] width 163 height 36
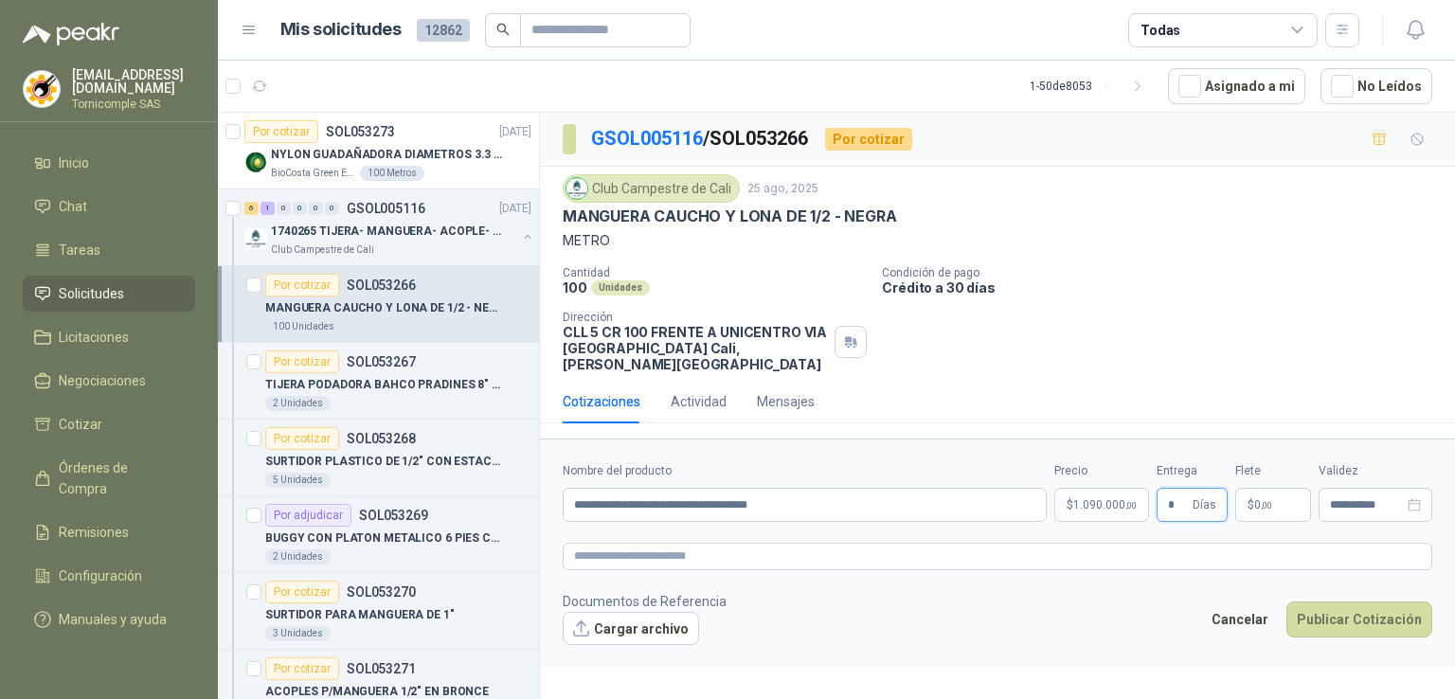
type input "*"
click at [1290, 488] on p "$ 0 ,00" at bounding box center [1273, 505] width 76 height 34
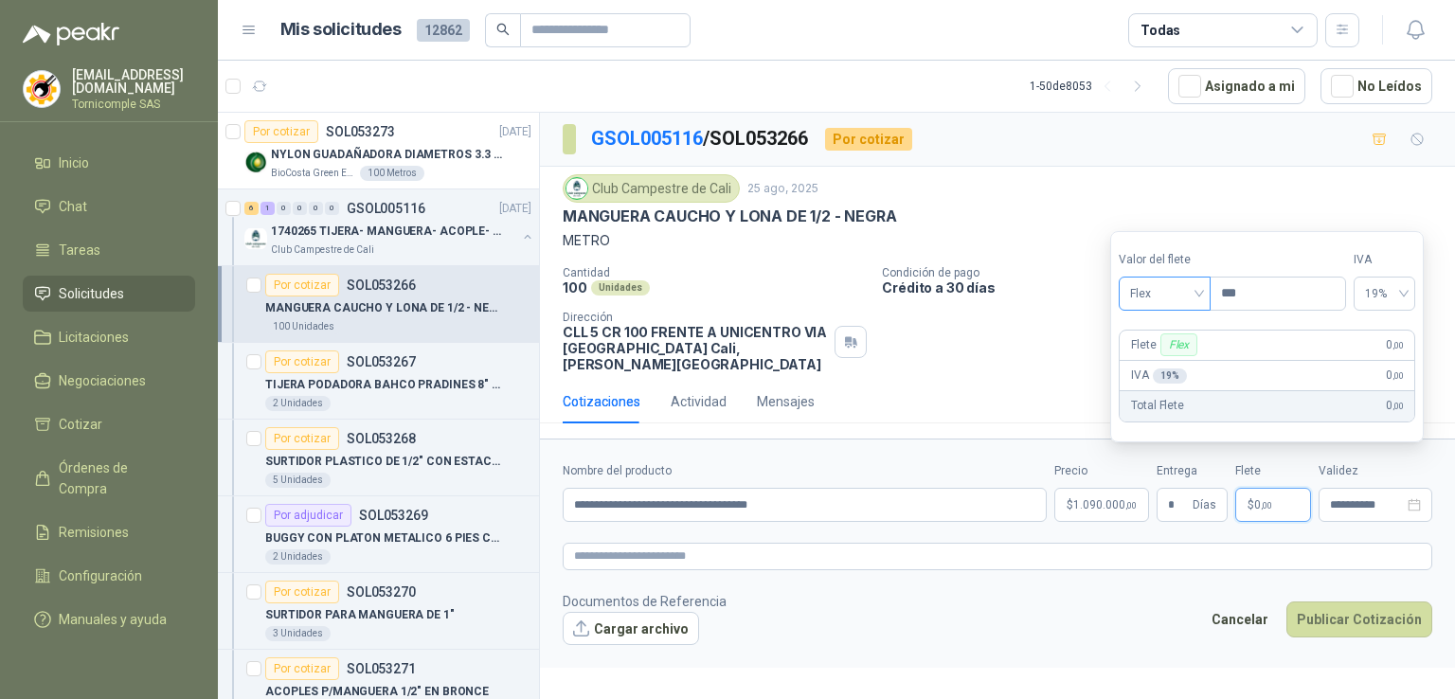
click at [1171, 287] on span "Flex" at bounding box center [1164, 293] width 69 height 28
click at [1190, 350] on div "Incluido" at bounding box center [1167, 364] width 89 height 30
click at [1193, 315] on section "Valor del [PERSON_NAME] Incluido Precio *** IVA 0% [PERSON_NAME] Incluido 0 ,00…" at bounding box center [1267, 336] width 319 height 211
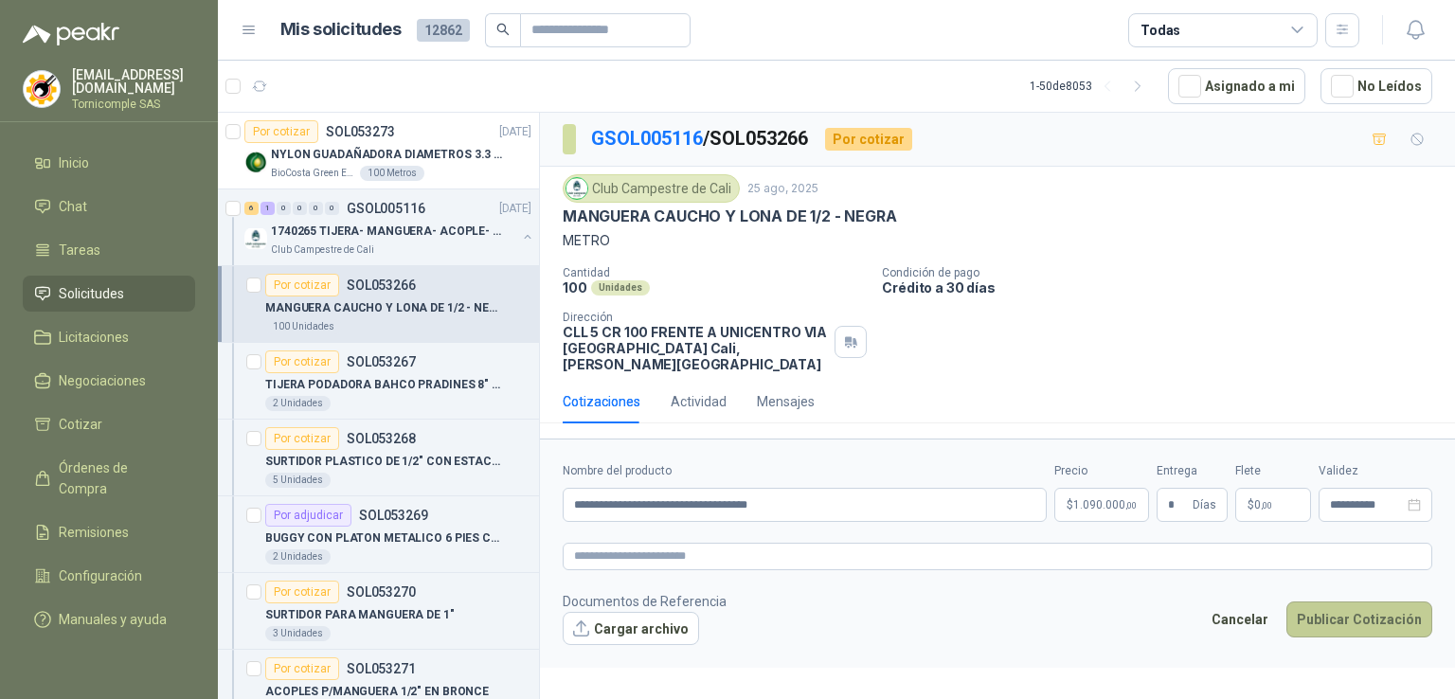
click at [1343, 607] on button "Publicar Cotización" at bounding box center [1360, 620] width 146 height 36
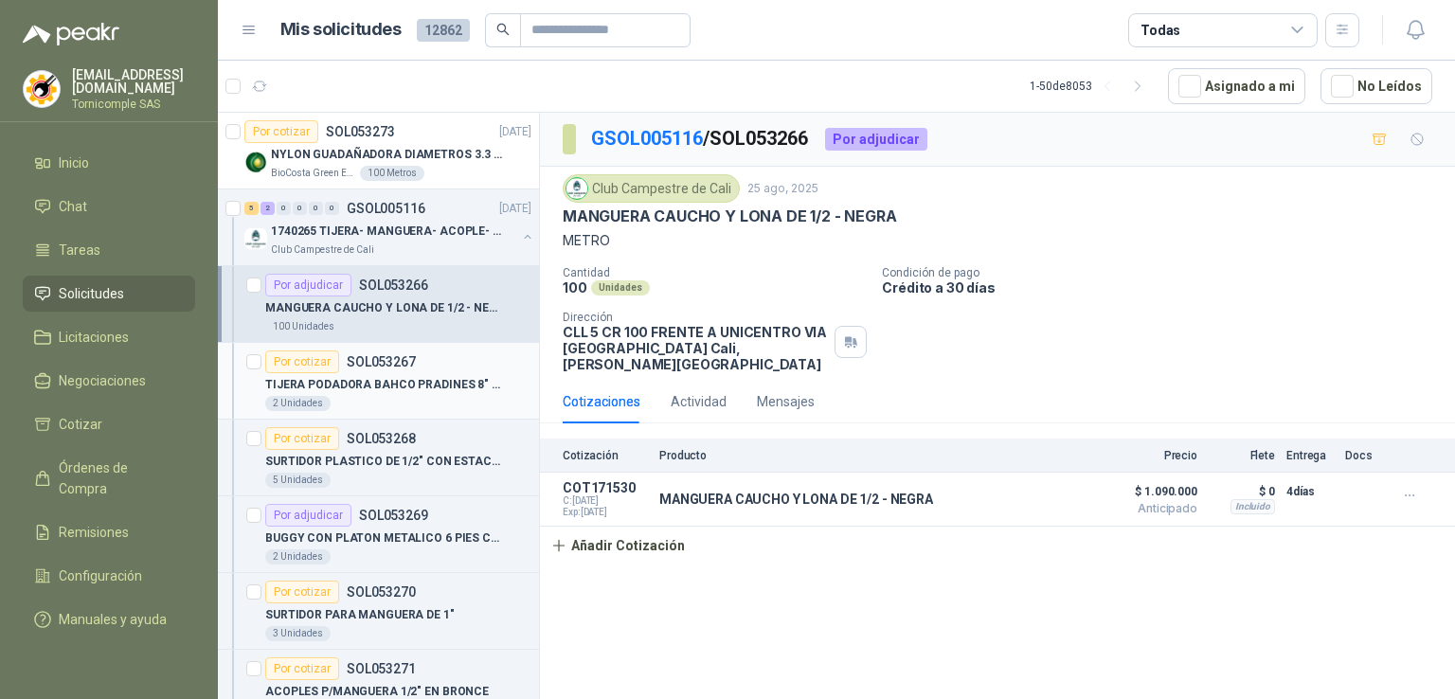
click at [435, 393] on div "TIJERA PODADORA BAHCO PRADINES 8" REF. P126- 22- F" at bounding box center [398, 384] width 266 height 23
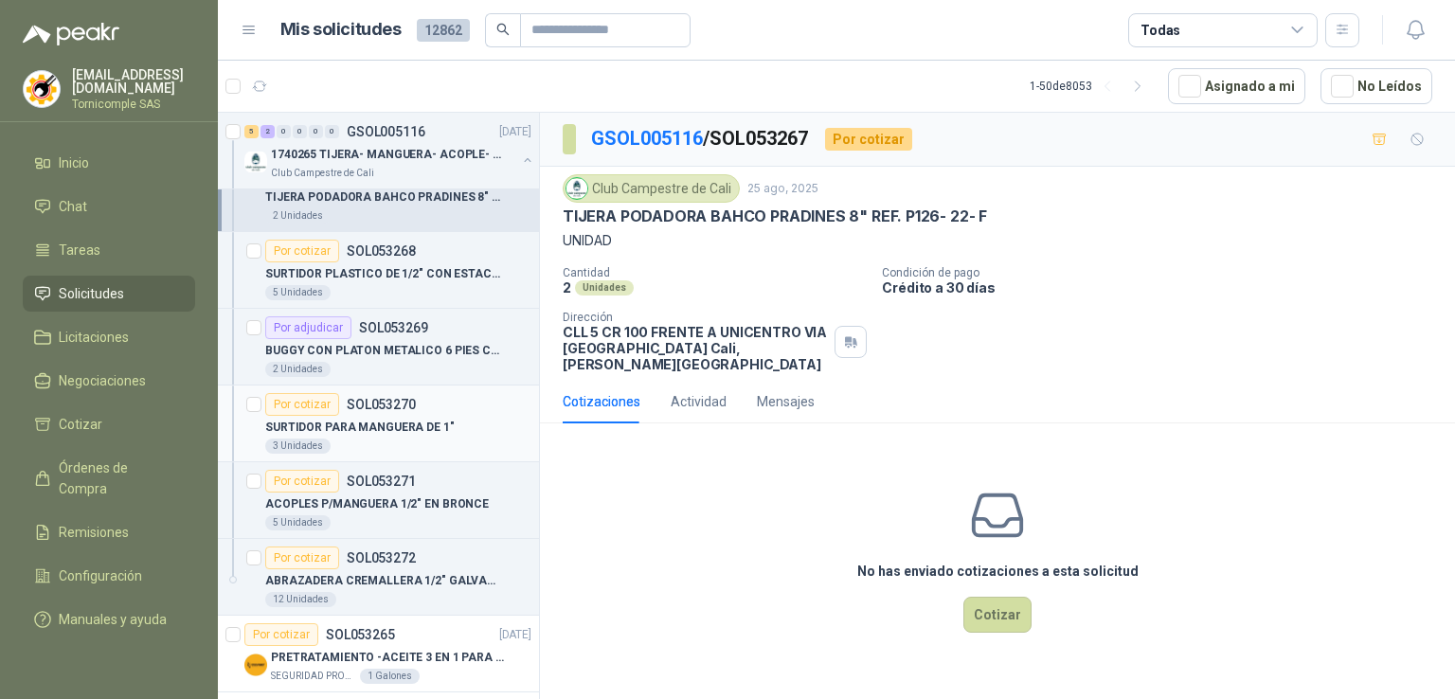
scroll to position [189, 0]
click at [395, 270] on p "SURTIDOR PLASTICO DE 1/2" CON ESTACA PARA RIEGO" at bounding box center [383, 272] width 236 height 18
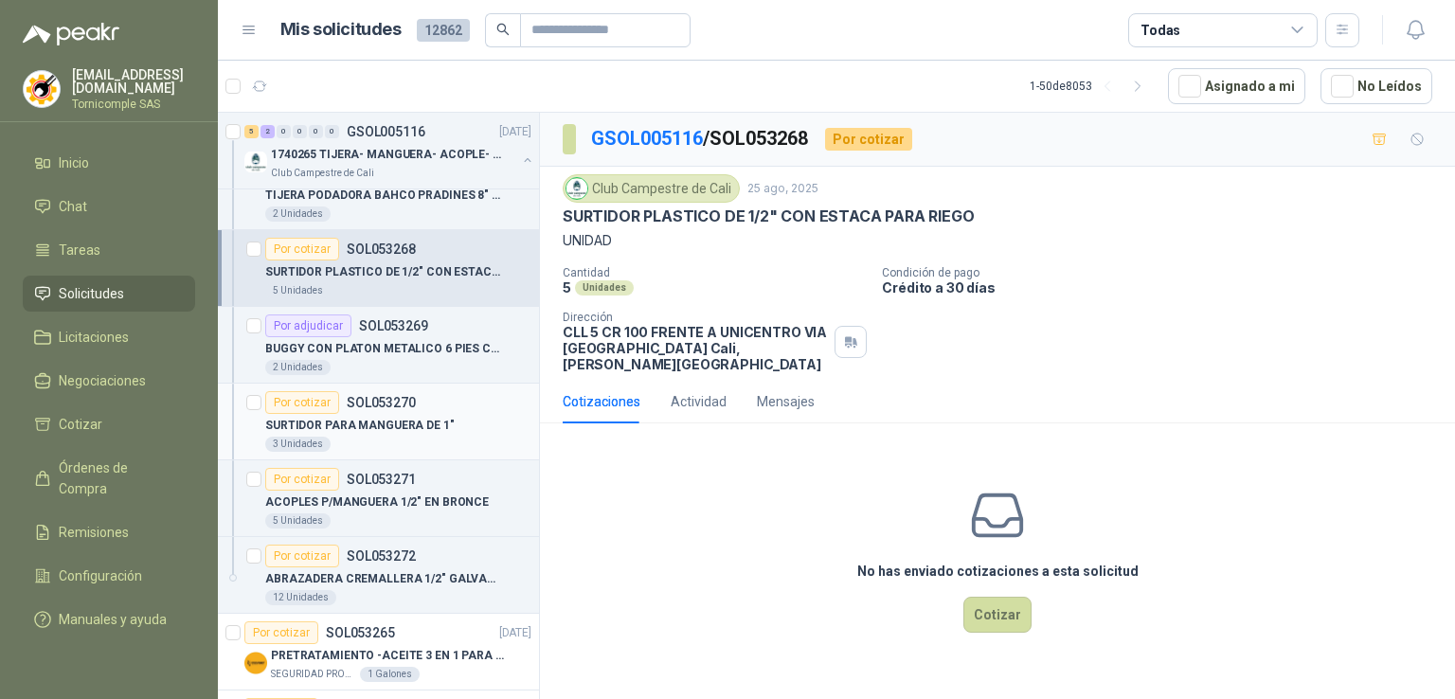
click at [382, 425] on p "SURTIDOR PARA MANGUERA DE 1"" at bounding box center [359, 426] width 189 height 18
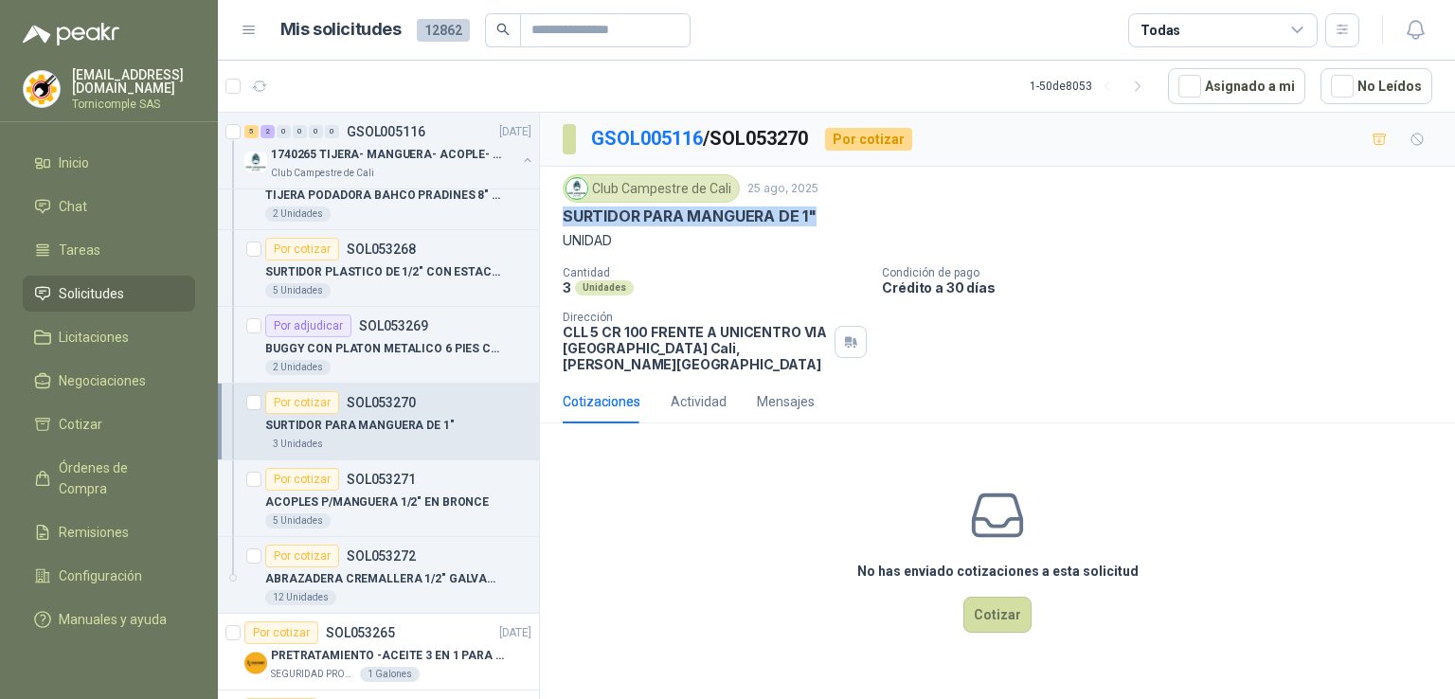
drag, startPoint x: 561, startPoint y: 217, endPoint x: 815, endPoint y: 217, distance: 253.9
click at [815, 217] on div "Club Campestre de Cali 25 ago, 2025 SURTIDOR PARA MANGUERA DE 1" UNIDAD Cantida…" at bounding box center [997, 273] width 915 height 213
copy p "SURTIDOR PARA MANGUERA DE 1""
click at [67, 370] on span "Negociaciones" at bounding box center [102, 380] width 87 height 21
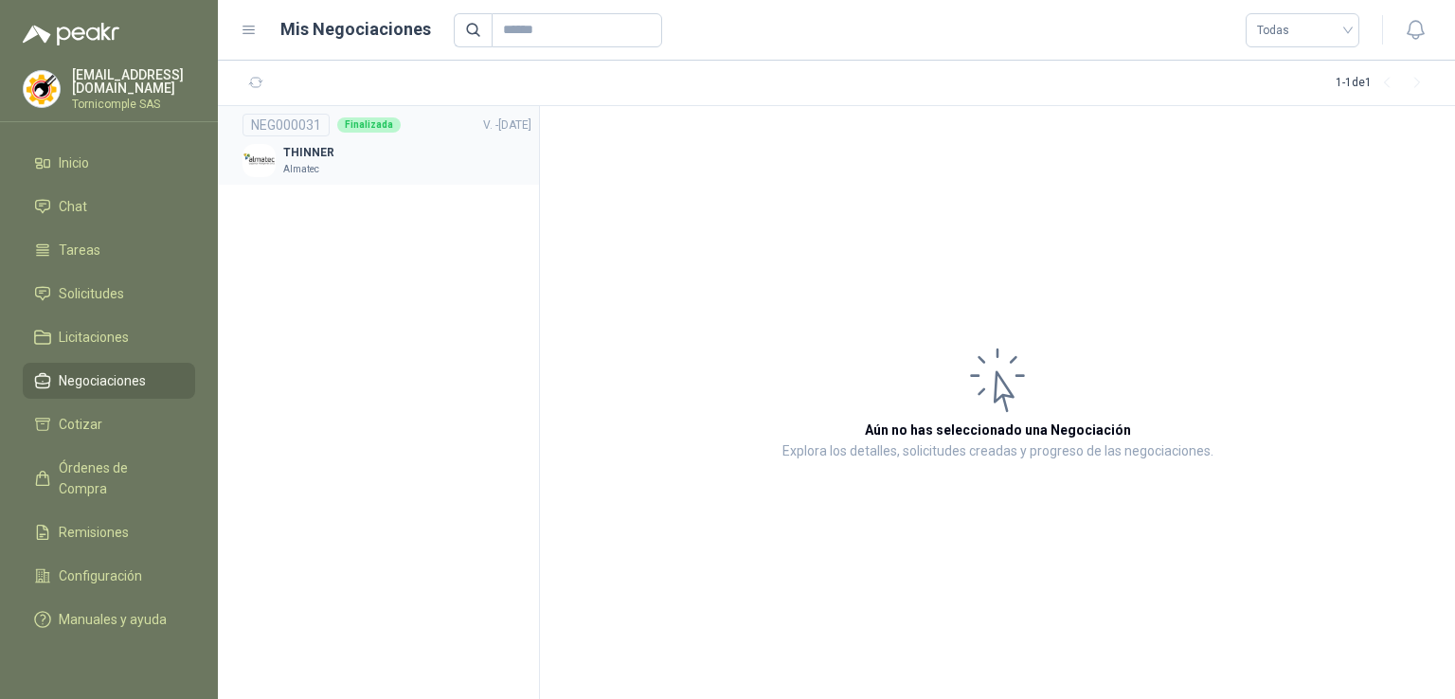
click at [402, 118] on div "NEG000031 Finalizada V. - [DATE]" at bounding box center [387, 125] width 289 height 23
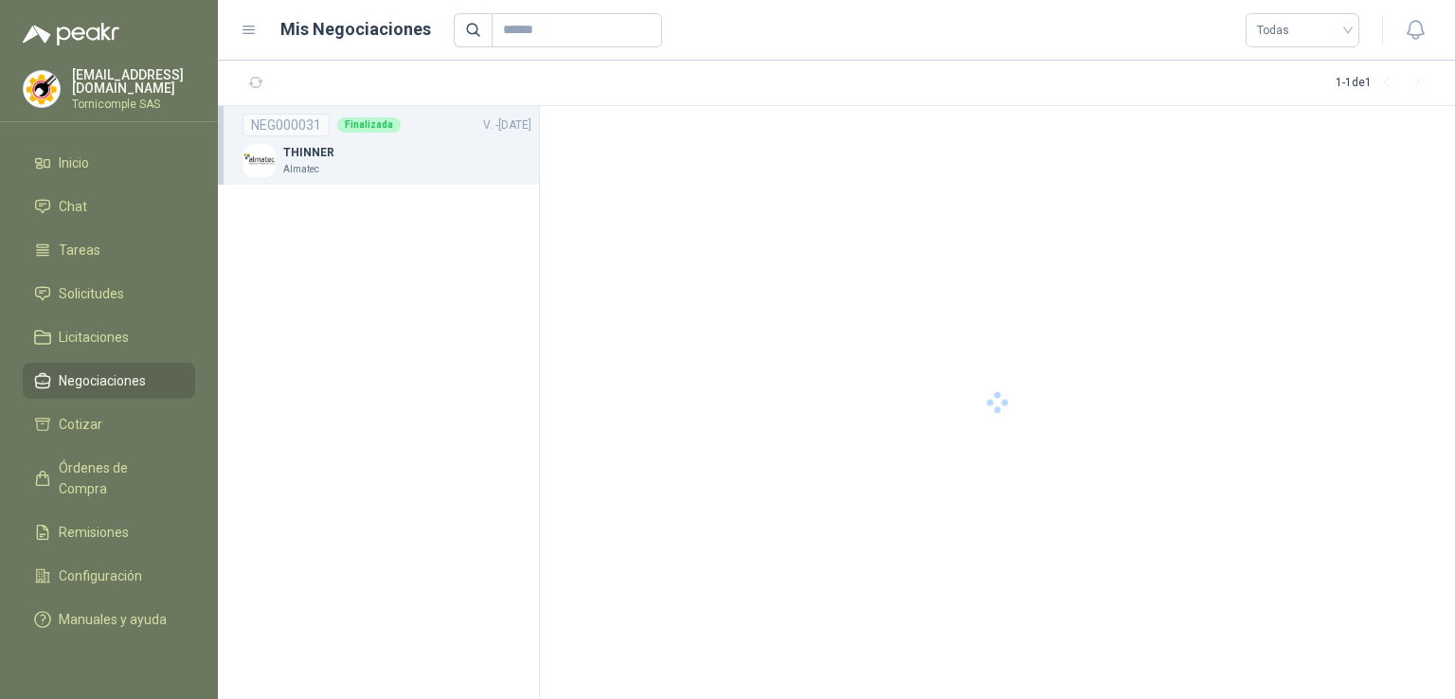
click at [400, 137] on link "NEG000031 Finalizada V. - [DATE] THINNER Almatec" at bounding box center [387, 145] width 289 height 63
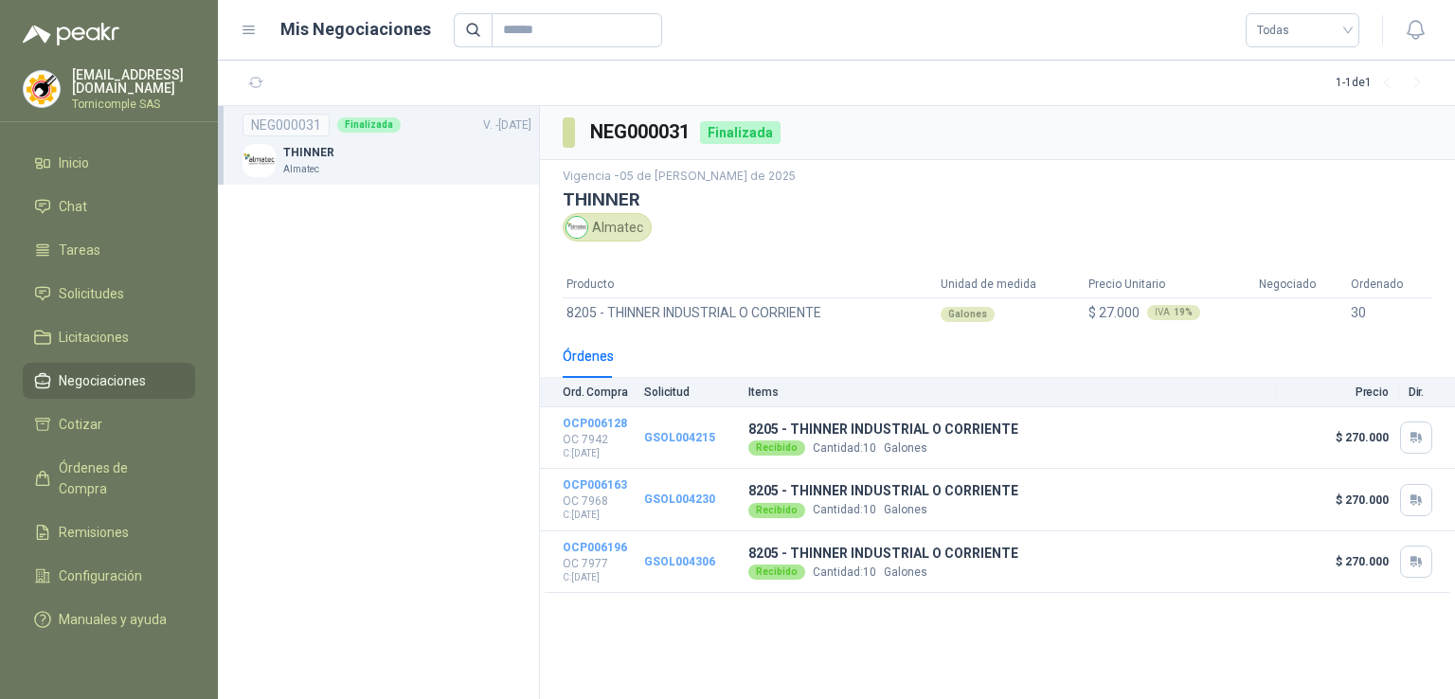
click at [400, 137] on link "NEG000031 Finalizada V. - [DATE] THINNER Almatec" at bounding box center [387, 145] width 289 height 63
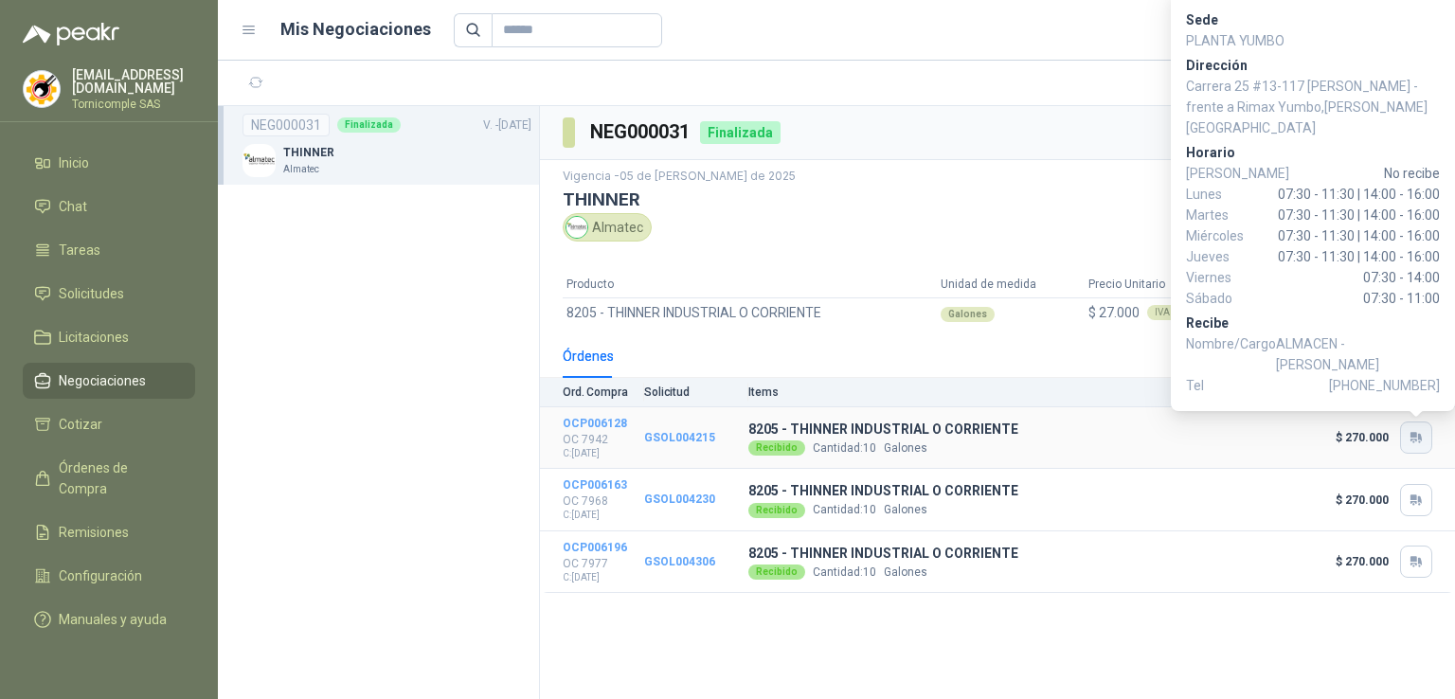
click at [1417, 444] on icon "button" at bounding box center [1417, 437] width 16 height 15
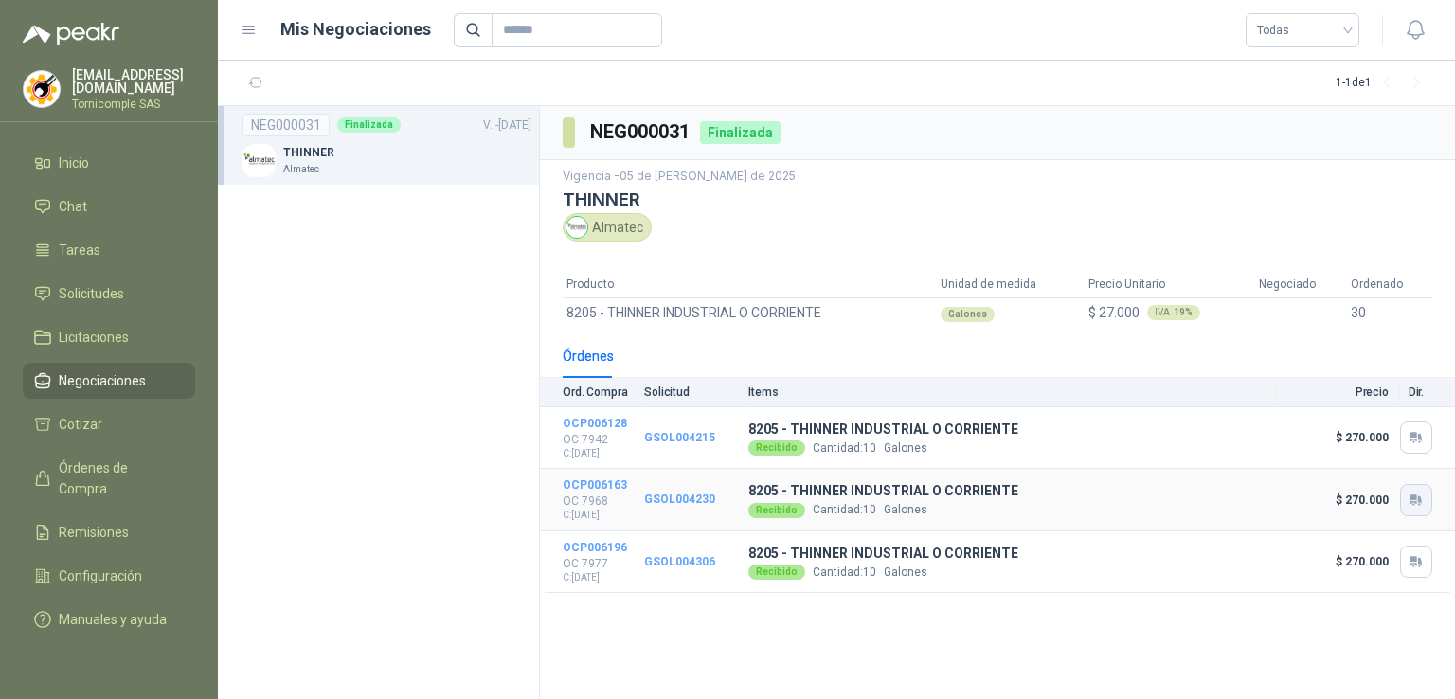
click at [1414, 486] on button "button" at bounding box center [1416, 500] width 32 height 32
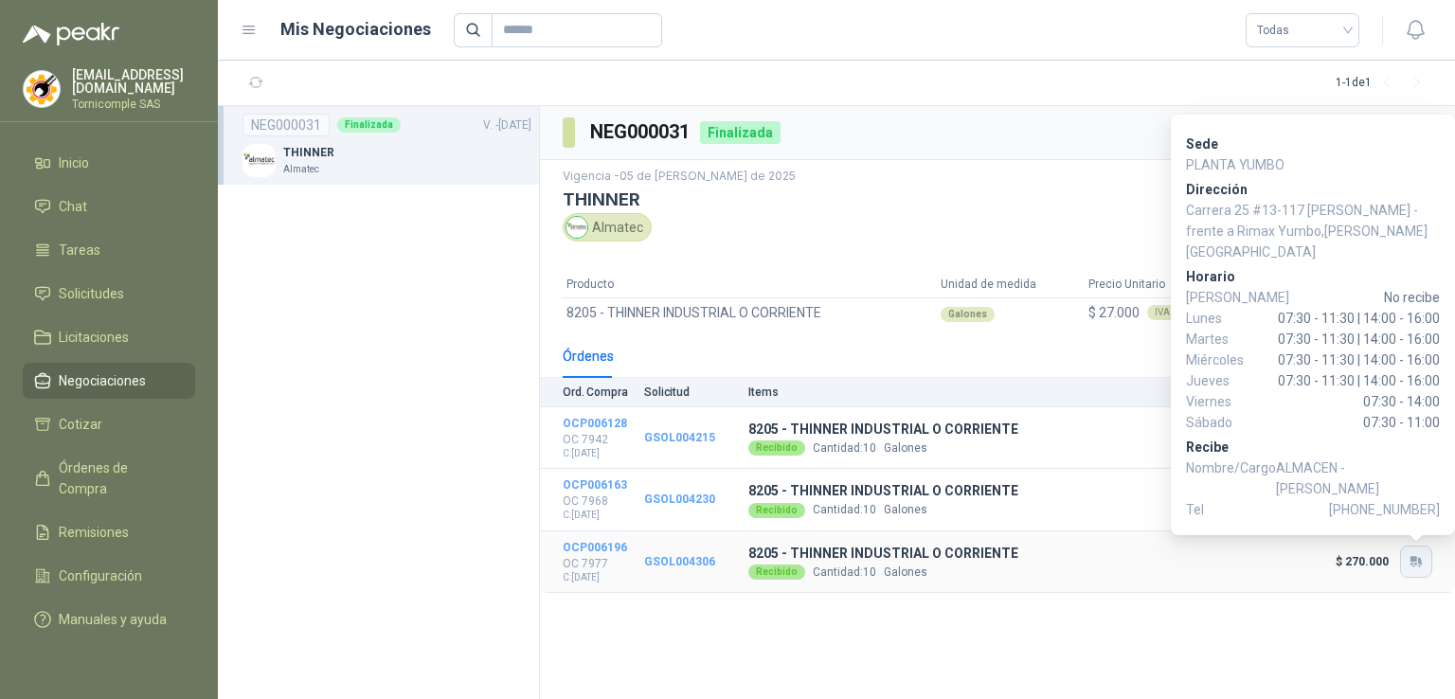
click at [1410, 568] on icon "button" at bounding box center [1417, 561] width 16 height 15
drag, startPoint x: 955, startPoint y: 539, endPoint x: 892, endPoint y: 514, distance: 67.6
click at [939, 532] on td "8205 - THINNER INDUSTRIAL O CORRIENTE Recibido Cantidad: 10 Galones" at bounding box center [1012, 563] width 529 height 63
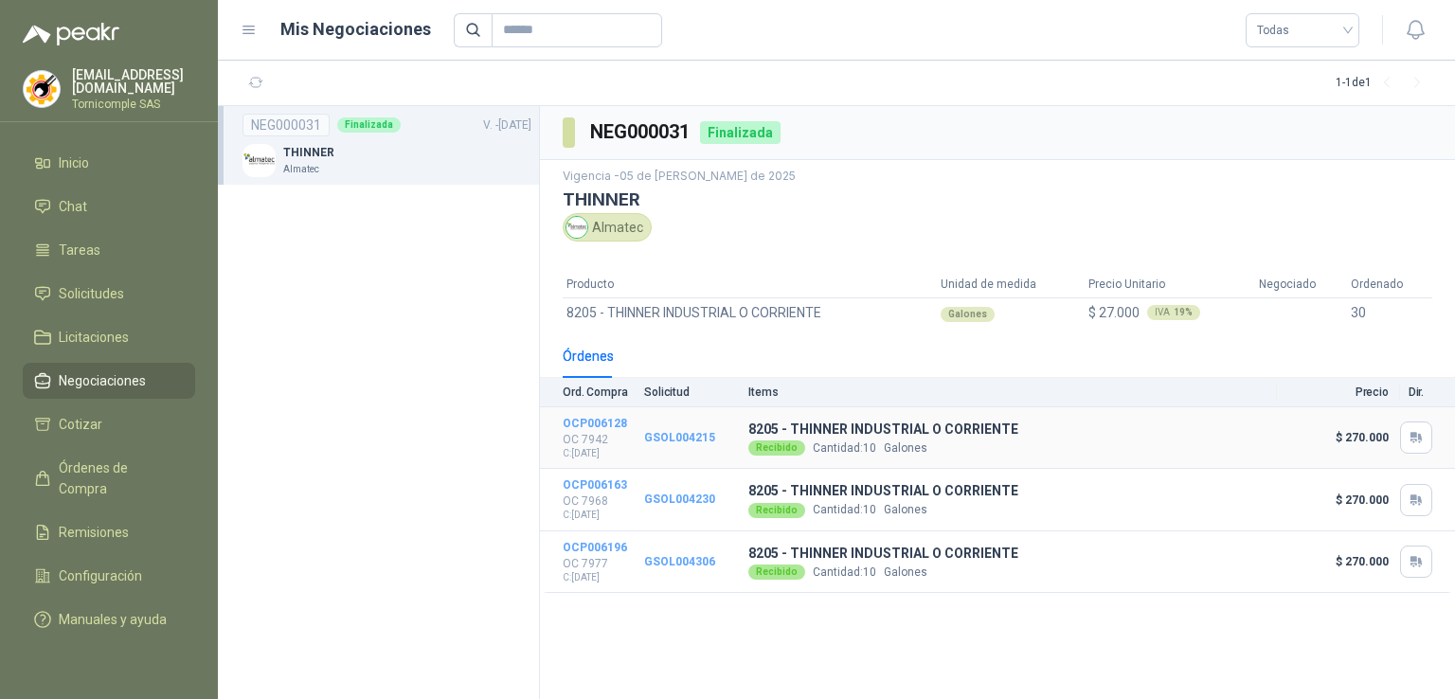
drag, startPoint x: 604, startPoint y: 454, endPoint x: 587, endPoint y: 433, distance: 26.3
click at [603, 452] on p "C: [DATE]" at bounding box center [595, 453] width 64 height 15
click at [685, 439] on link "GSOL004215" at bounding box center [679, 437] width 71 height 13
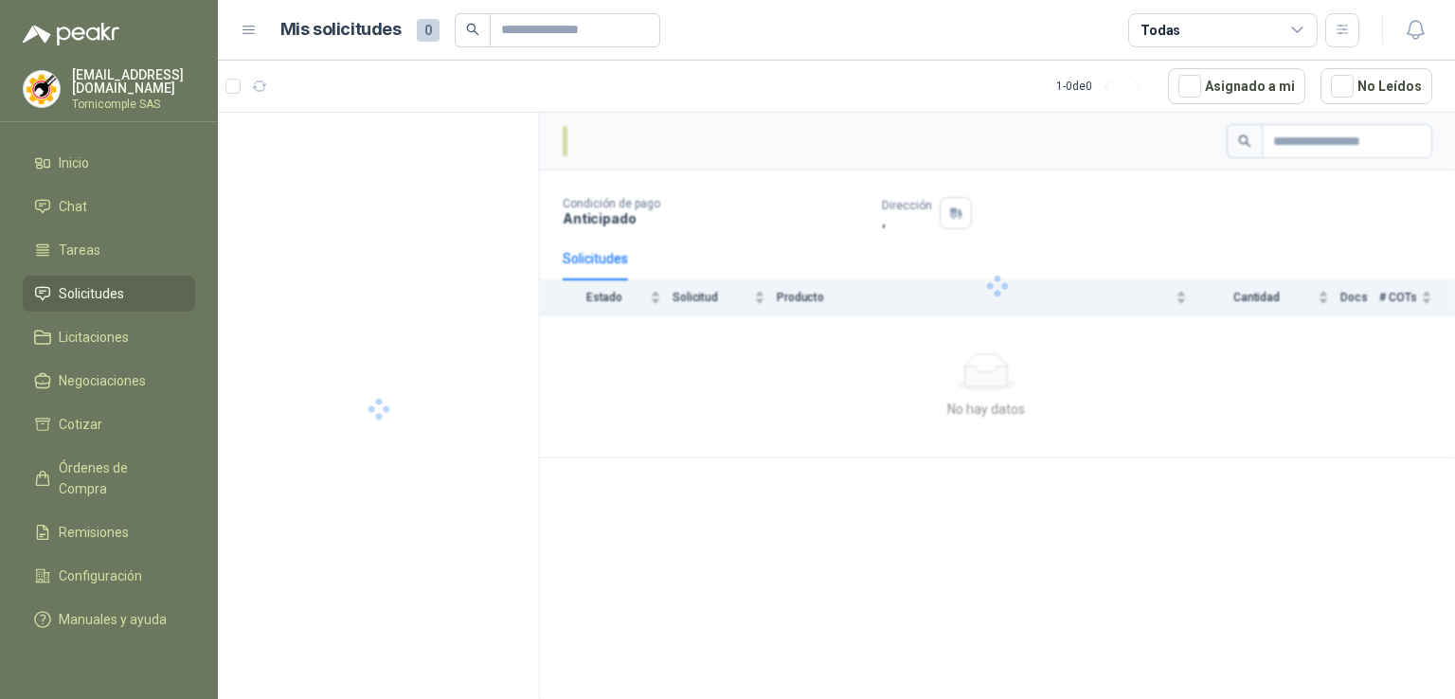
click at [603, 418] on div at bounding box center [997, 286] width 915 height 346
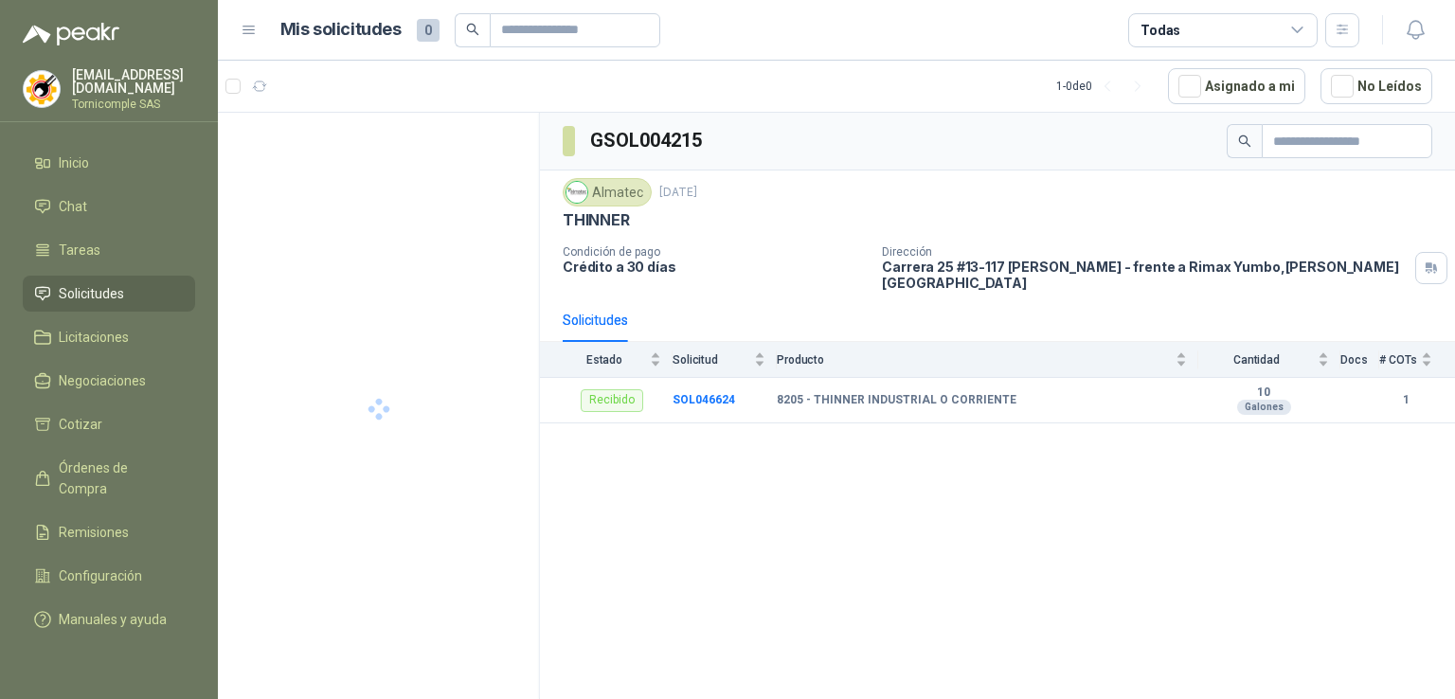
click at [53, 288] on li "Solicitudes" at bounding box center [109, 293] width 150 height 21
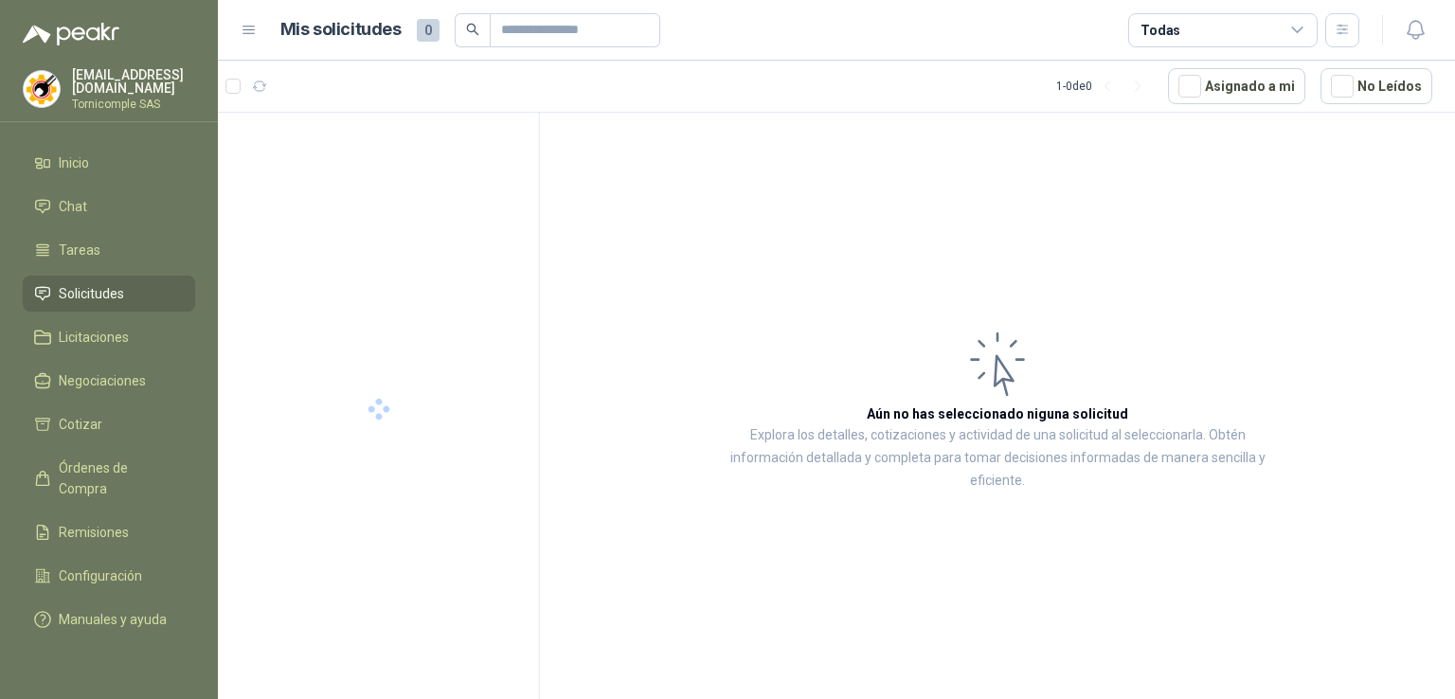
click at [53, 288] on li "Solicitudes" at bounding box center [109, 293] width 150 height 21
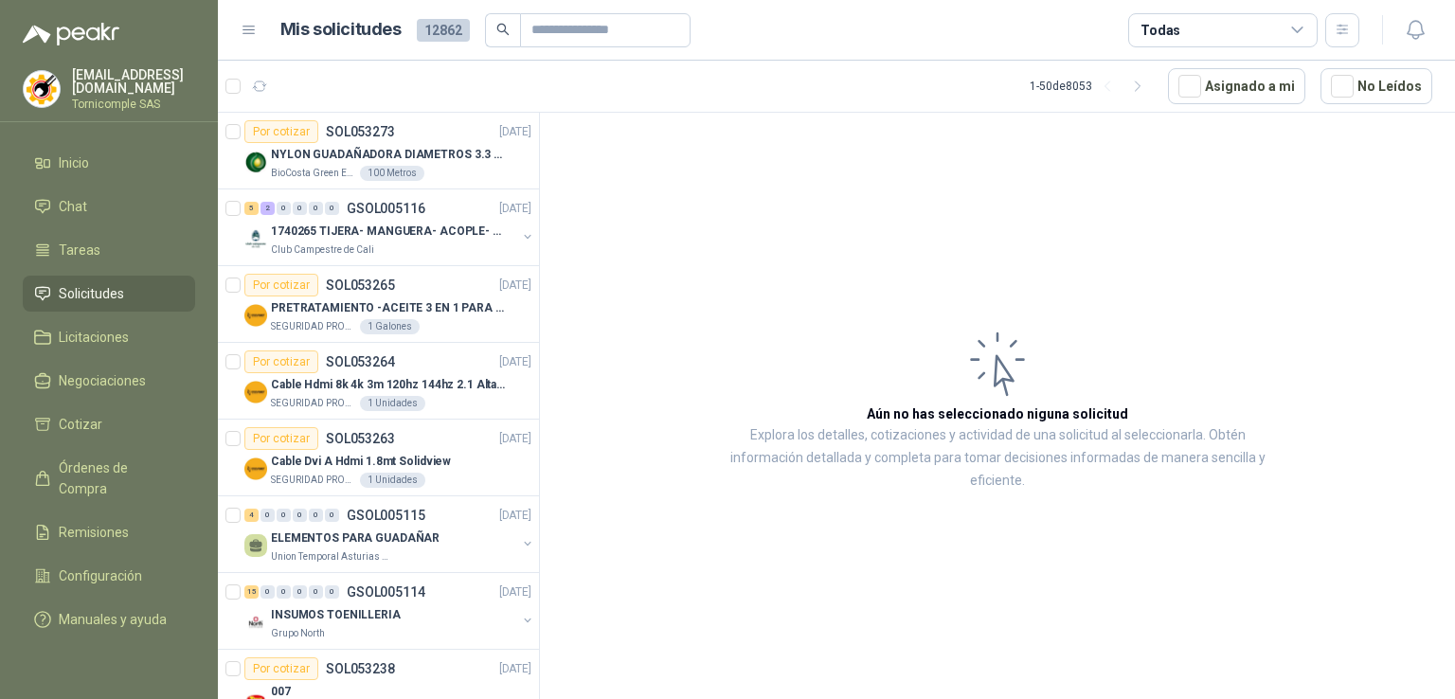
click at [73, 292] on span "Solicitudes" at bounding box center [91, 293] width 65 height 21
click at [120, 414] on li "Cotizar" at bounding box center [109, 424] width 150 height 21
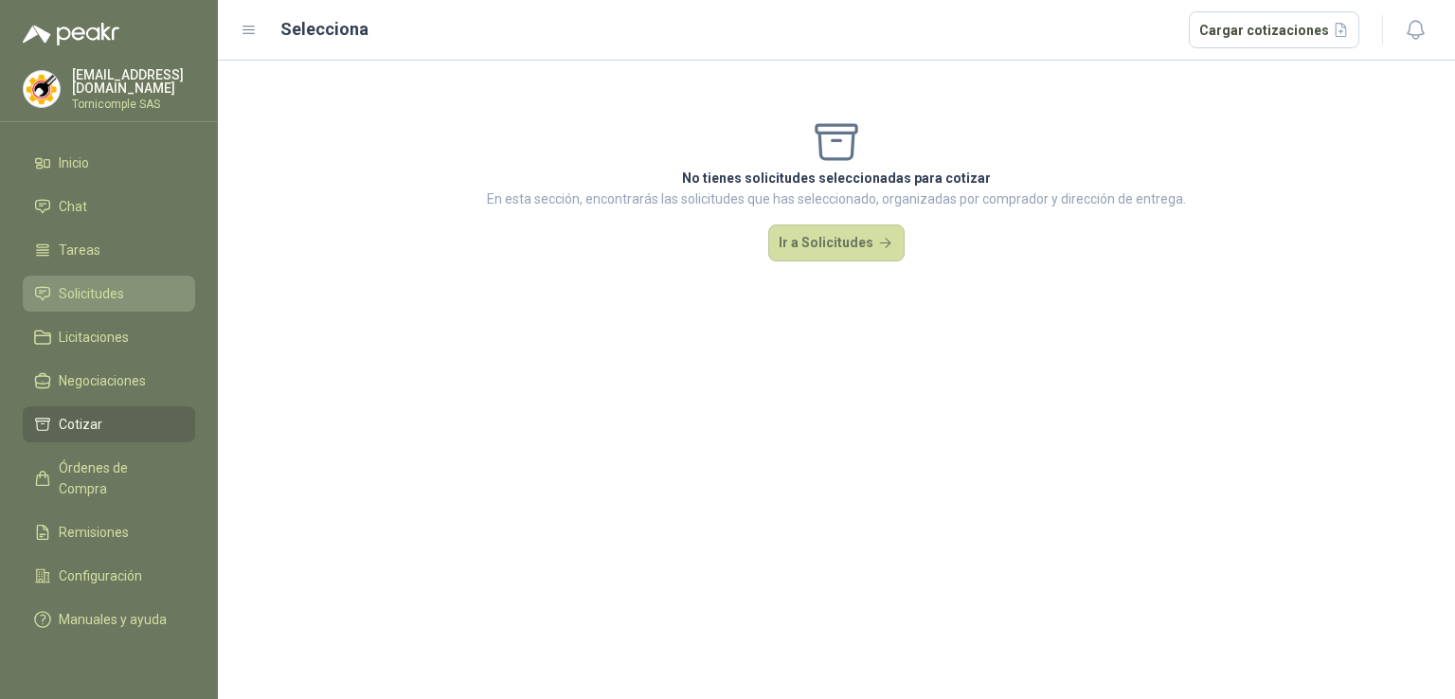
click at [132, 291] on li "Solicitudes" at bounding box center [109, 293] width 150 height 21
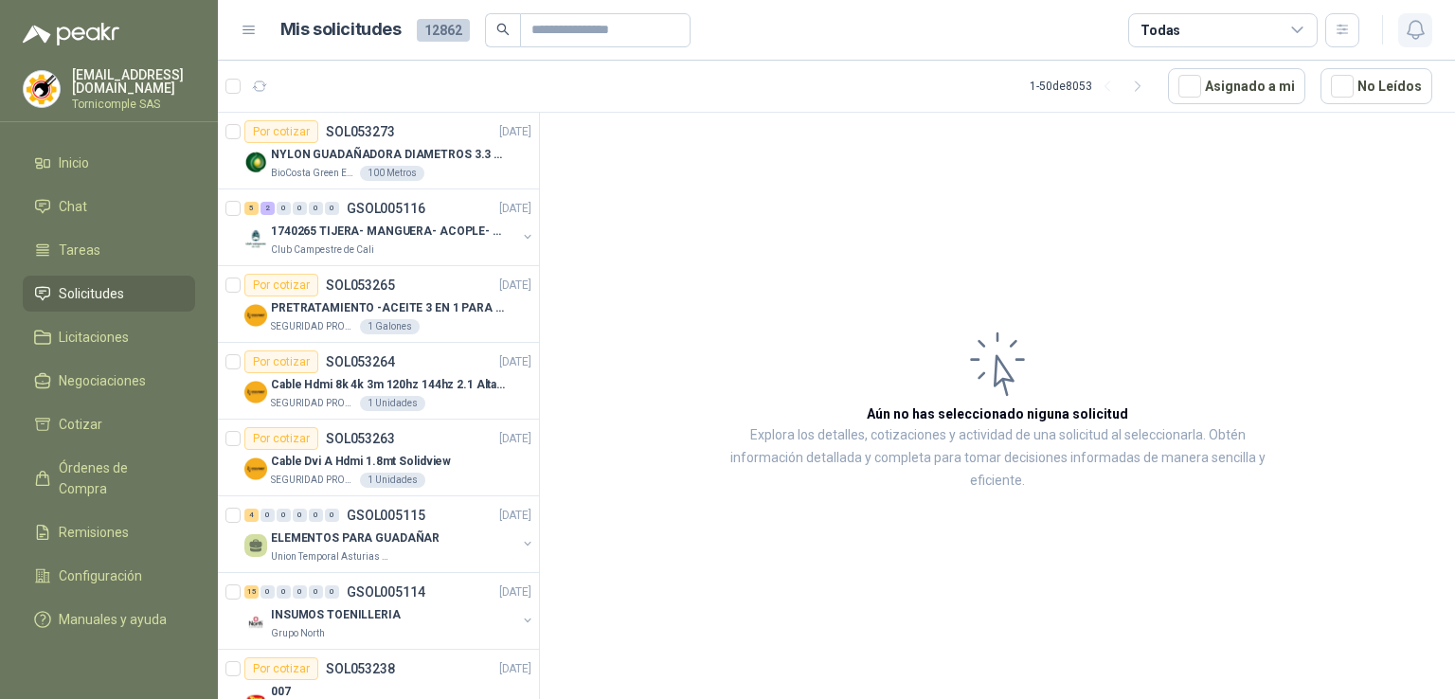
click at [1422, 22] on icon "button" at bounding box center [1416, 30] width 24 height 24
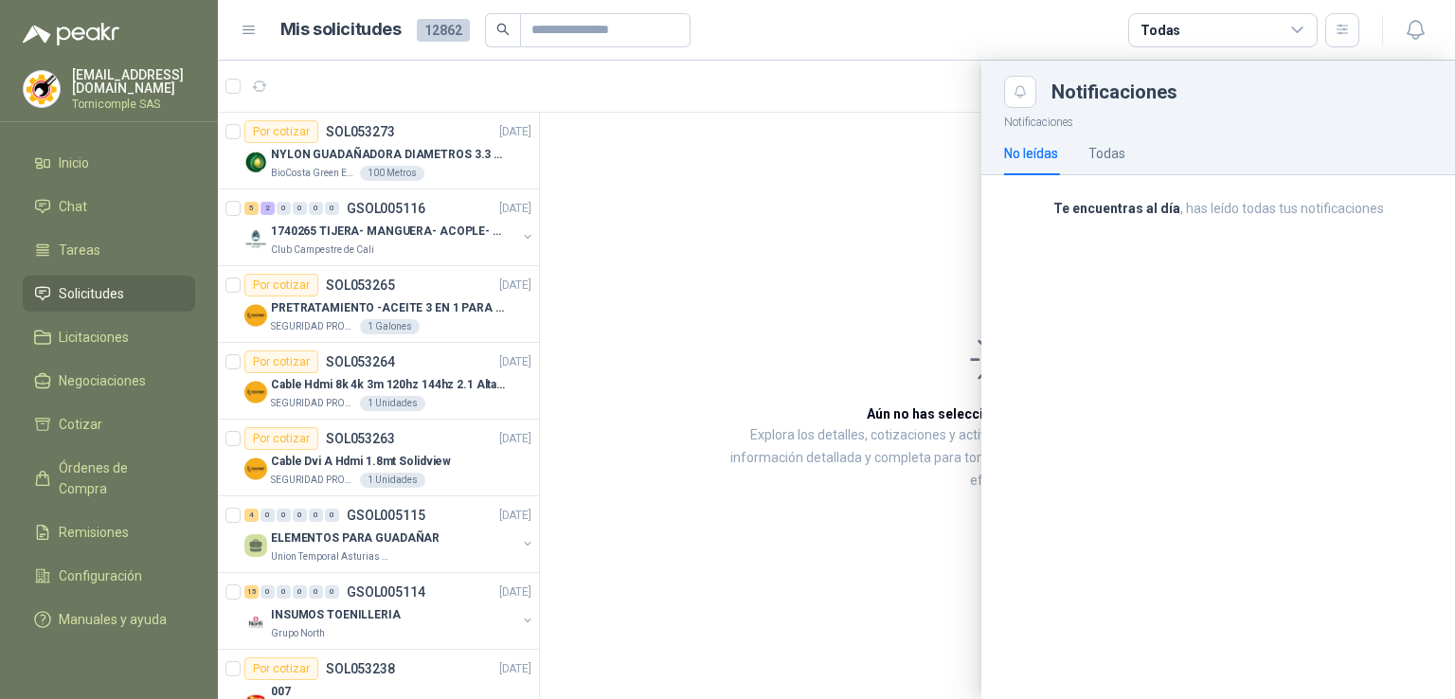
click at [748, 117] on div at bounding box center [836, 380] width 1237 height 639
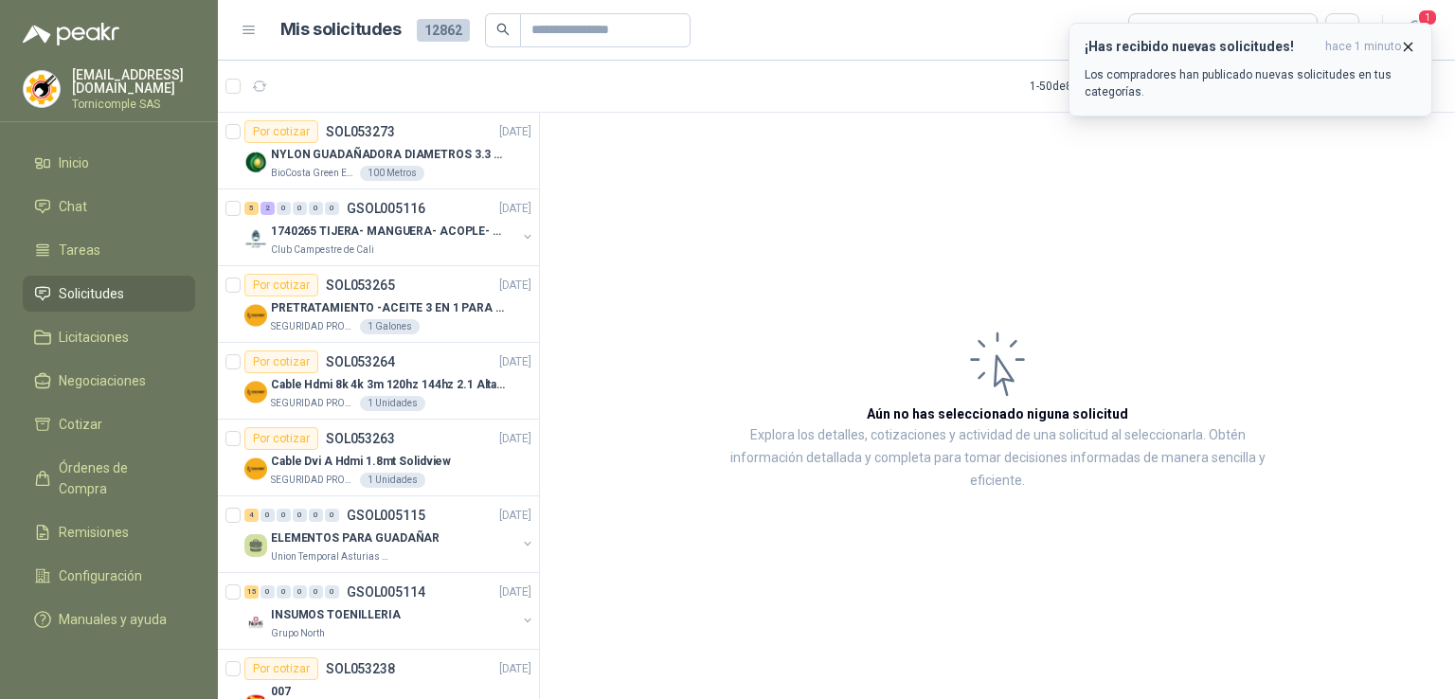
click at [1402, 45] on icon "button" at bounding box center [1408, 47] width 16 height 16
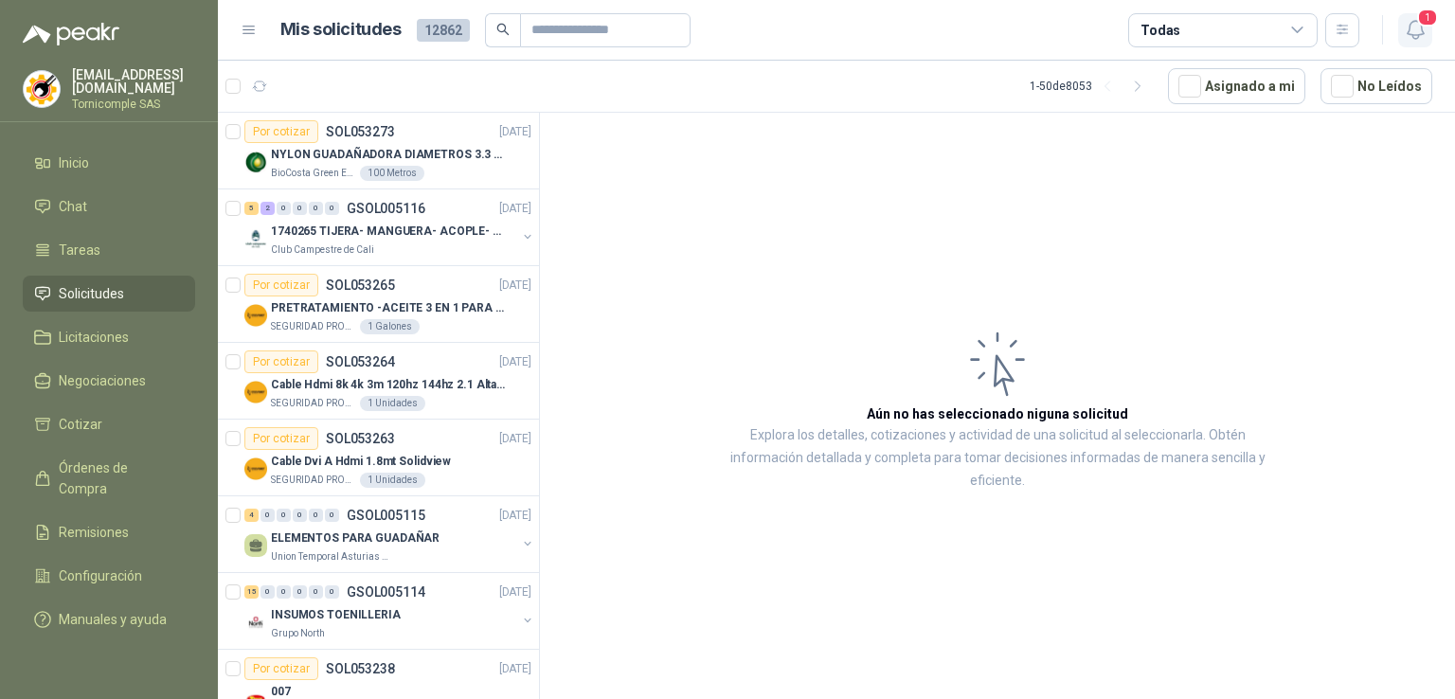
click at [1417, 34] on icon "button" at bounding box center [1415, 30] width 16 height 18
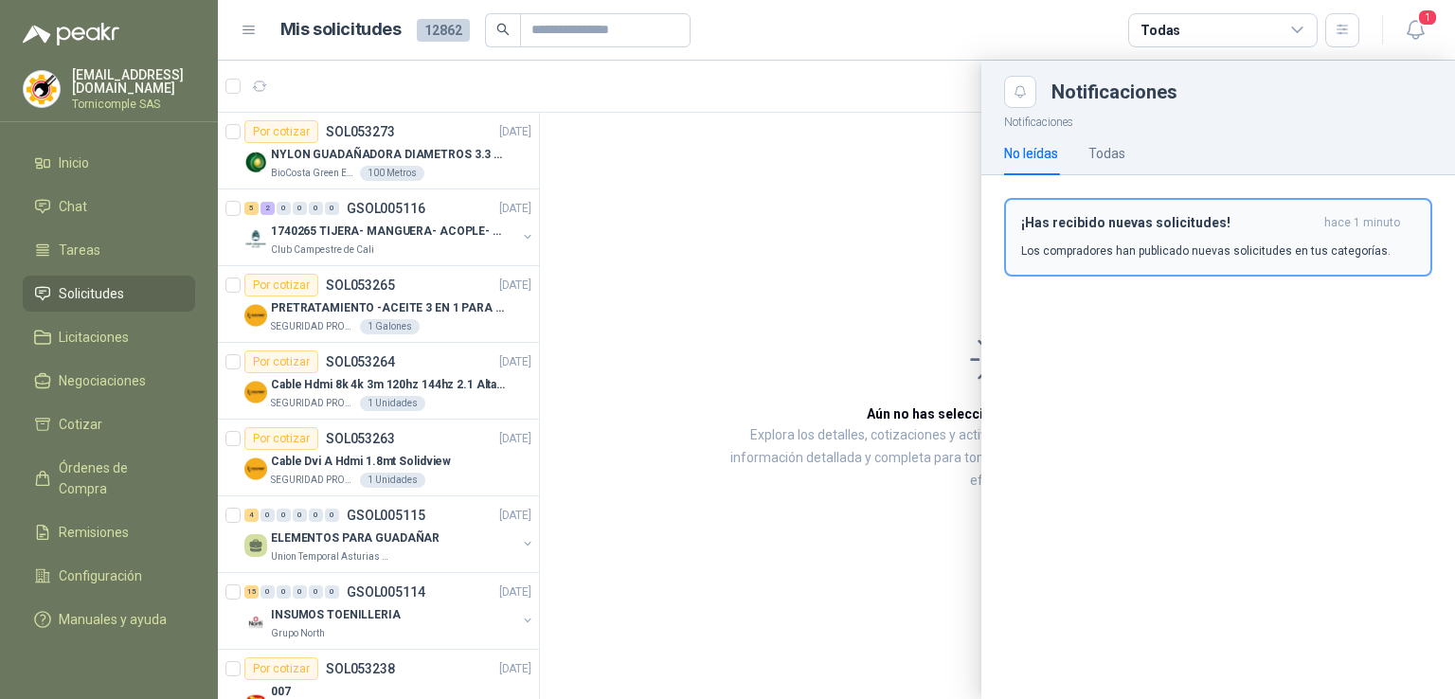
click at [1357, 224] on span "hace 1 minuto" at bounding box center [1363, 223] width 76 height 16
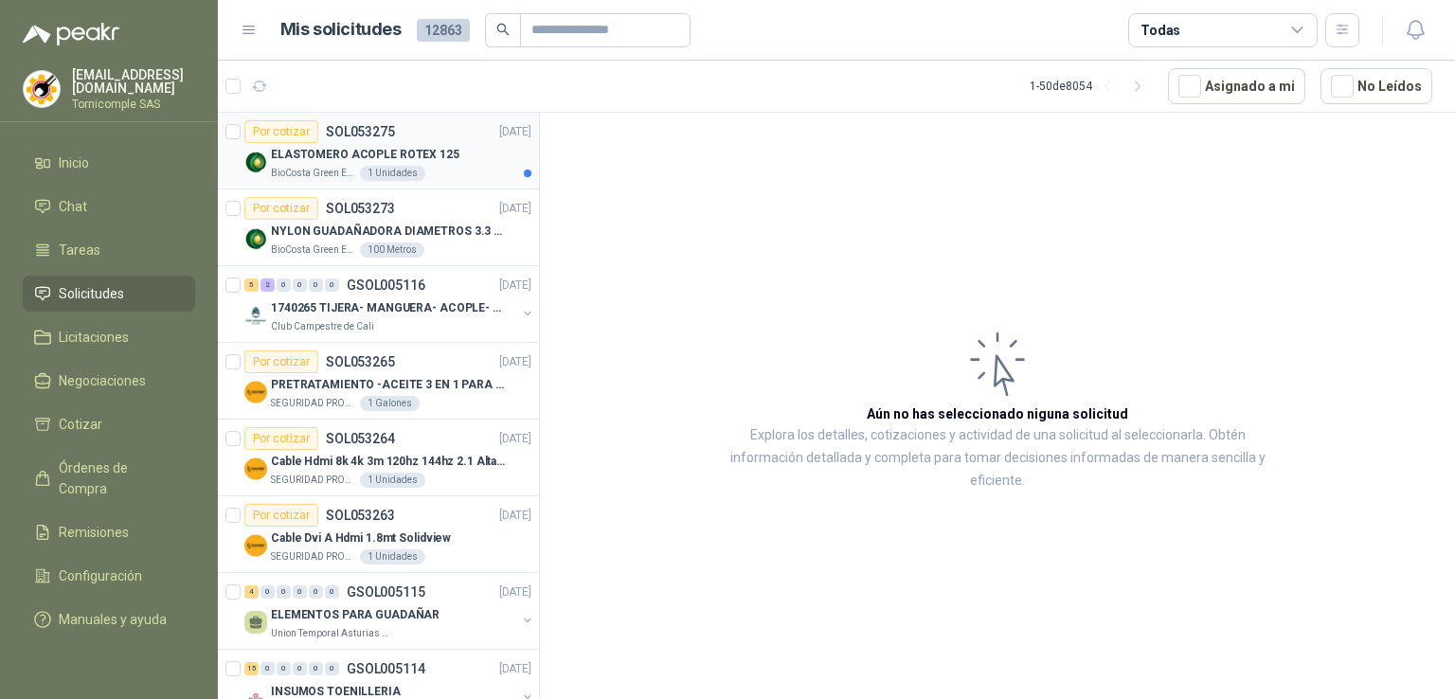
click at [421, 150] on p "ELASTOMERO ACOPLE ROTEX 125" at bounding box center [365, 155] width 189 height 18
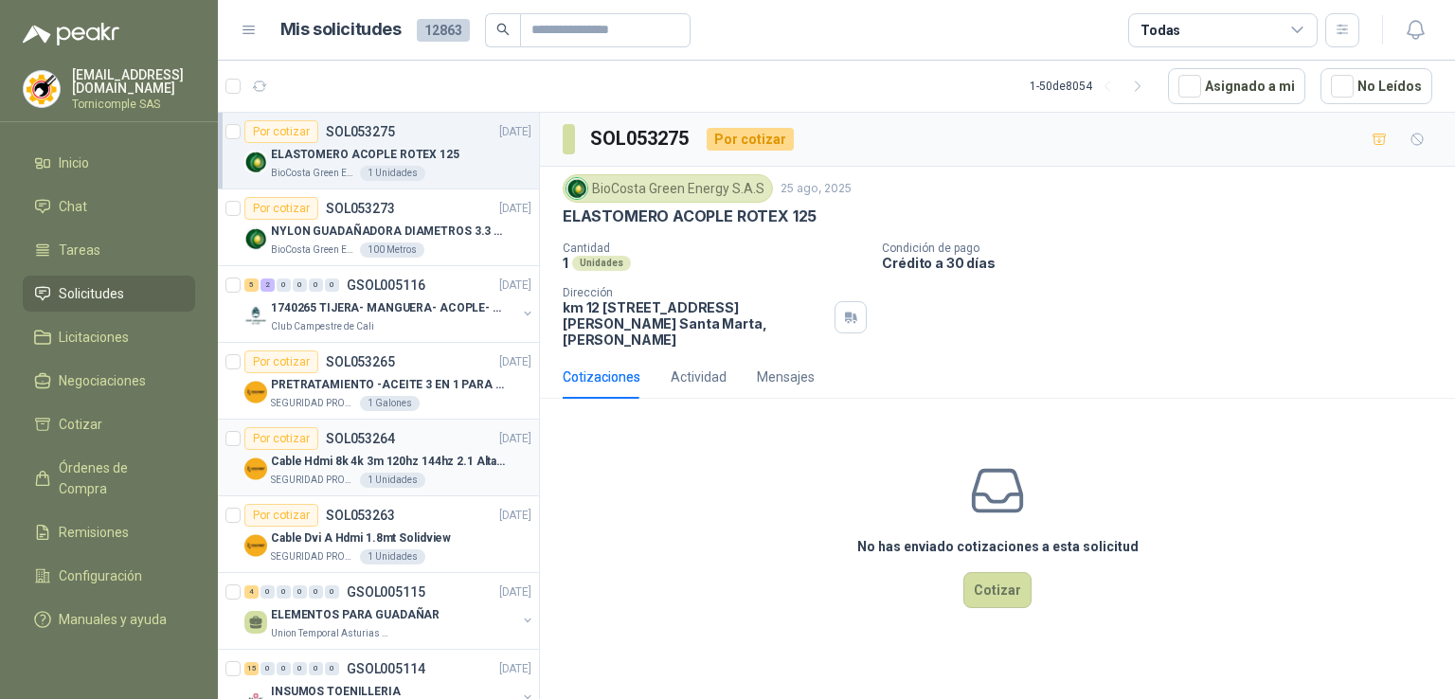
scroll to position [95, 0]
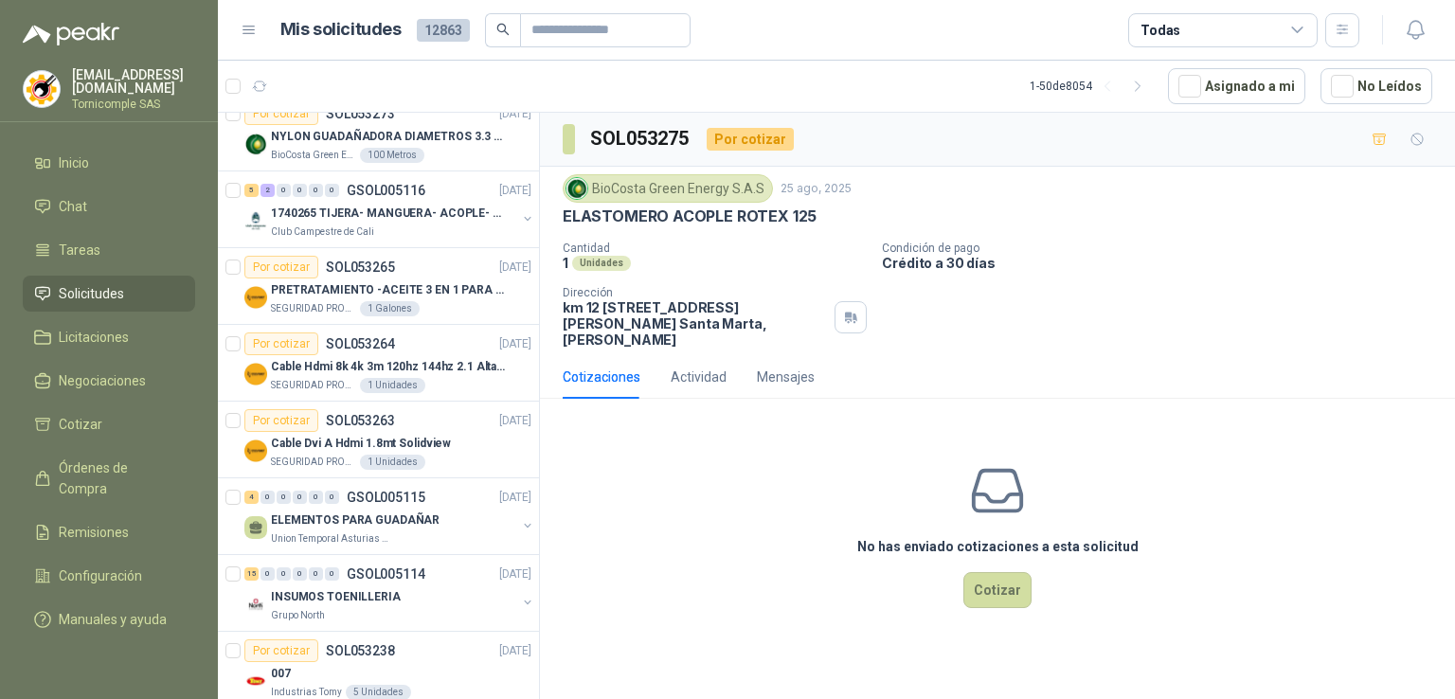
click at [127, 444] on ul "Inicio Chat Tareas Solicitudes Licitaciones Negociaciones Cotizar Órdenes de Co…" at bounding box center [109, 395] width 218 height 500
click at [1425, 39] on icon "button" at bounding box center [1416, 30] width 24 height 24
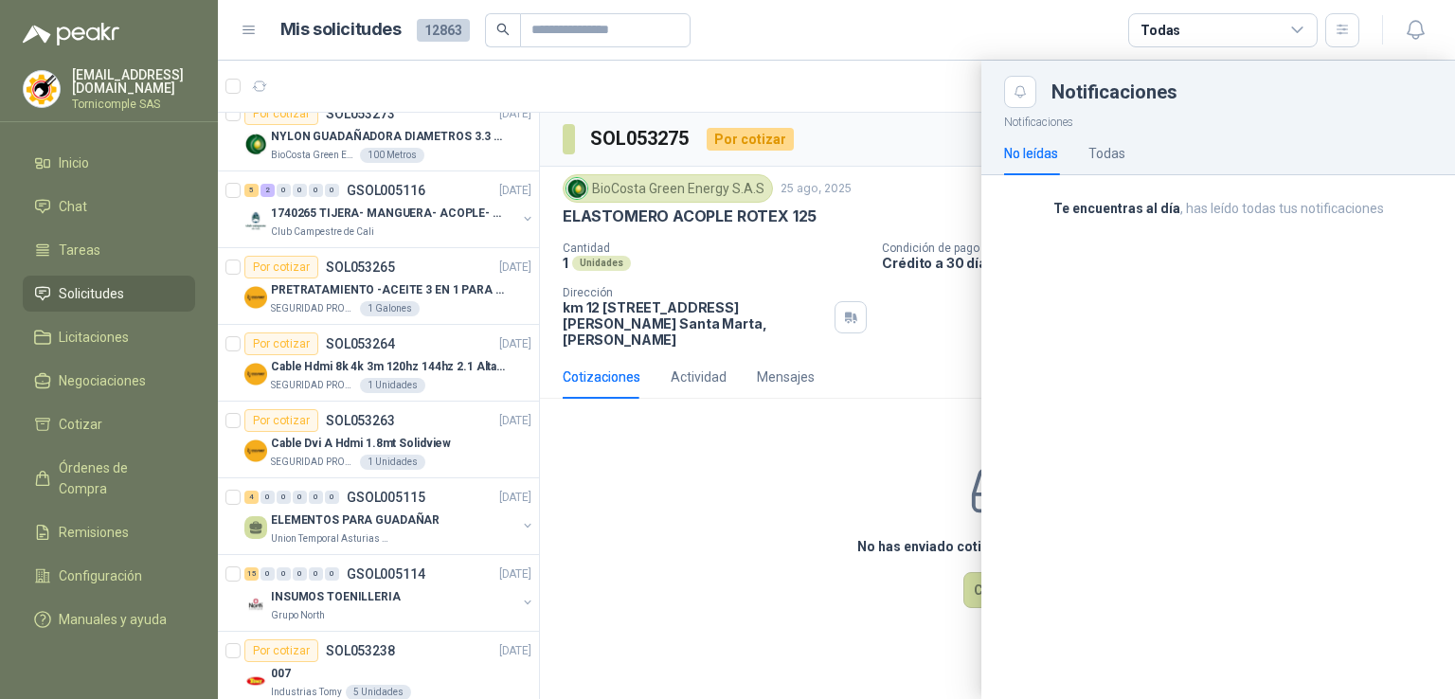
click at [1130, 146] on div "No leídas Todas" at bounding box center [1218, 154] width 428 height 44
click at [1262, 24] on div "Todas" at bounding box center [1222, 30] width 189 height 34
click at [607, 65] on div at bounding box center [836, 380] width 1237 height 639
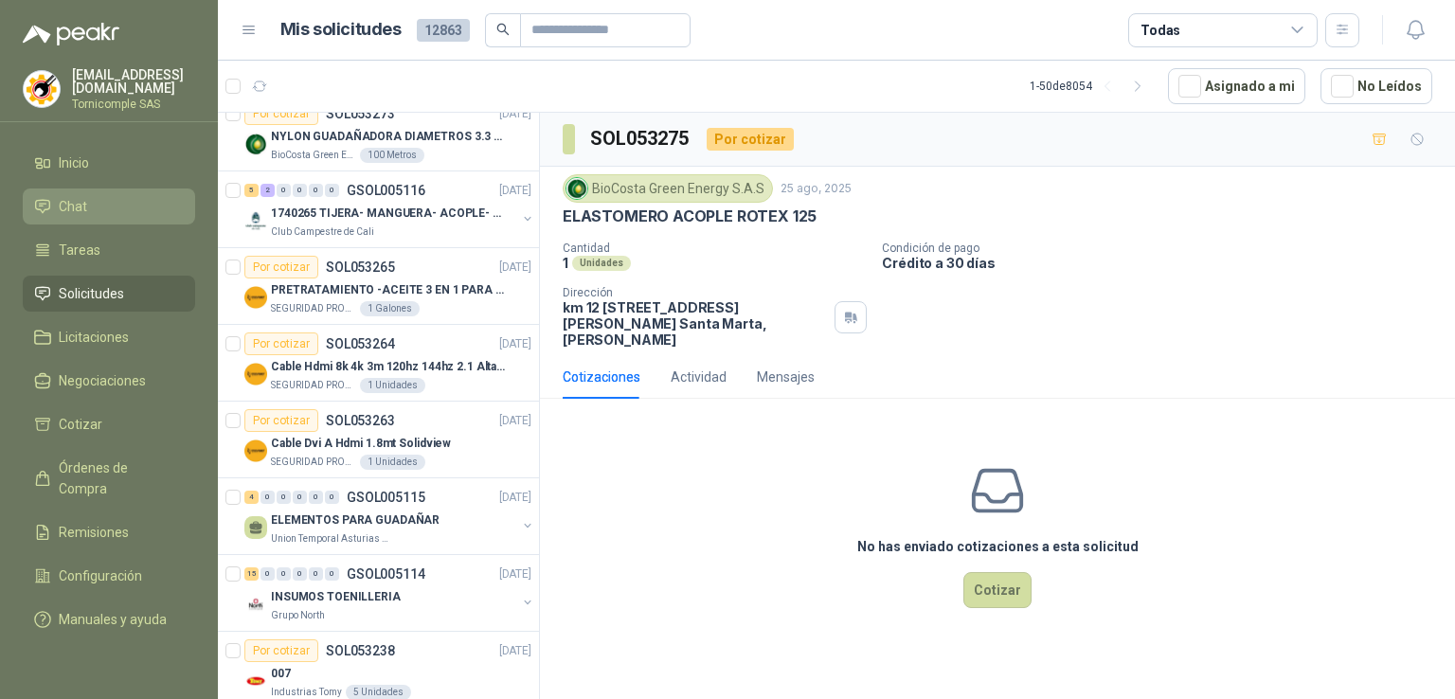
click at [132, 214] on link "Chat" at bounding box center [109, 207] width 172 height 36
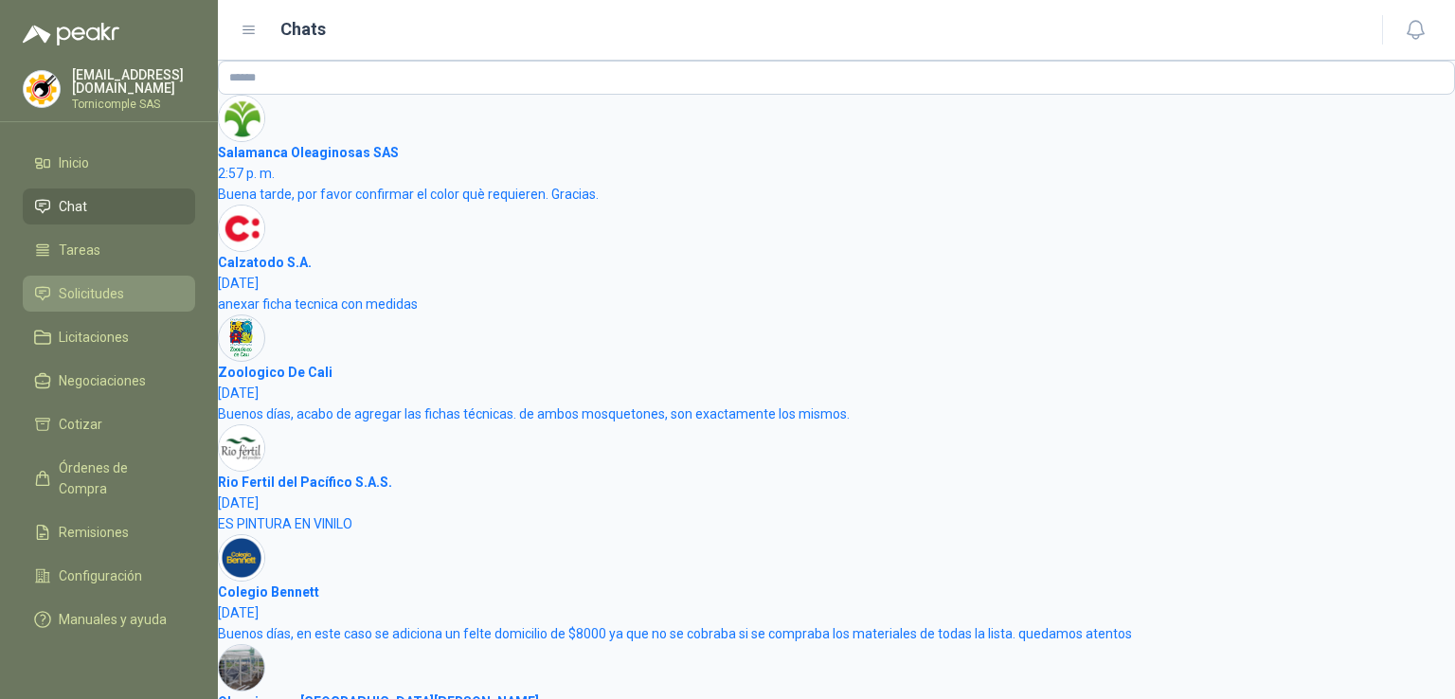
click at [70, 276] on link "Solicitudes" at bounding box center [109, 294] width 172 height 36
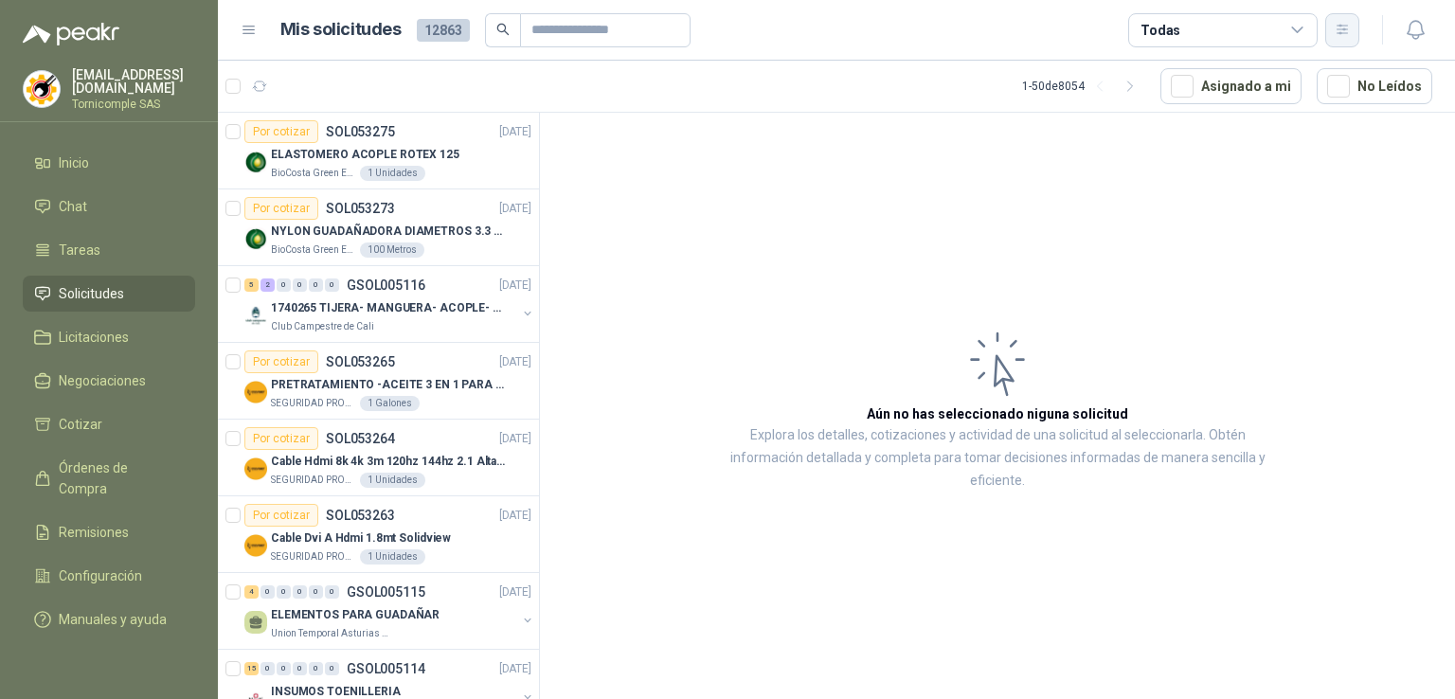
click at [1330, 39] on button "button" at bounding box center [1342, 30] width 34 height 34
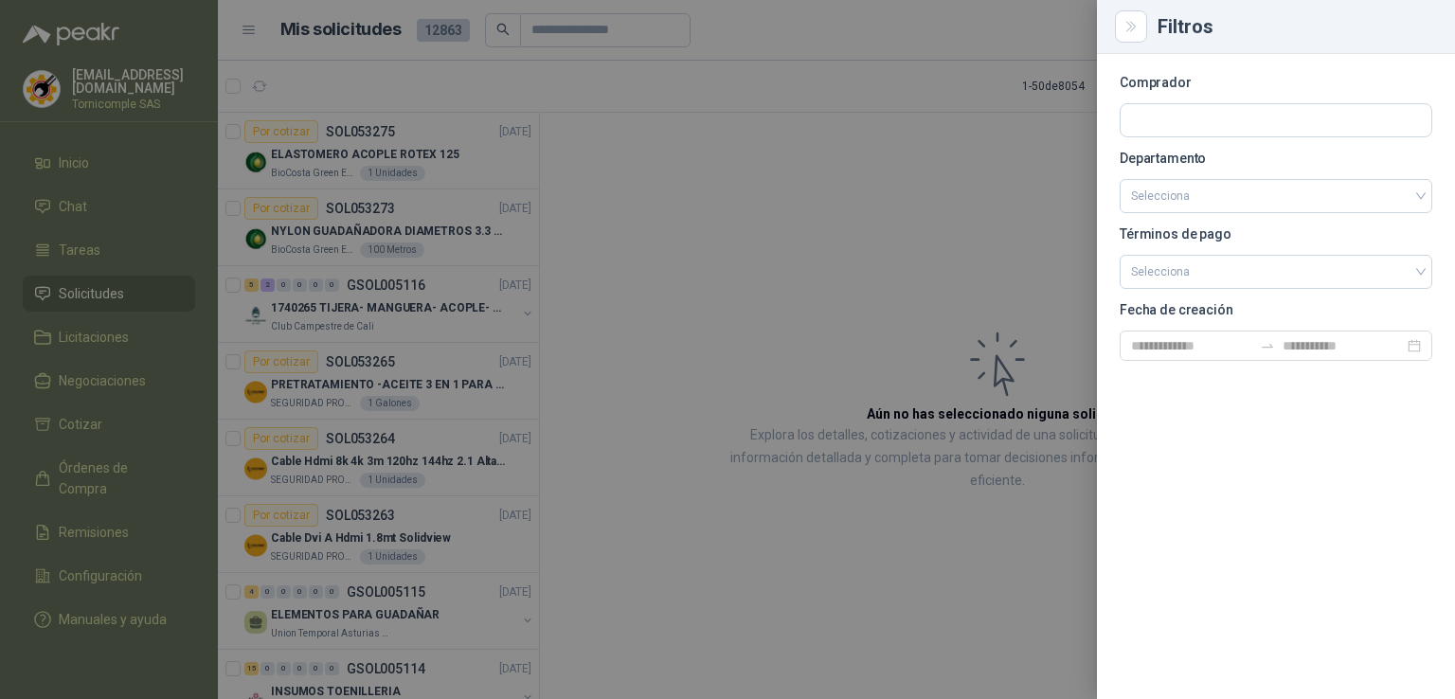
click at [1042, 99] on div at bounding box center [727, 349] width 1455 height 699
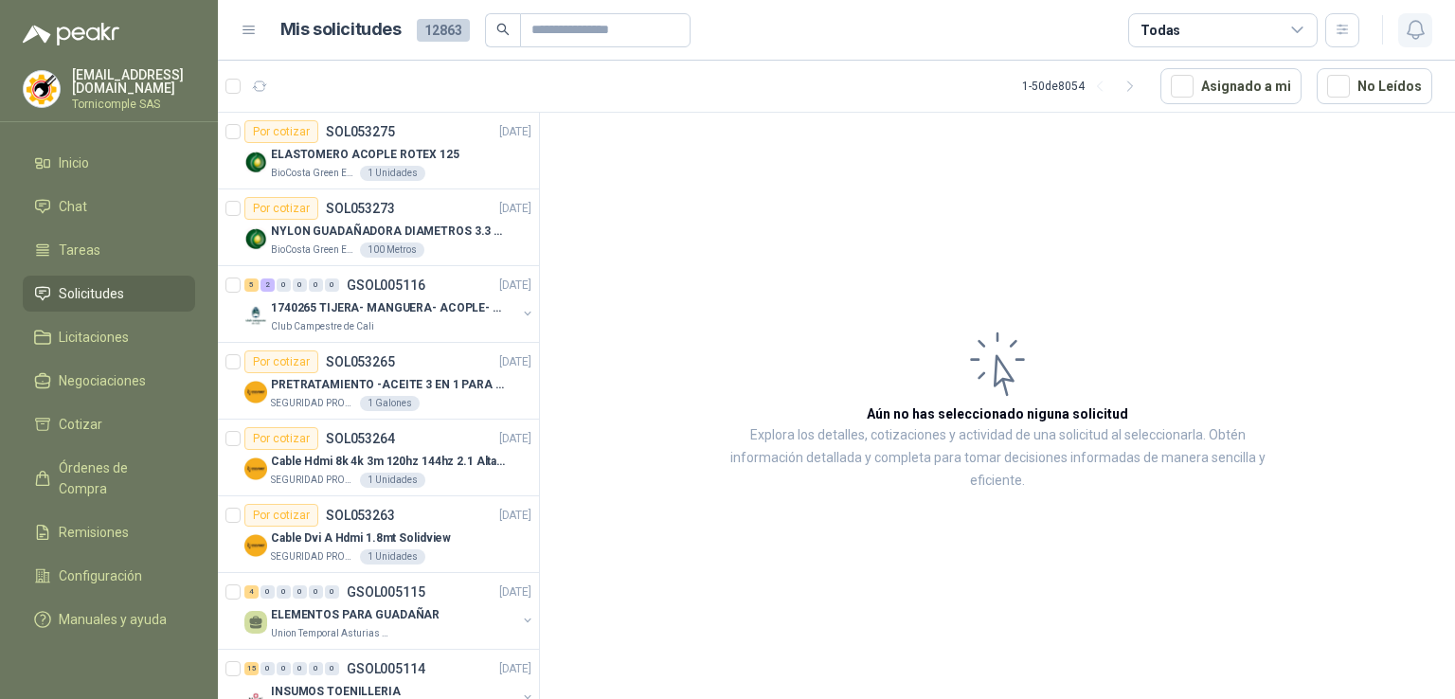
click at [1398, 33] on button "button" at bounding box center [1415, 30] width 34 height 34
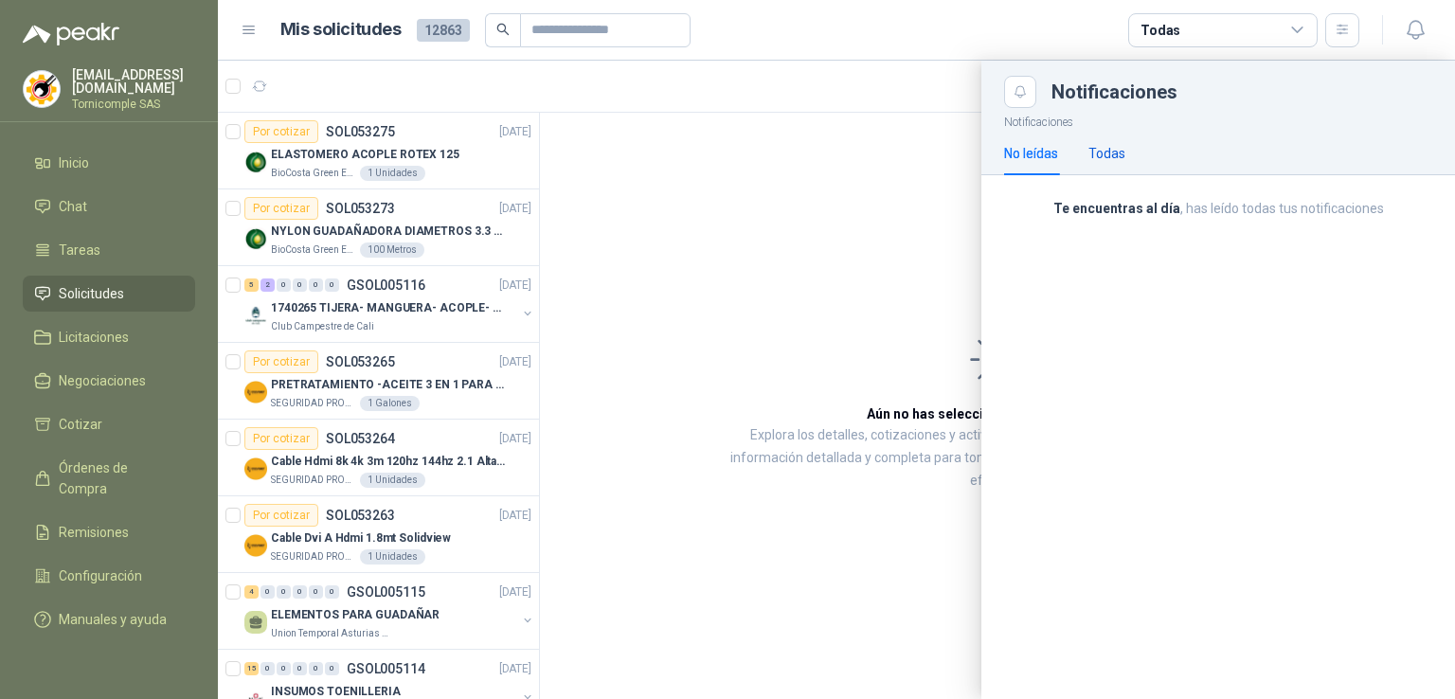
click at [1113, 155] on div "Todas" at bounding box center [1107, 153] width 37 height 21
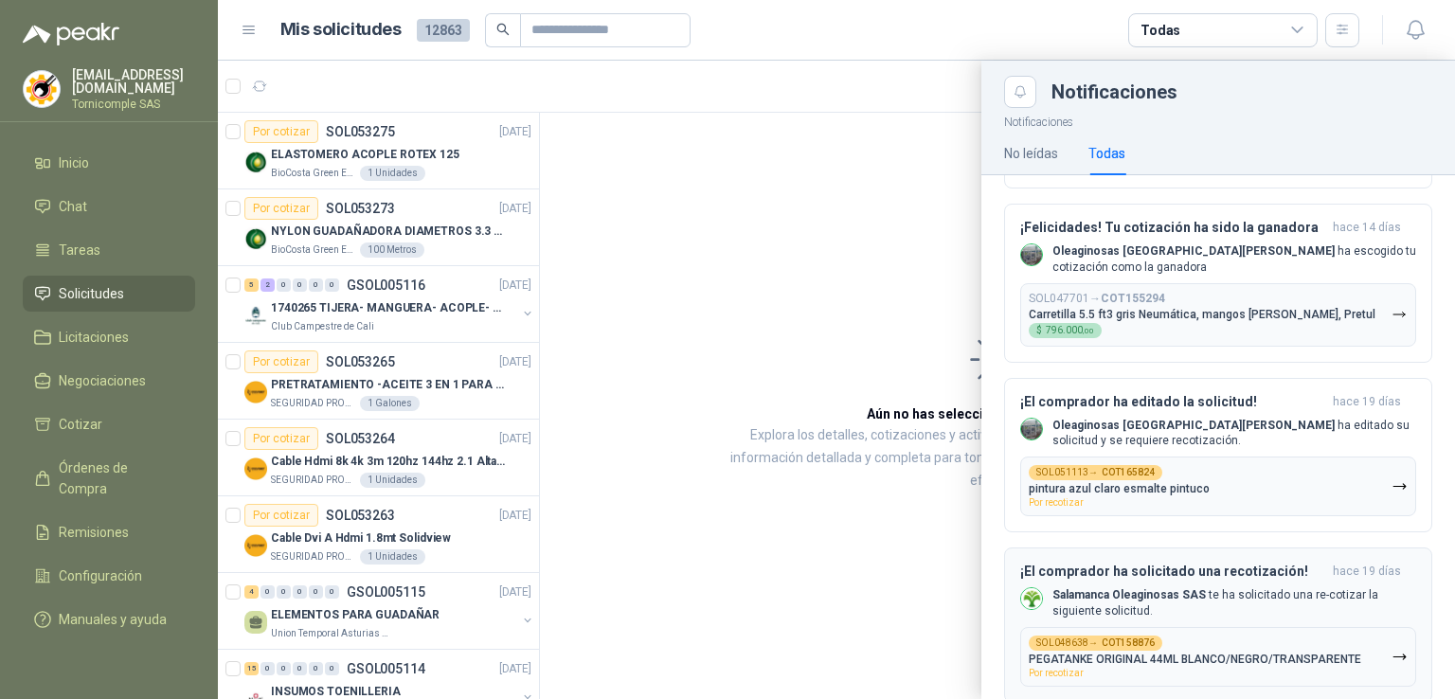
scroll to position [947, 0]
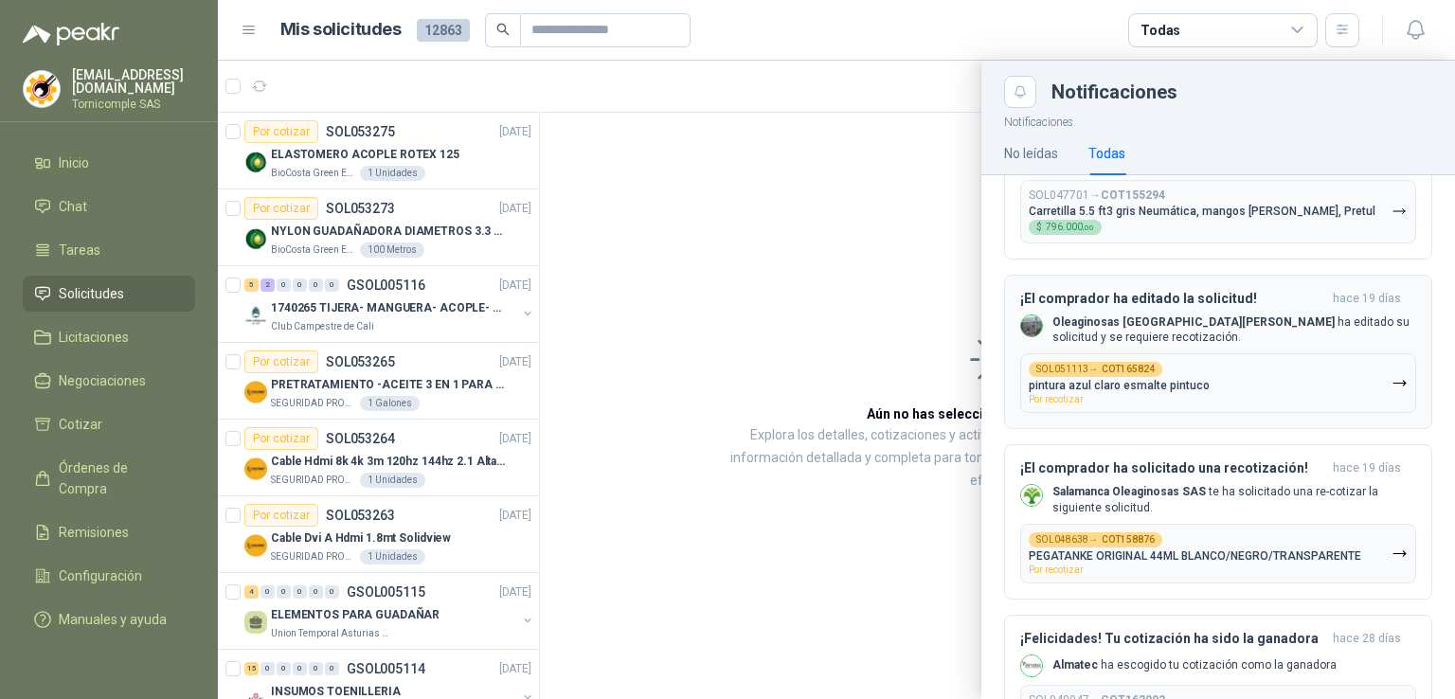
click at [1139, 365] on b "COT165824" at bounding box center [1128, 369] width 53 height 9
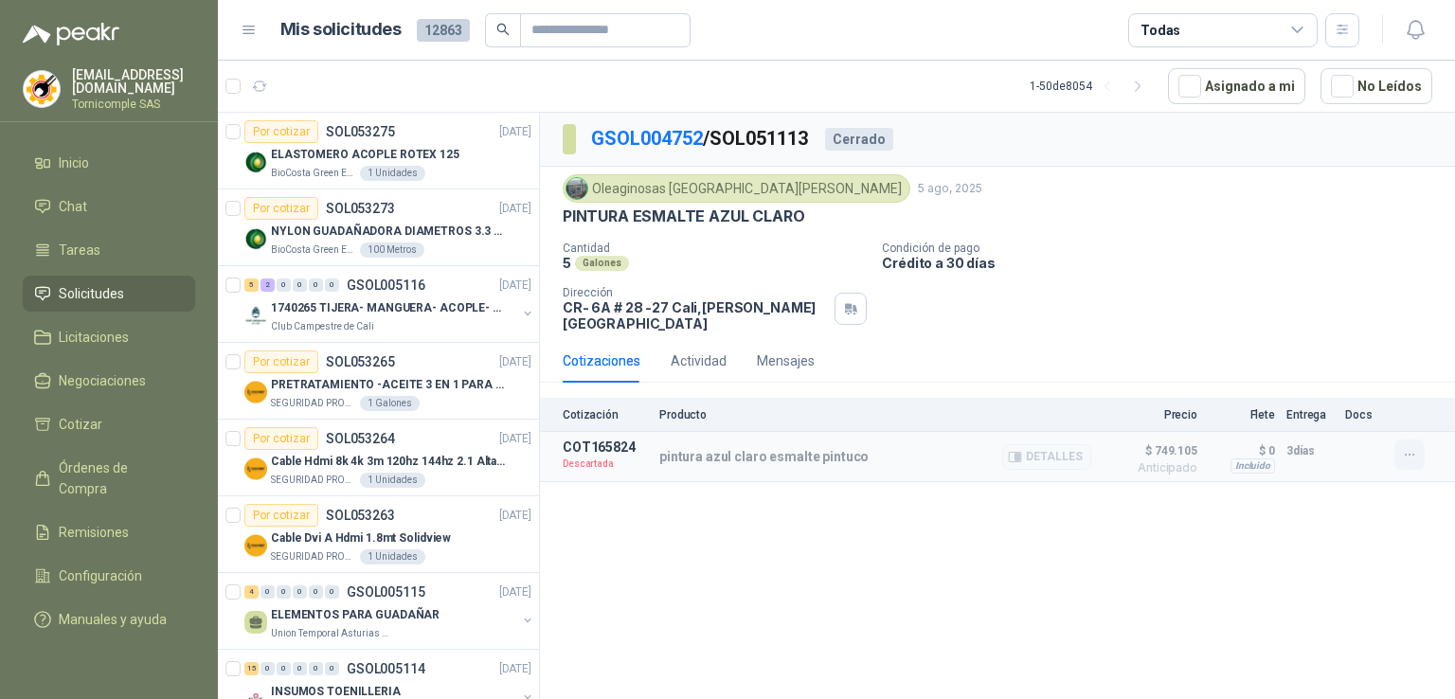
click at [1408, 447] on icon "button" at bounding box center [1410, 455] width 16 height 16
click at [1414, 22] on icon "button" at bounding box center [1416, 30] width 24 height 24
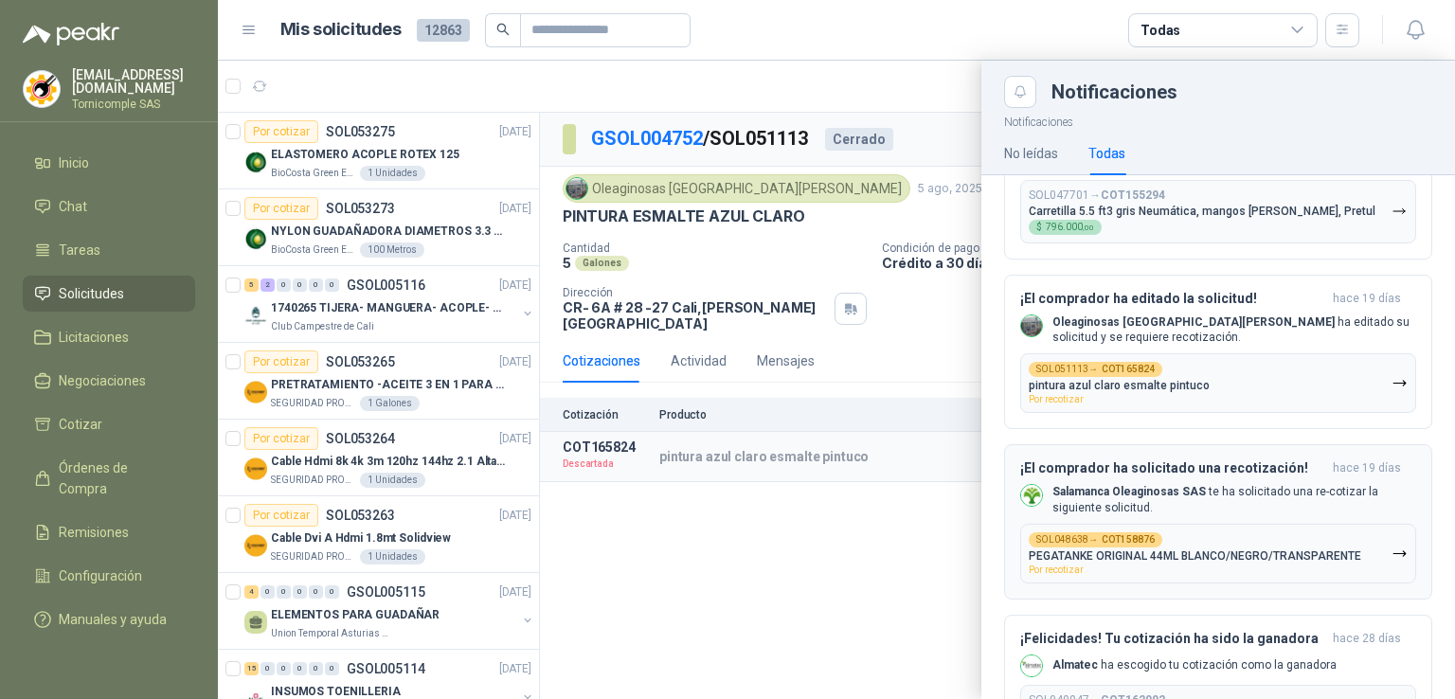
click at [1234, 532] on div "SOL048638 → COT158876 PEGATANKE ORIGINAL 44ML BLANCO/NEGRO/TRANSPARENTE Por rec…" at bounding box center [1195, 553] width 333 height 43
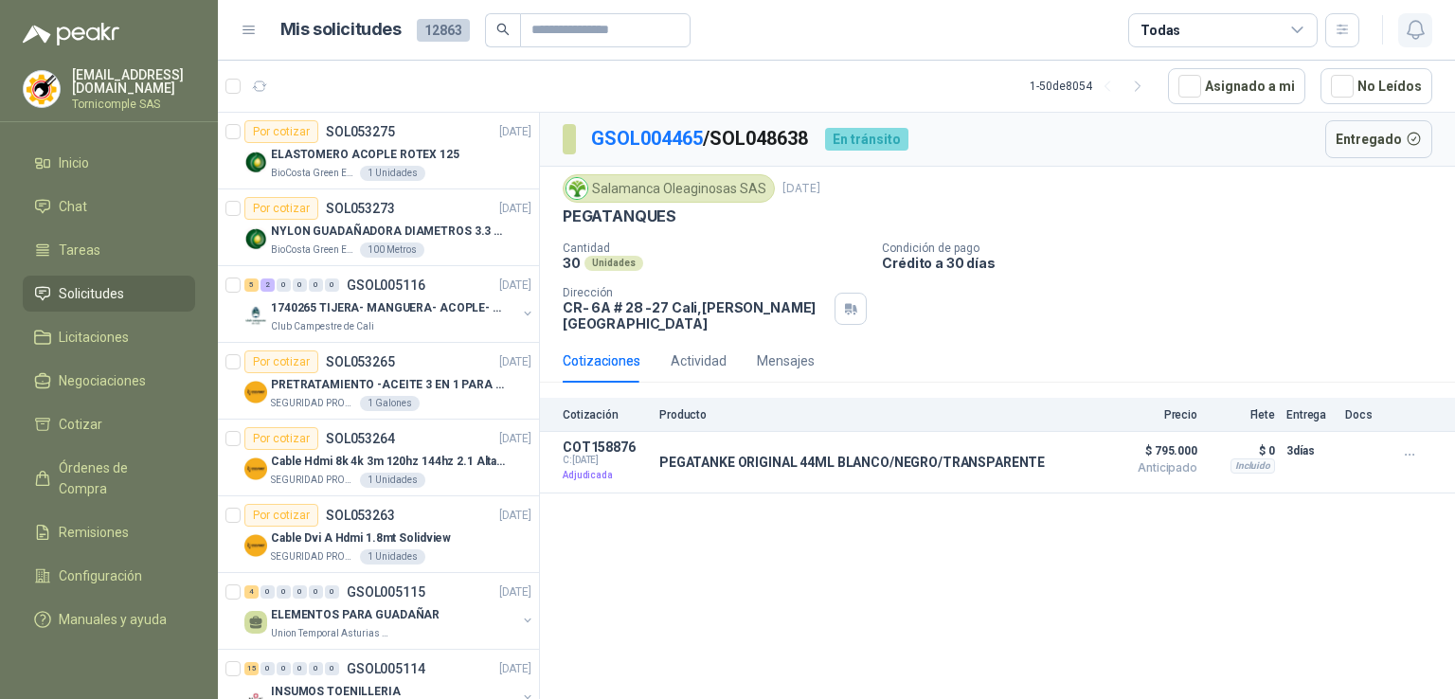
click at [1404, 35] on icon "button" at bounding box center [1416, 30] width 24 height 24
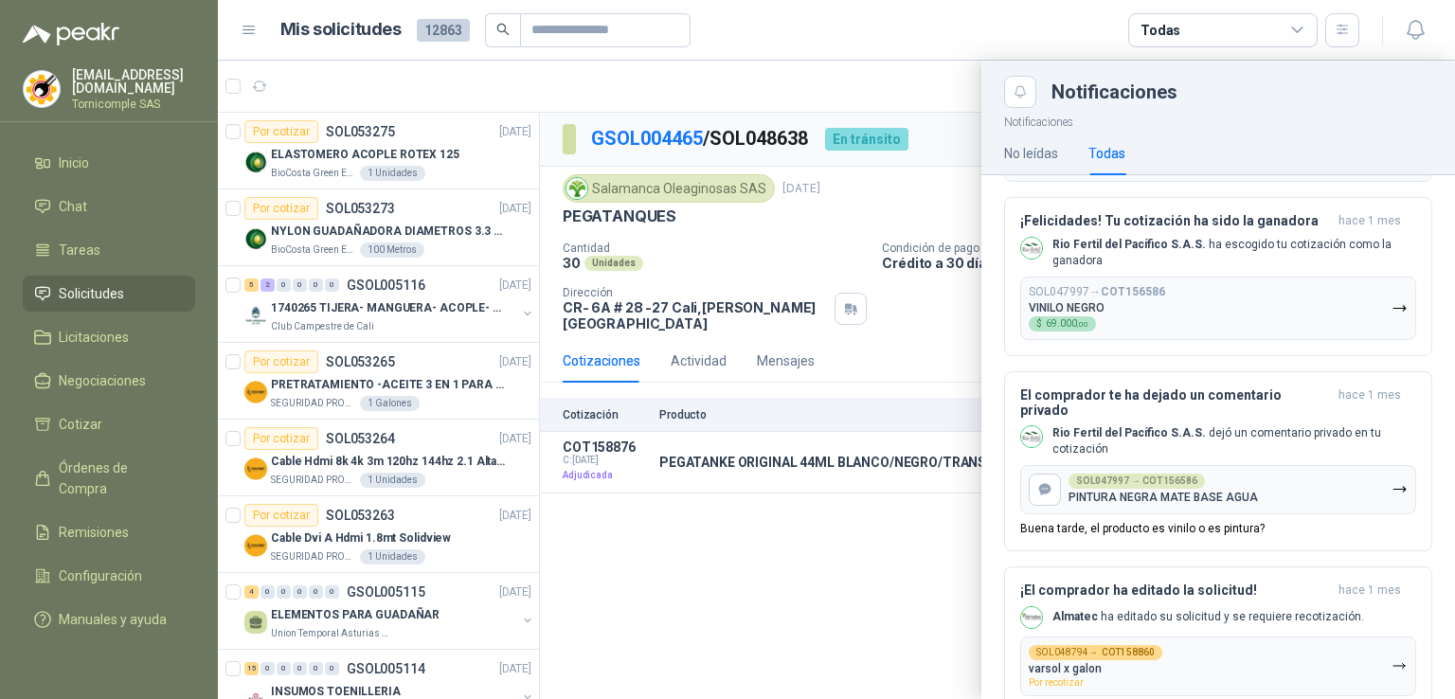
scroll to position [2653, 0]
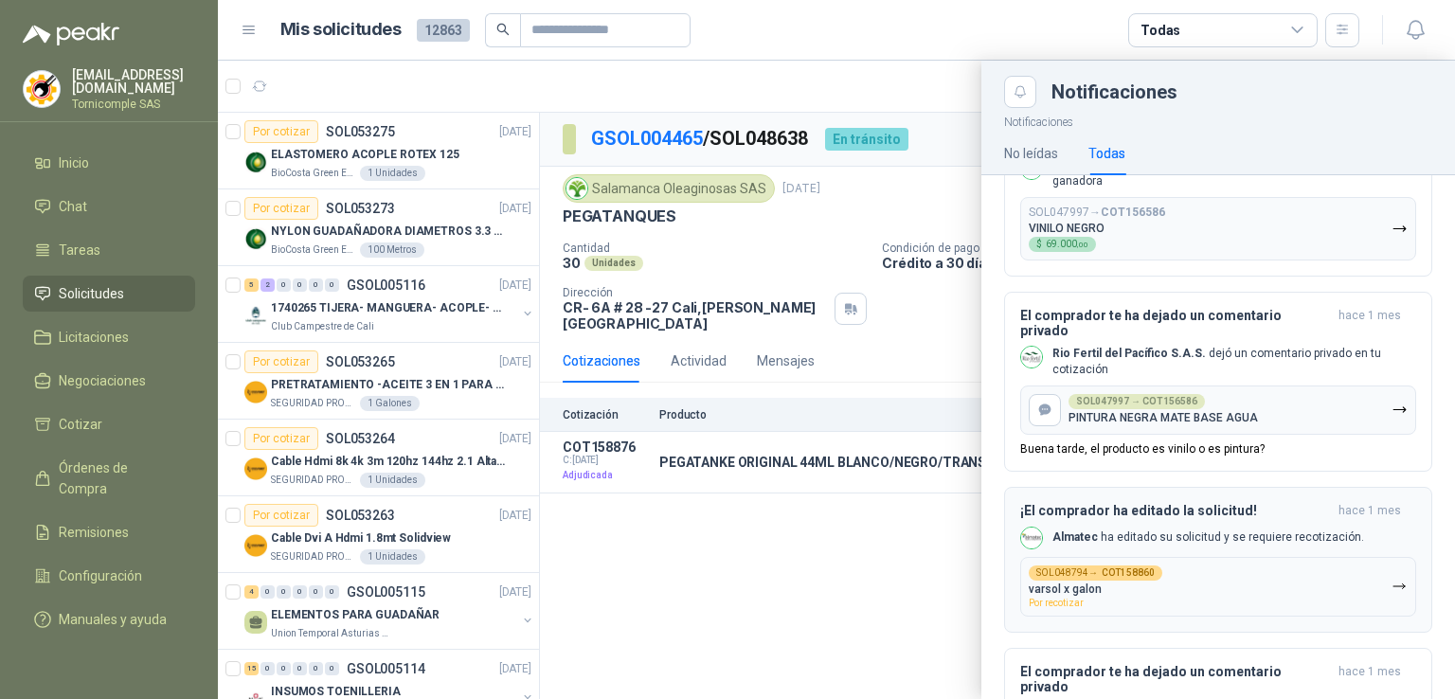
click at [1114, 566] on div "SOL048794 → COT158860 varsol x galon Por recotizar" at bounding box center [1096, 587] width 134 height 43
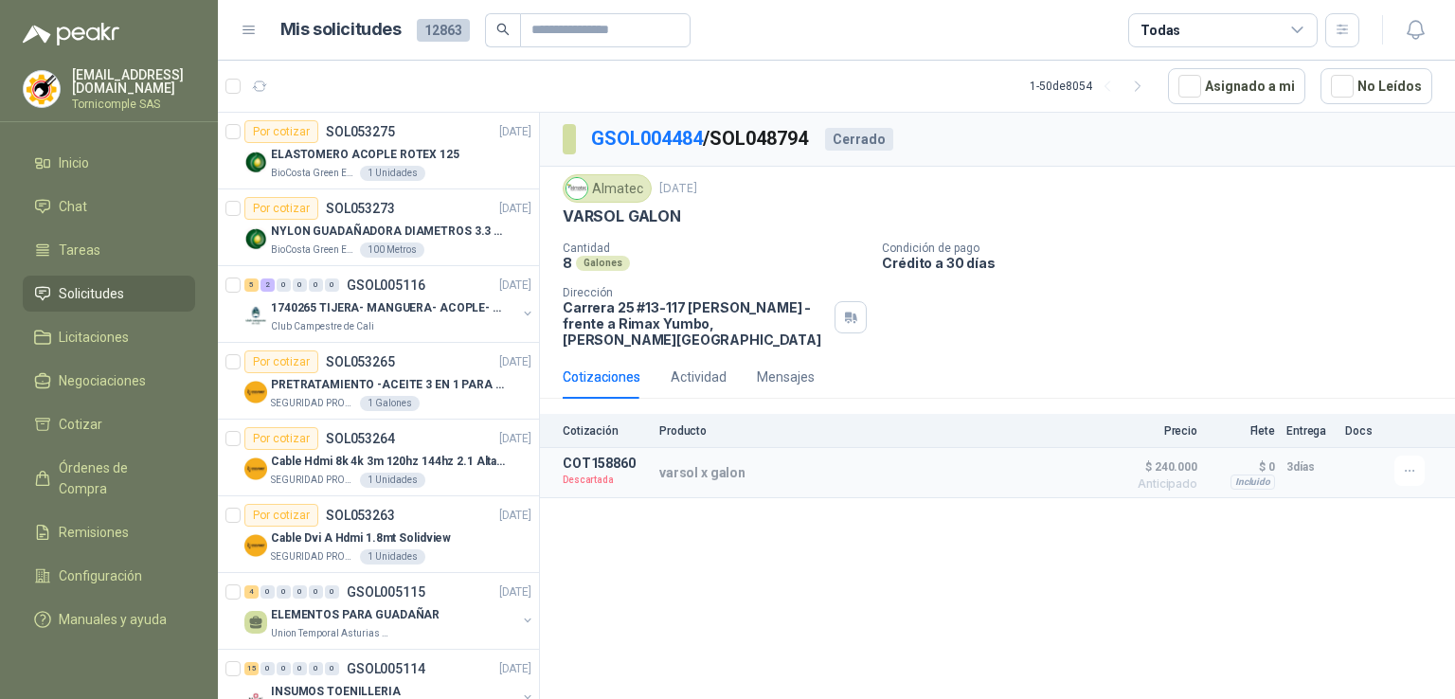
click at [173, 285] on li "Solicitudes" at bounding box center [109, 293] width 150 height 21
